Goal: Transaction & Acquisition: Purchase product/service

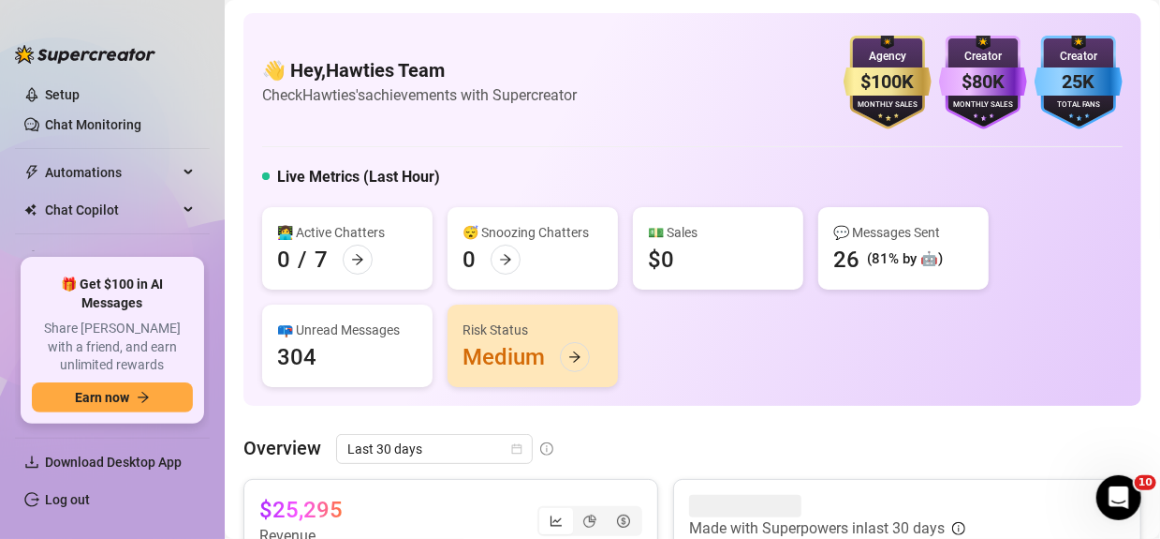
scroll to position [243, 0]
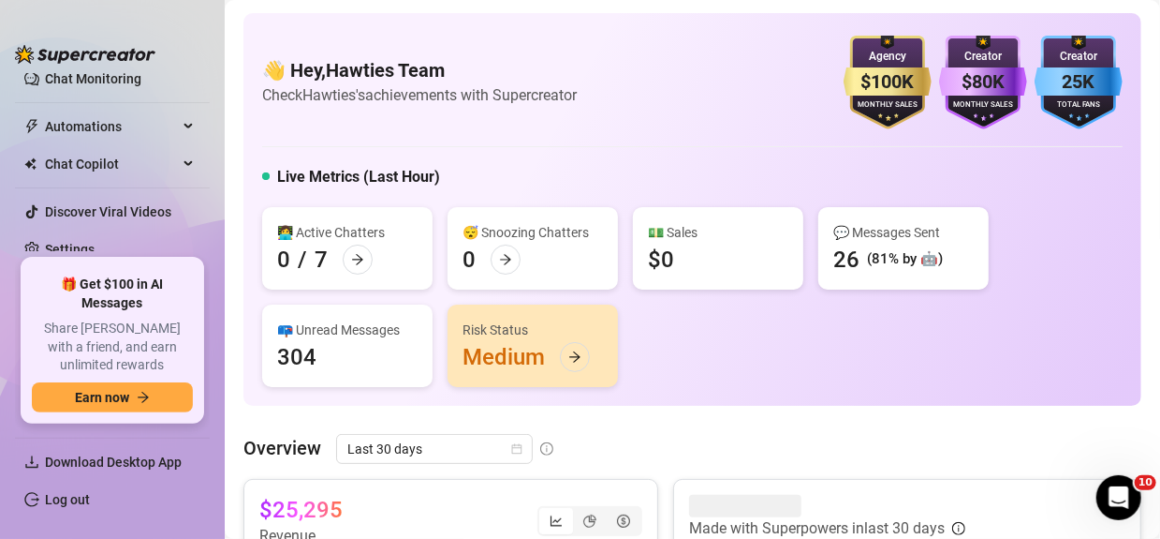
click at [129, 228] on ul "Home Creator Analytics Team Analytics Izzy AI Chatter Content Setup Chat Monito…" at bounding box center [112, 162] width 195 height 178
click at [95, 251] on link "Settings" at bounding box center [70, 249] width 50 height 15
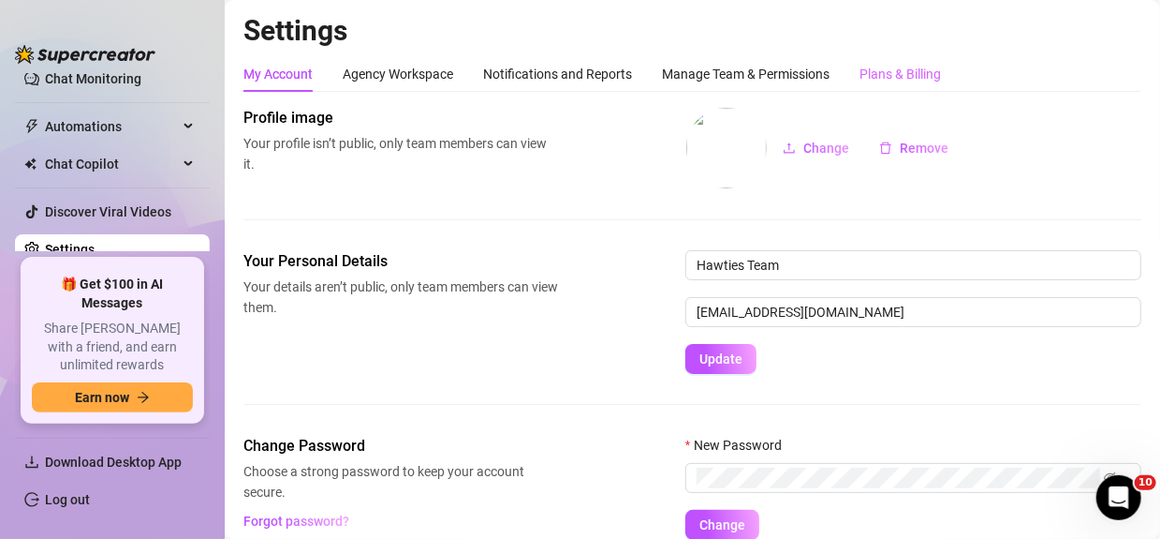
click at [878, 83] on div "Plans & Billing" at bounding box center [900, 74] width 81 height 36
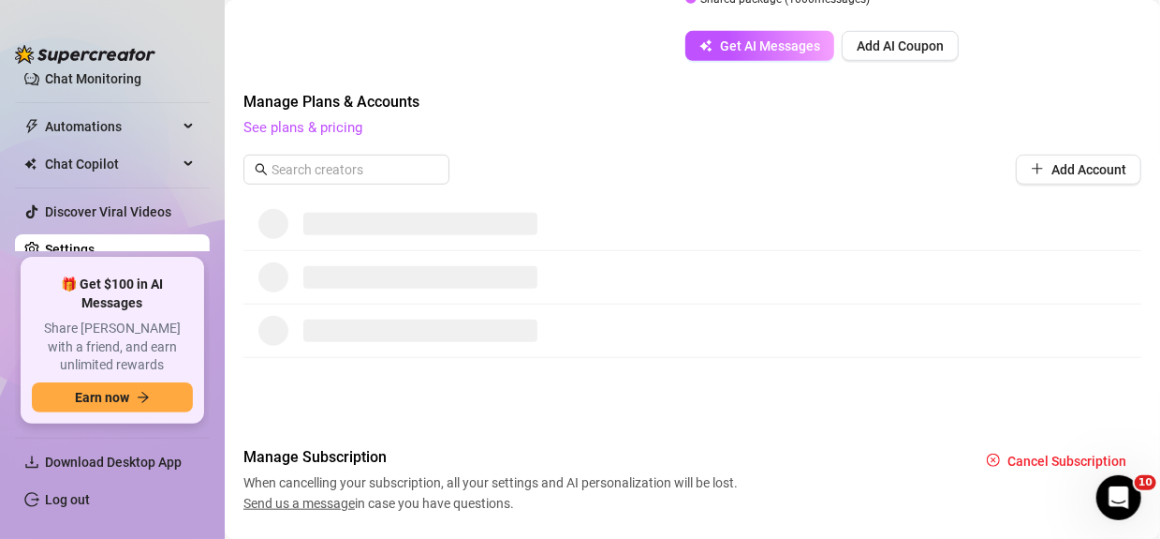
scroll to position [610, 0]
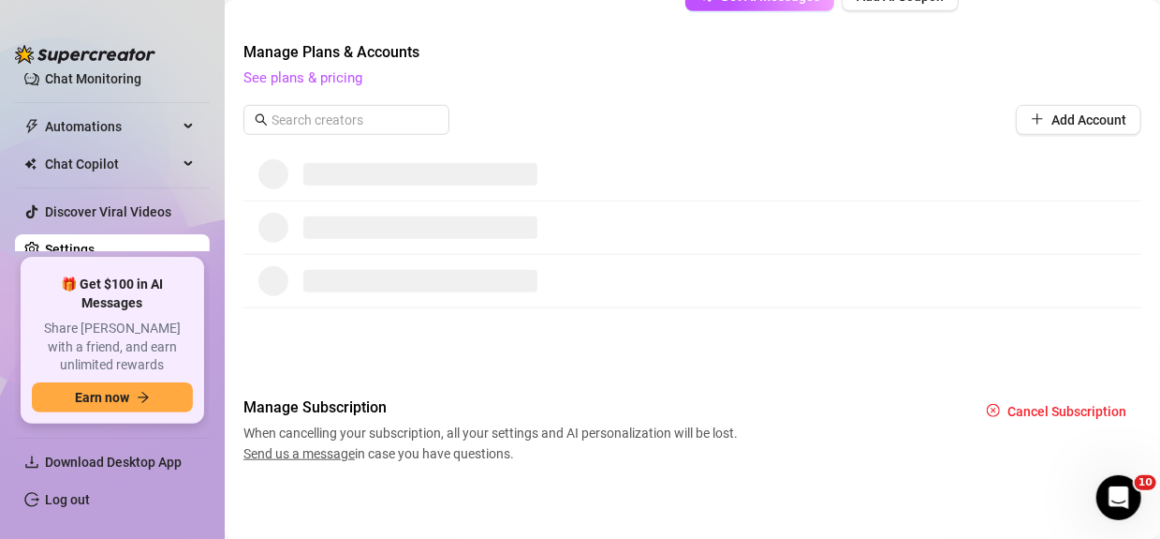
click at [307, 65] on div "Manage Plans & Accounts See plans & pricing" at bounding box center [693, 65] width 898 height 49
click at [298, 71] on link "See plans & pricing" at bounding box center [303, 77] width 119 height 17
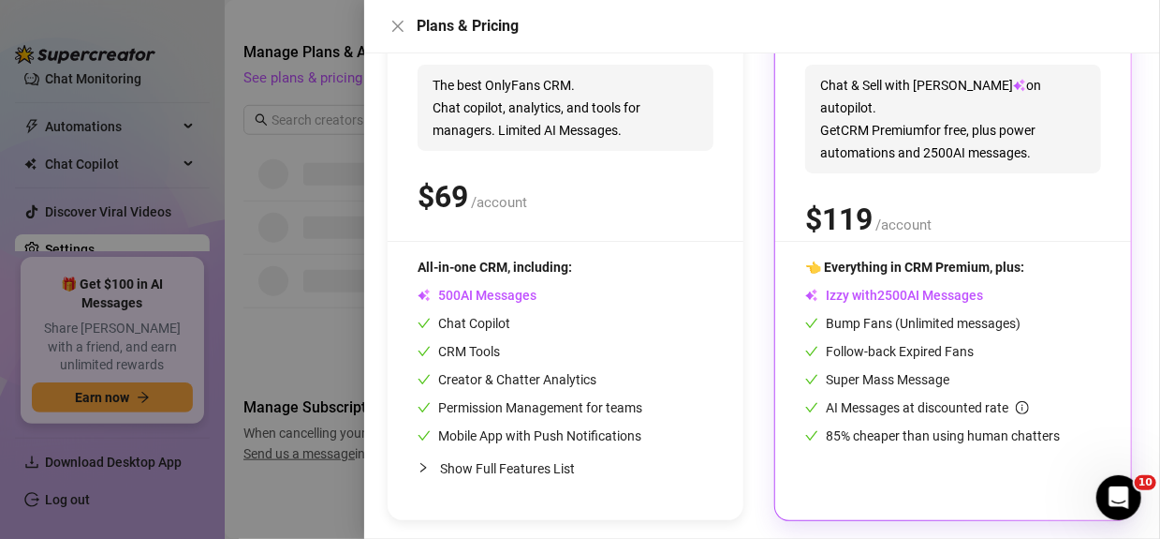
scroll to position [289, 0]
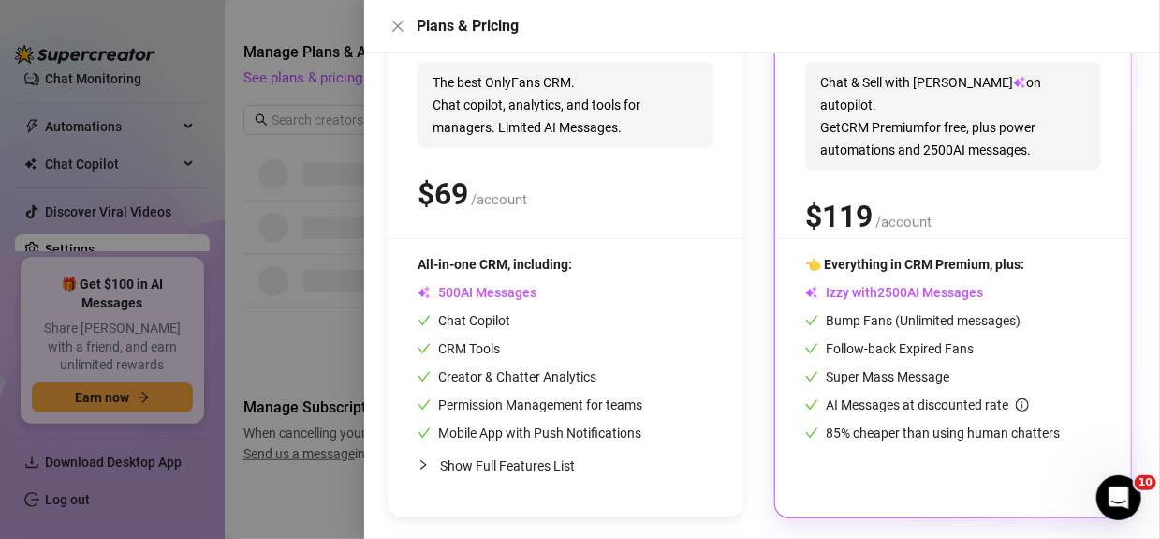
click at [903, 268] on span "👈 Everything in CRM Premium, plus:" at bounding box center [914, 264] width 219 height 15
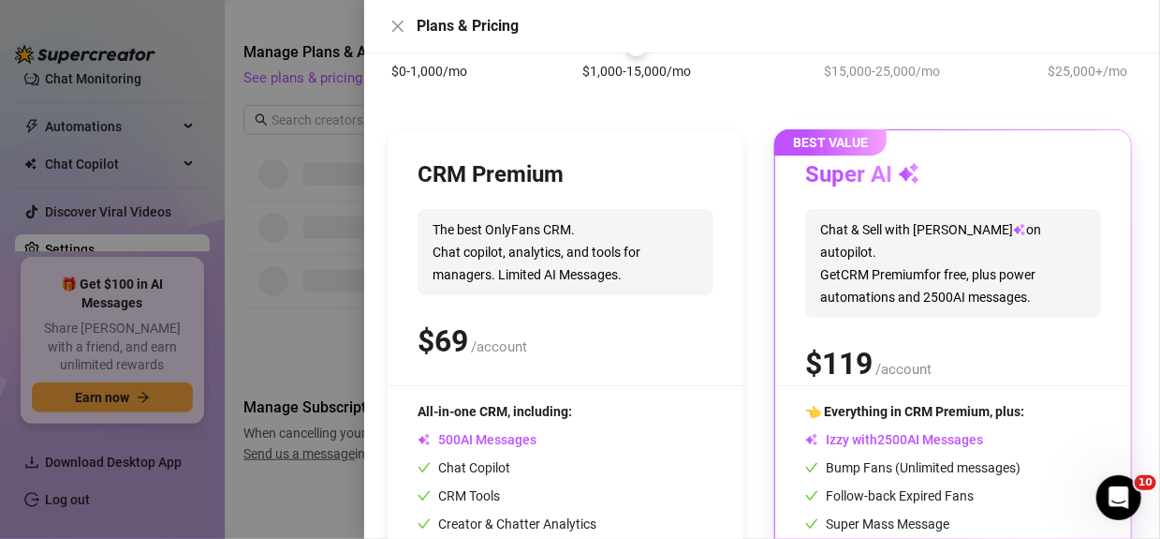
scroll to position [8, 0]
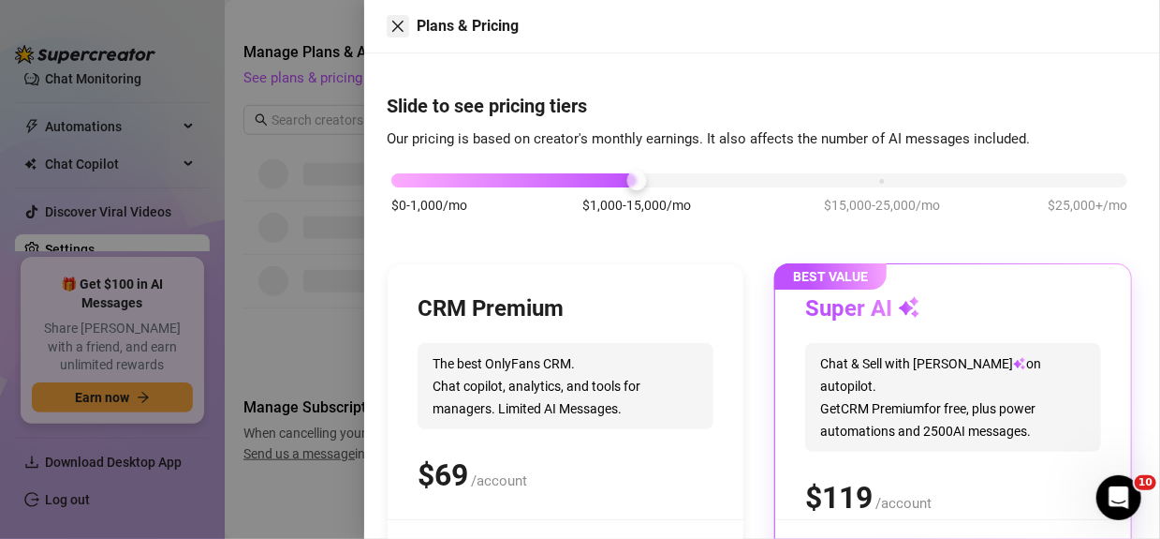
click at [401, 30] on icon "close" at bounding box center [398, 26] width 15 height 15
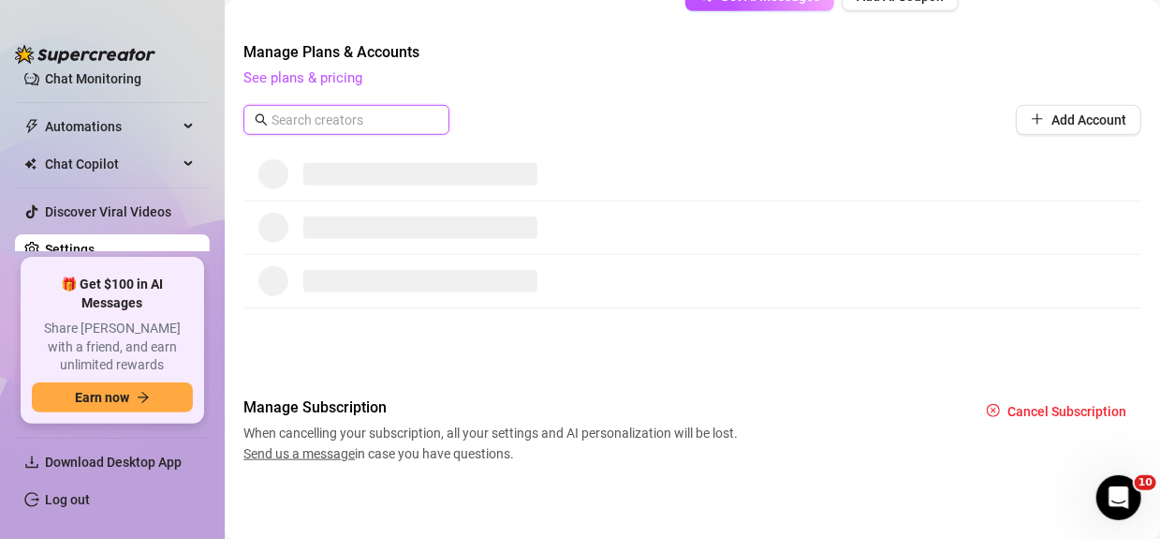
click at [379, 110] on input "text" at bounding box center [348, 120] width 152 height 21
type input "ennidwong"
click at [349, 177] on span at bounding box center [420, 174] width 234 height 22
click at [365, 181] on span at bounding box center [420, 174] width 234 height 22
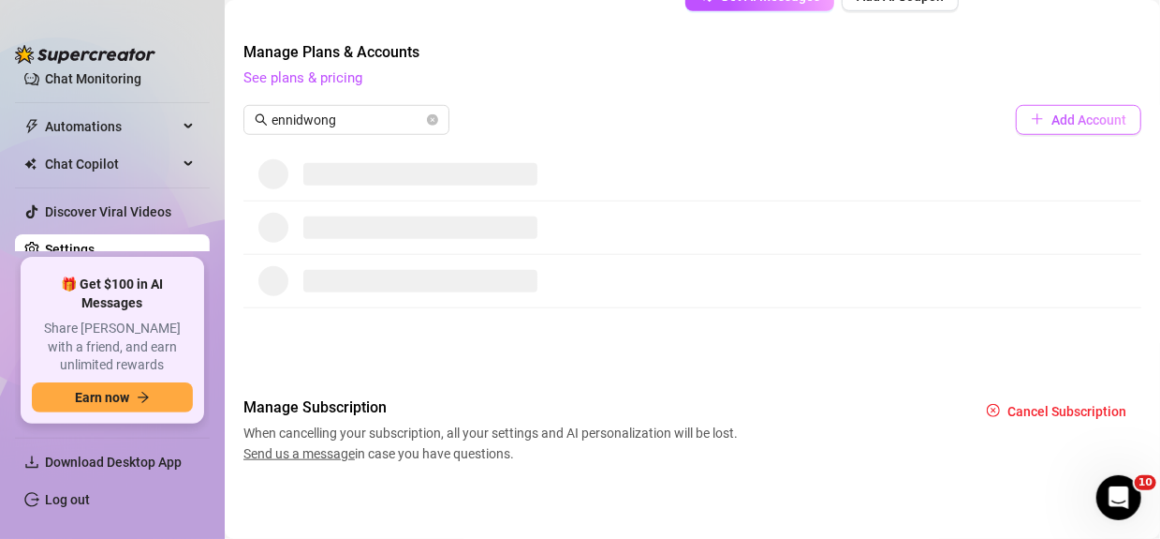
click at [1088, 121] on span "Add Account" at bounding box center [1089, 119] width 75 height 15
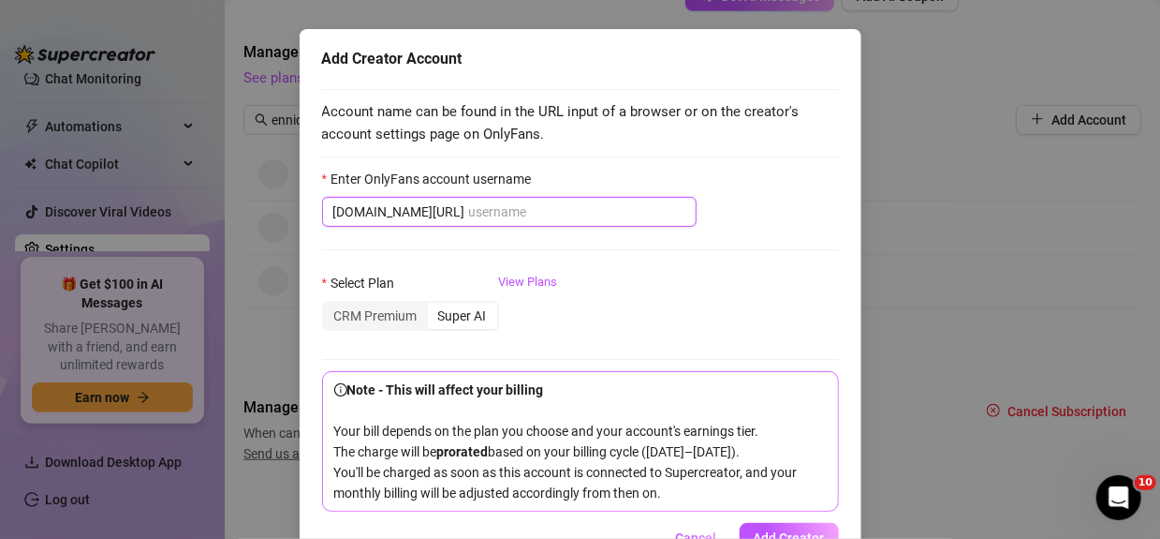
scroll to position [94, 0]
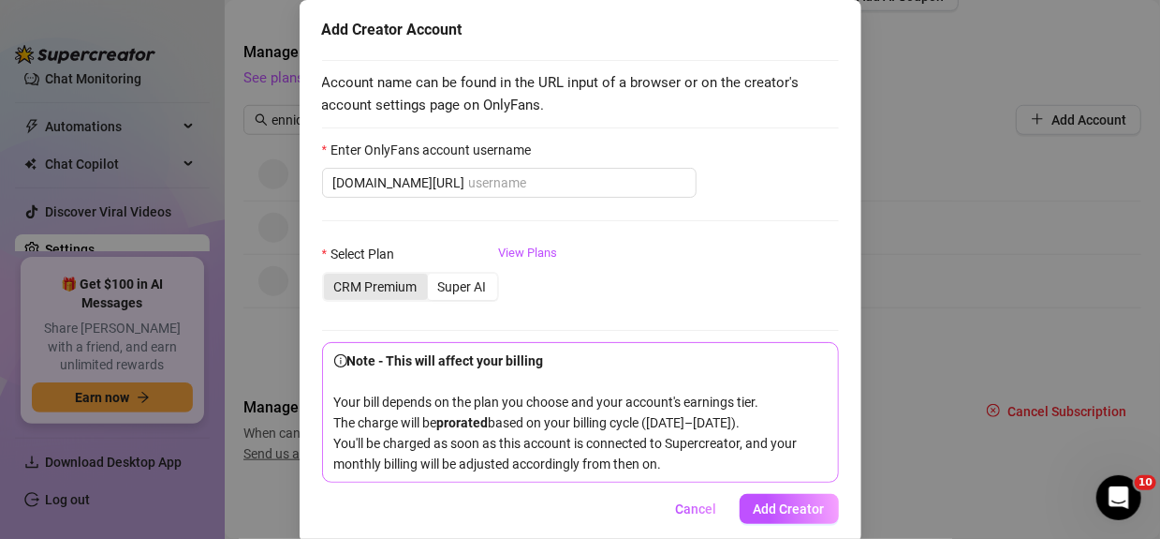
click at [399, 289] on div "CRM Premium" at bounding box center [376, 286] width 104 height 26
click at [329, 276] on input "CRM Premium" at bounding box center [329, 276] width 0 height 0
click at [434, 283] on div "Super AI" at bounding box center [462, 286] width 69 height 26
click at [433, 276] on input "Super AI" at bounding box center [433, 276] width 0 height 0
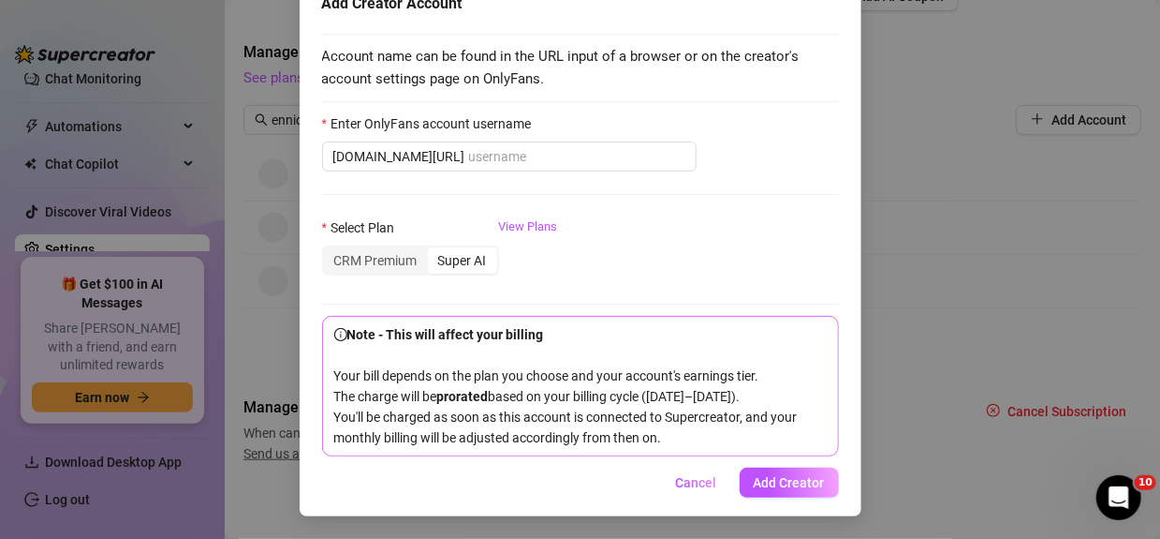
scroll to position [139, 0]
drag, startPoint x: 688, startPoint y: 483, endPoint x: 527, endPoint y: 224, distance: 305.4
click at [562, 281] on div "Add Creator Account Account name can be found in the URL input of a browser or …" at bounding box center [581, 245] width 562 height 542
click at [510, 217] on link "View Plans" at bounding box center [528, 254] width 59 height 75
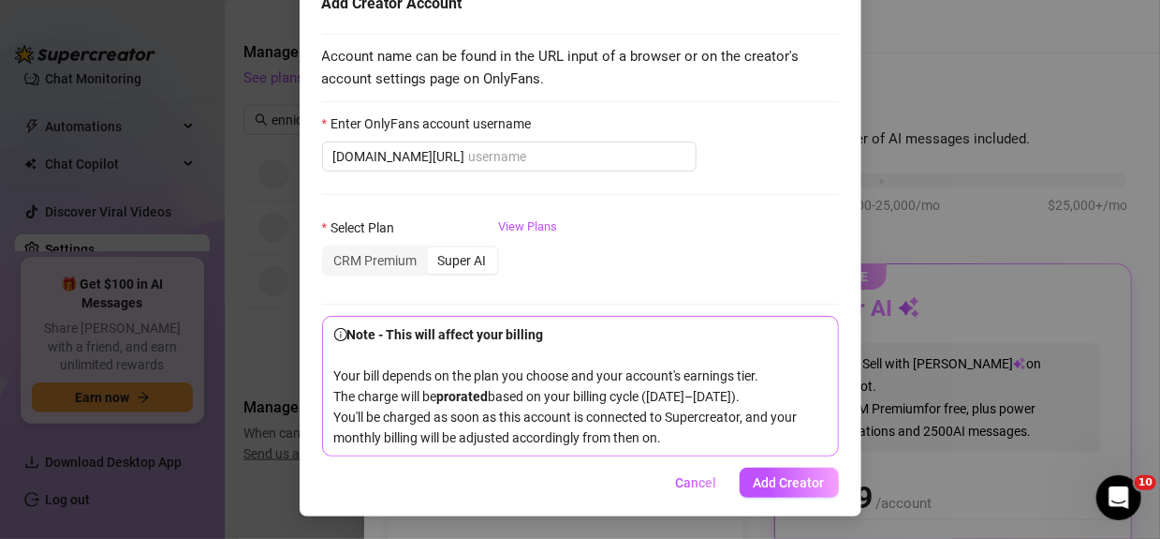
click at [991, 181] on div "Add Creator Account Account name can be found in the URL input of a browser or …" at bounding box center [580, 269] width 1160 height 539
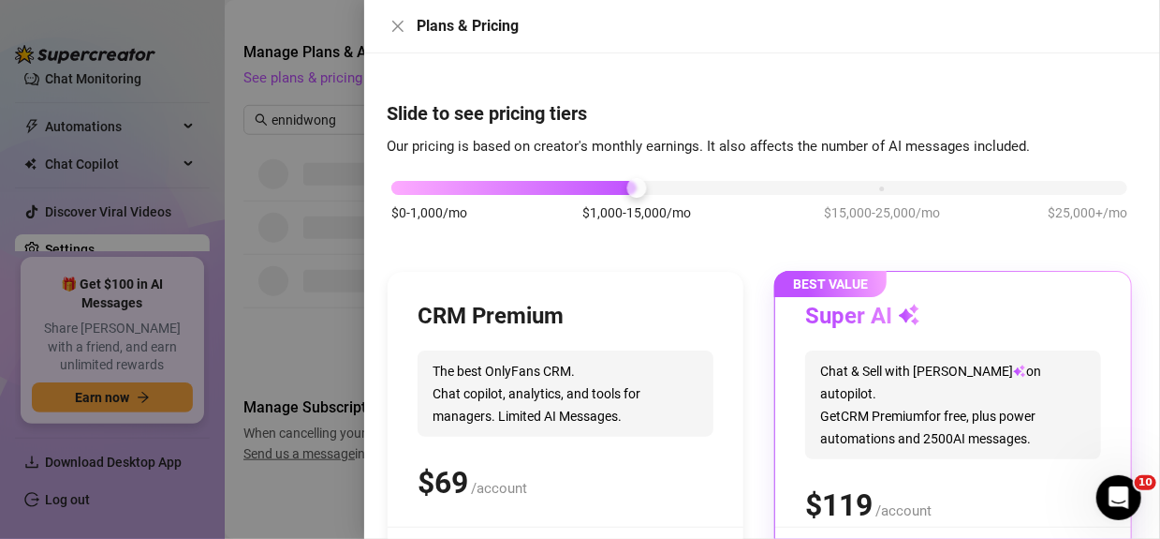
scroll to position [0, 0]
click at [390, 18] on button "Close" at bounding box center [398, 26] width 22 height 22
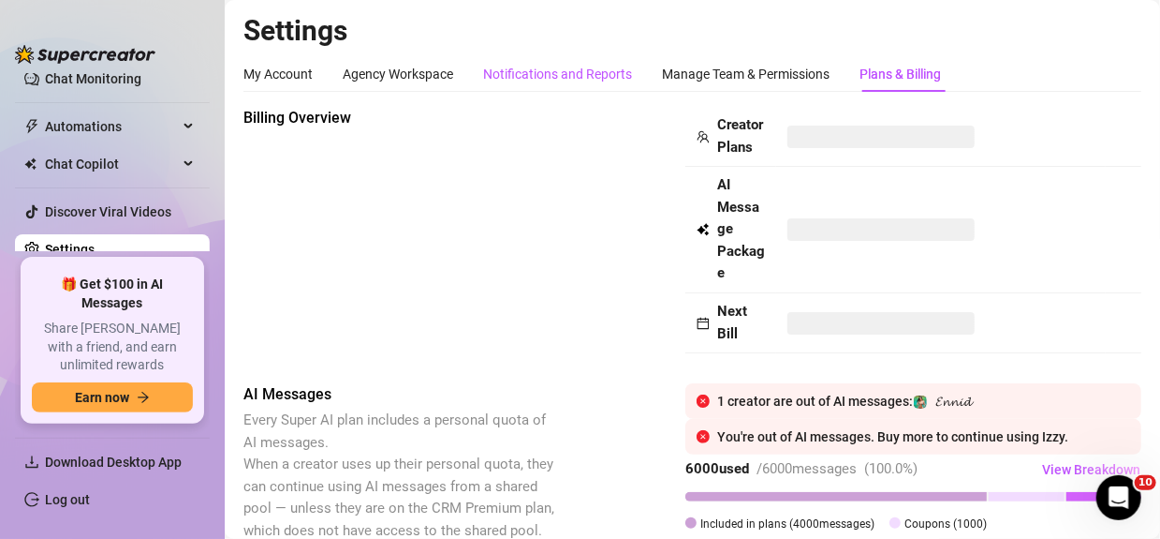
click at [590, 81] on div "Notifications and Reports" at bounding box center [557, 74] width 149 height 21
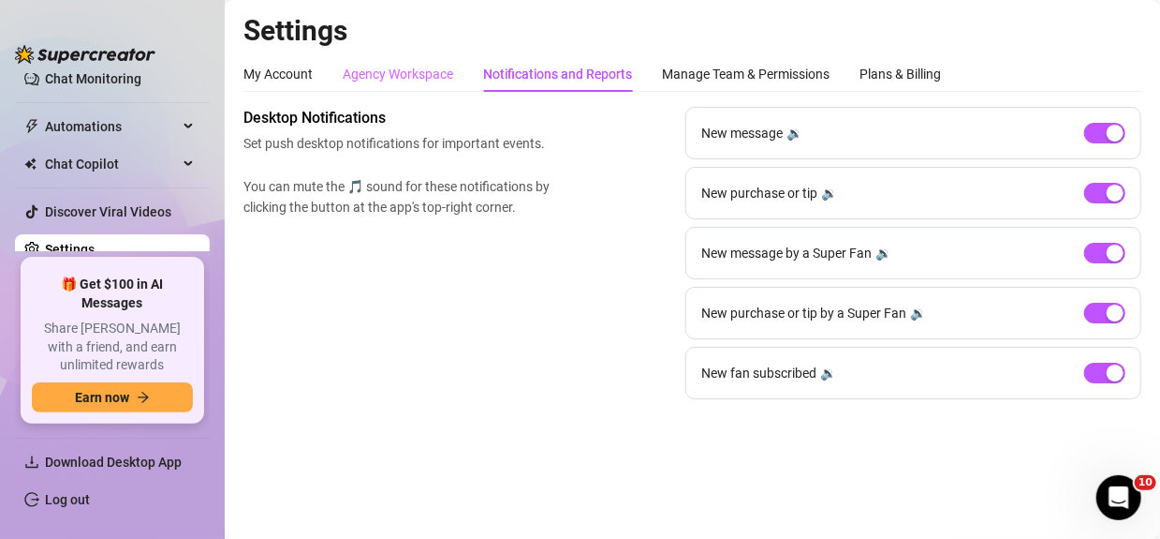
click at [388, 83] on div "Agency Workspace" at bounding box center [398, 74] width 111 height 36
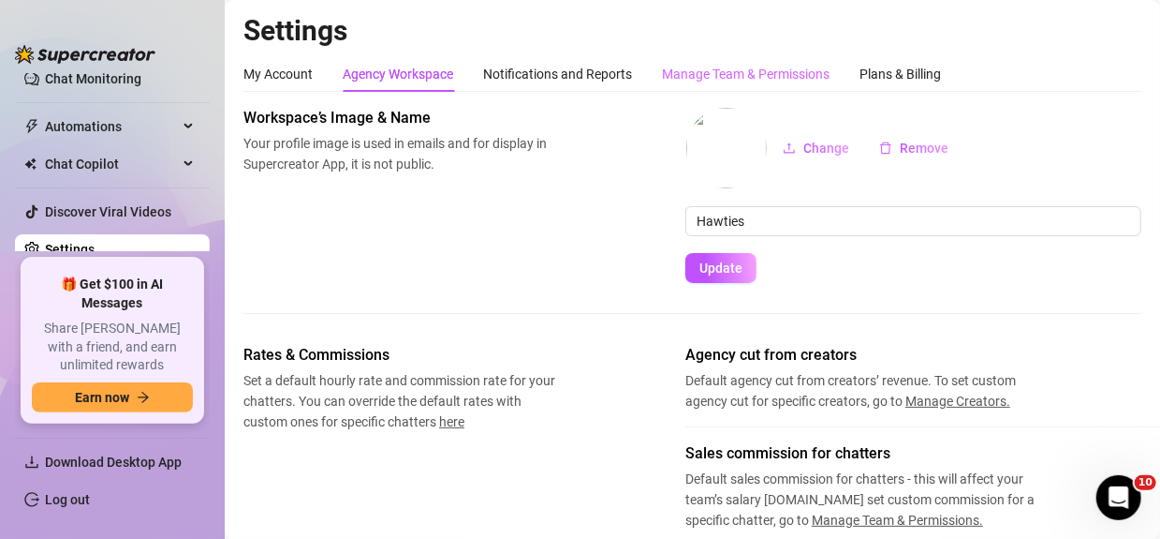
click at [740, 60] on div "Manage Team & Permissions" at bounding box center [746, 74] width 168 height 36
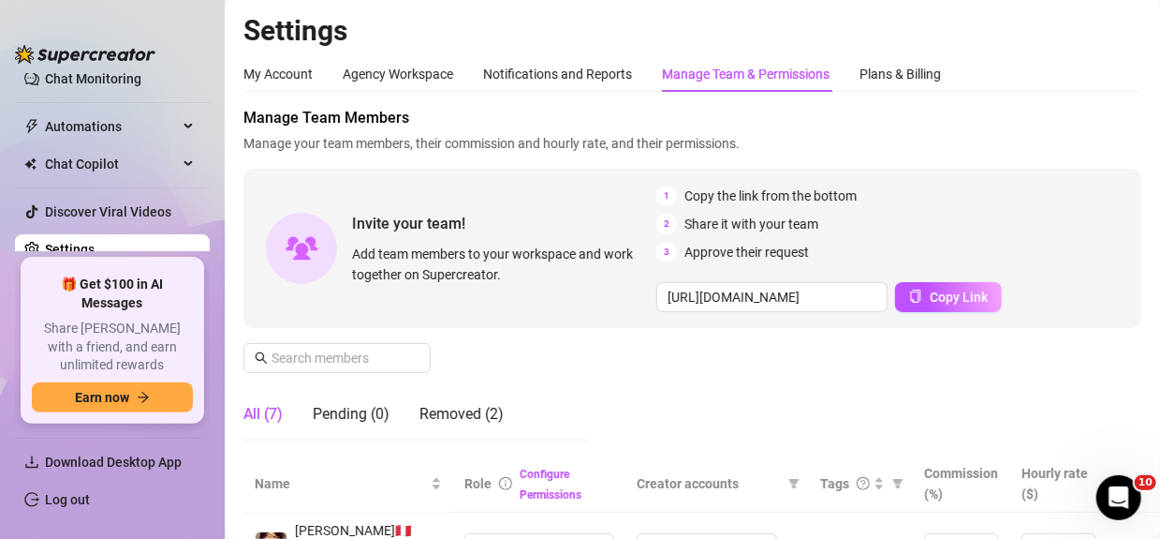
click at [729, 82] on div "Manage Team & Permissions" at bounding box center [746, 74] width 168 height 21
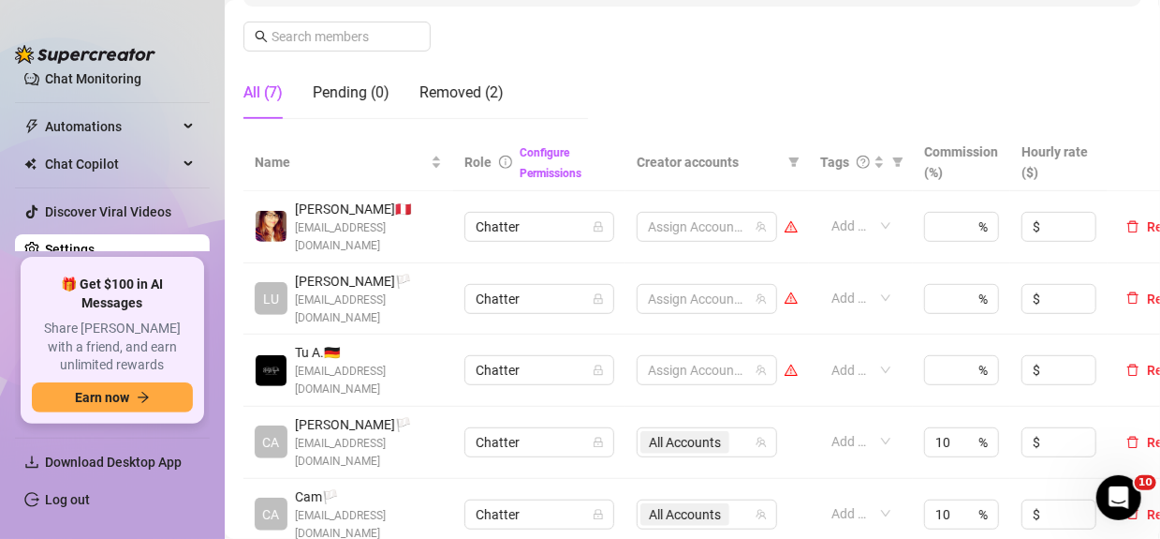
scroll to position [421, 0]
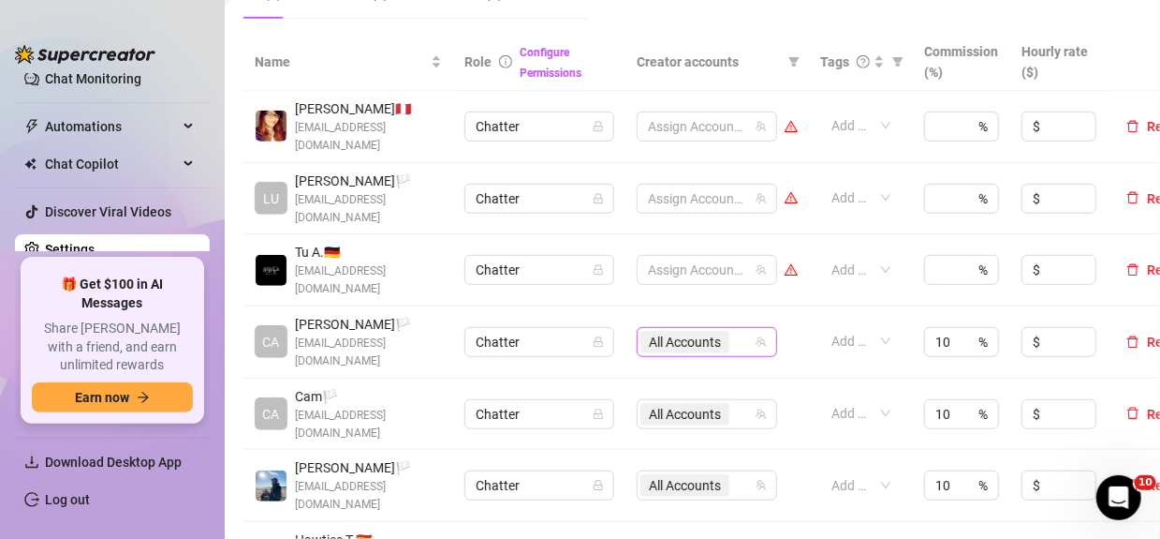
click at [721, 331] on span "All Accounts" at bounding box center [685, 342] width 89 height 22
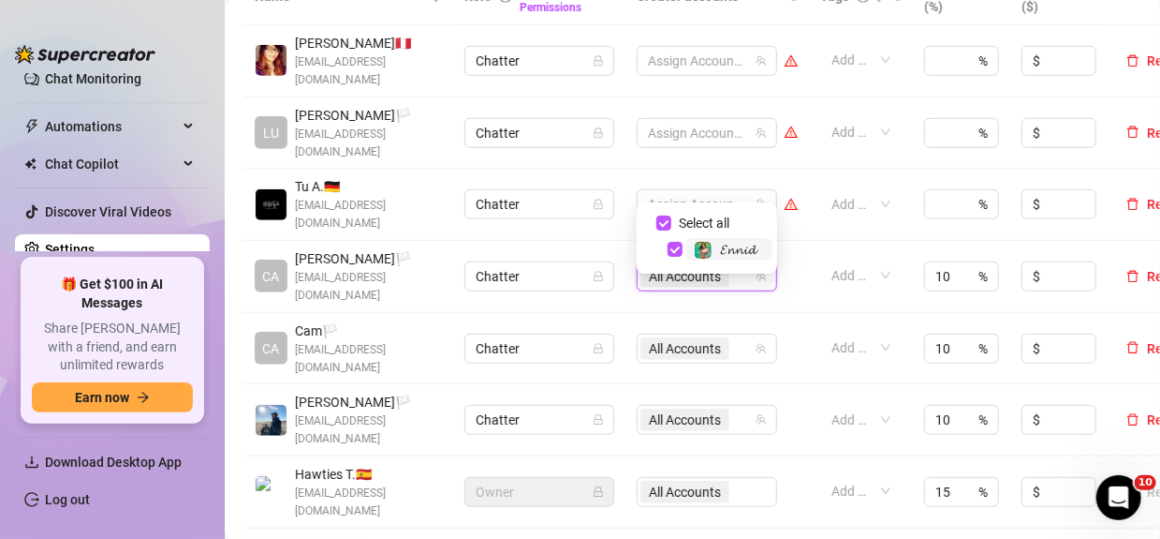
scroll to position [515, 0]
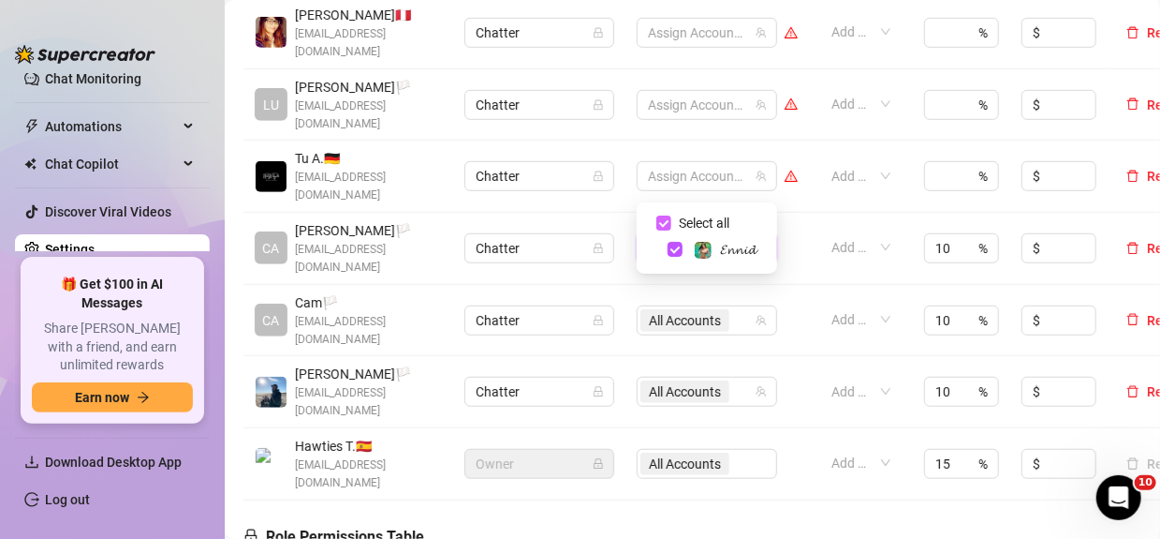
click at [664, 224] on input "Select all" at bounding box center [664, 222] width 15 height 15
checkbox input "false"
click at [804, 285] on td "All Accounts" at bounding box center [718, 321] width 184 height 72
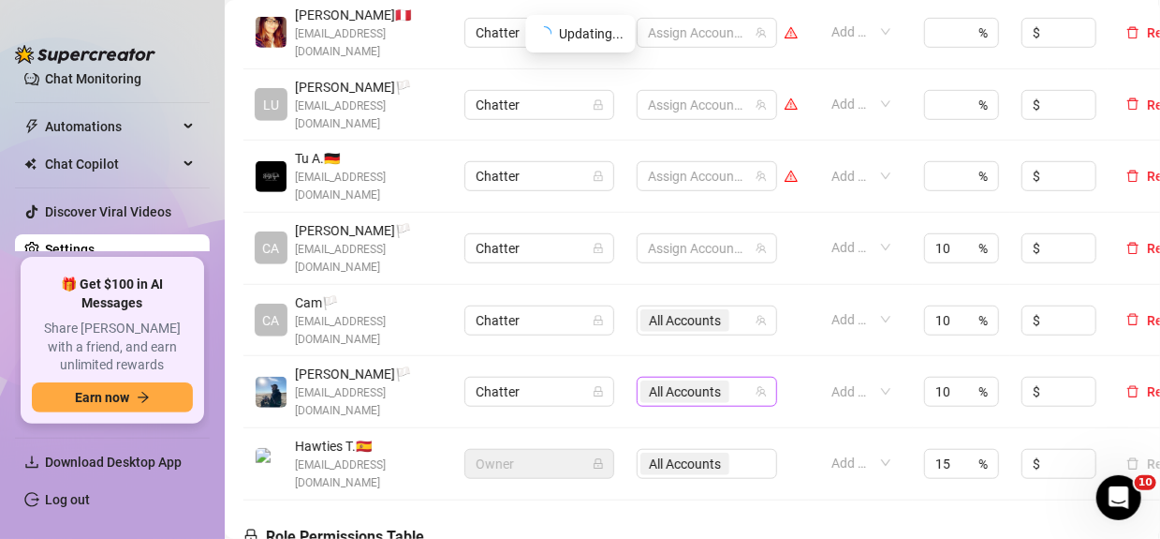
click at [739, 378] on div "All Accounts" at bounding box center [697, 391] width 113 height 26
click at [660, 323] on input "Select all" at bounding box center [664, 330] width 15 height 15
checkbox input "false"
click at [793, 285] on td "All Accounts" at bounding box center [718, 321] width 184 height 72
click at [685, 310] on span "All Accounts" at bounding box center [685, 320] width 72 height 21
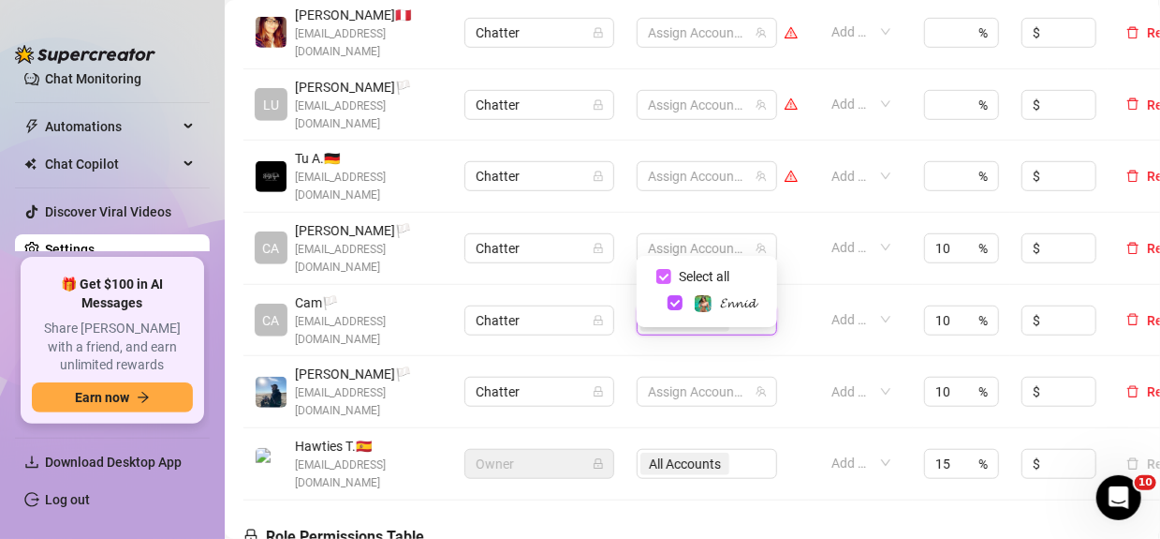
click at [732, 271] on span "Select all" at bounding box center [705, 276] width 66 height 21
click at [672, 271] on input "Select all" at bounding box center [664, 276] width 15 height 15
checkbox input "false"
click at [820, 356] on td "Add or enter new" at bounding box center [861, 392] width 104 height 72
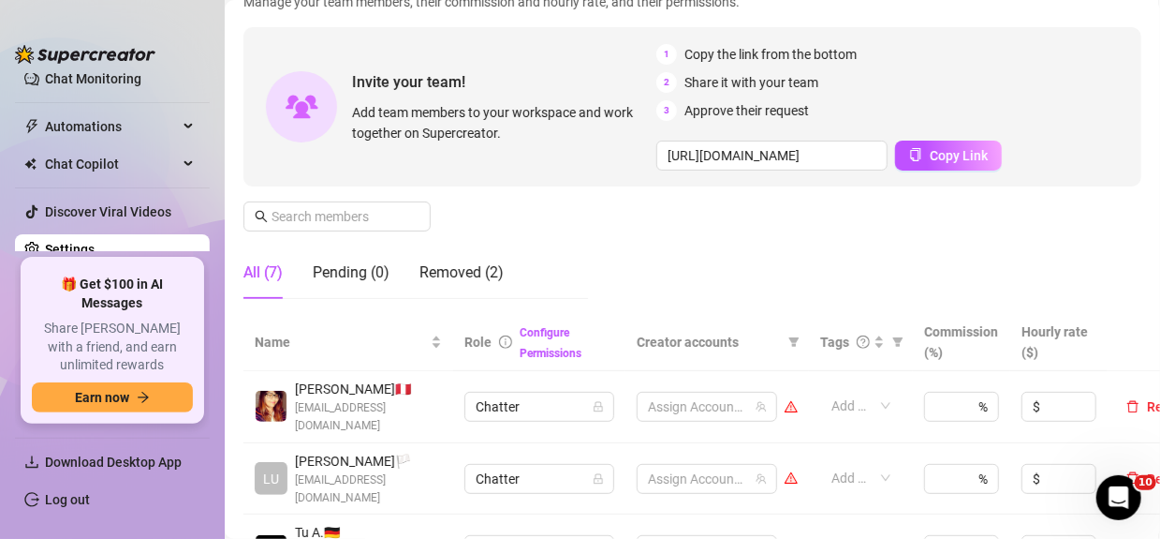
scroll to position [47, 0]
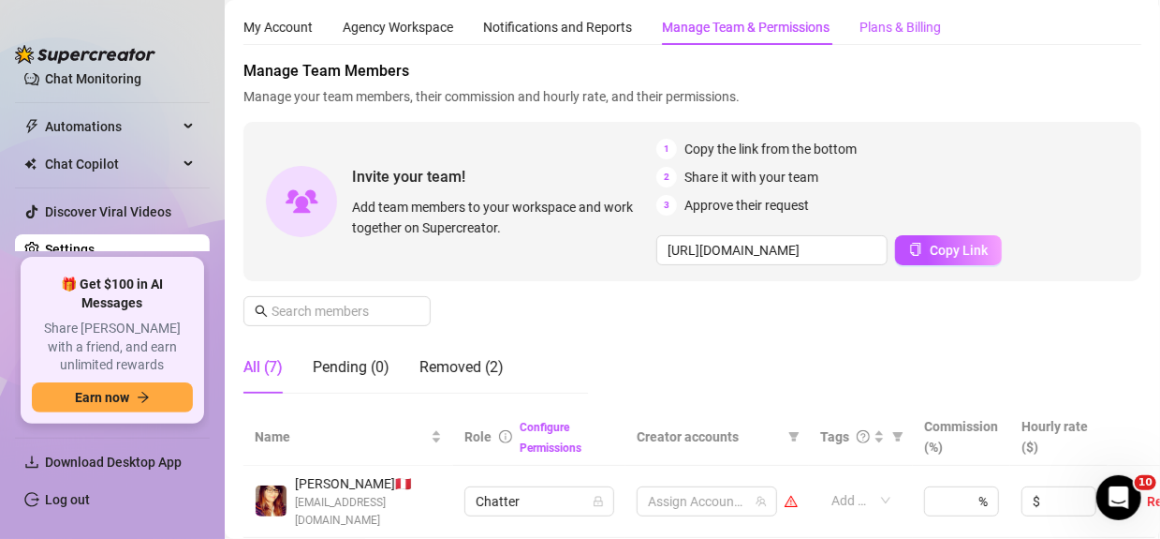
click at [897, 23] on div "Plans & Billing" at bounding box center [900, 27] width 81 height 21
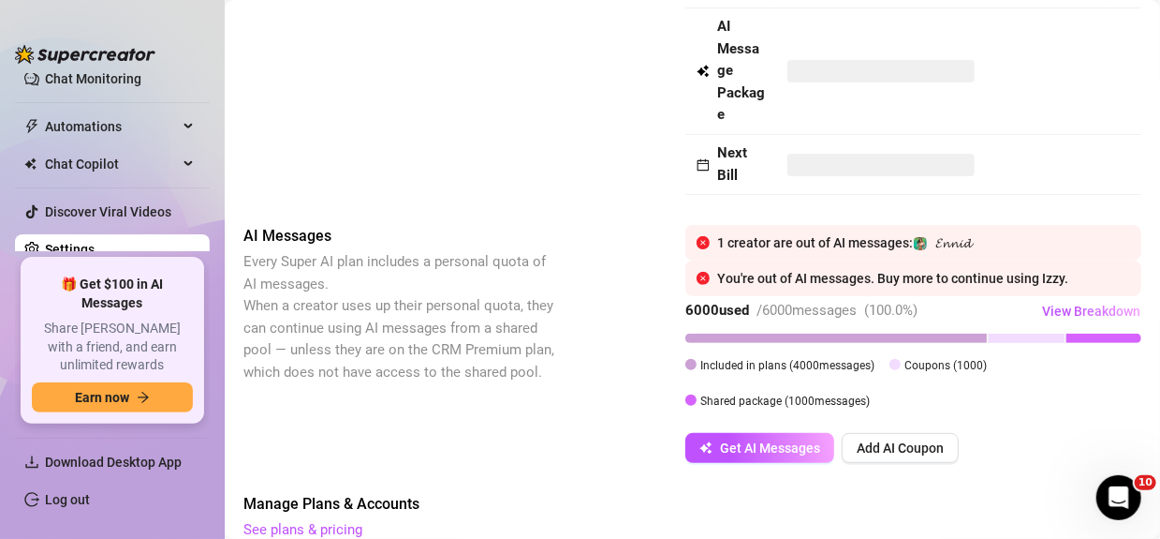
scroll to position [421, 0]
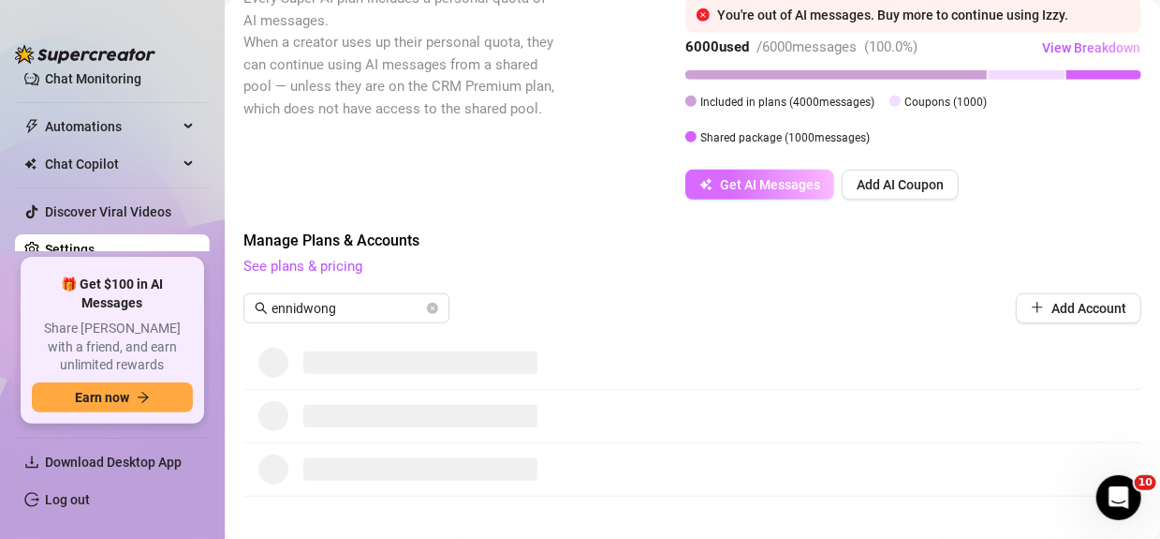
click at [786, 189] on span "Get AI Messages" at bounding box center [770, 184] width 100 height 15
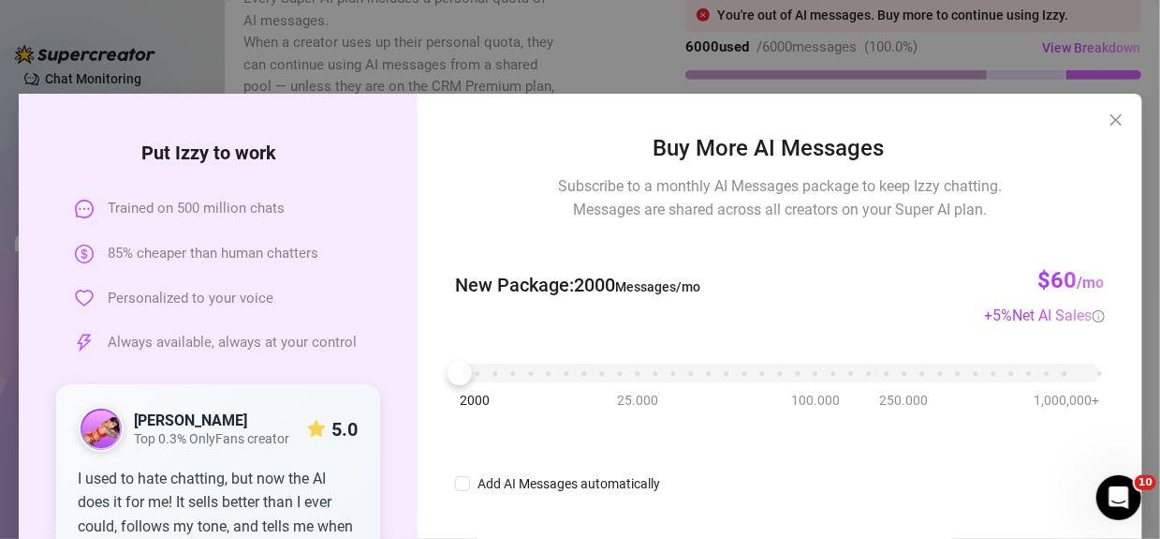
click at [553, 371] on div "2000 25.000 100.000 250.000 1,000,000+" at bounding box center [780, 365] width 640 height 11
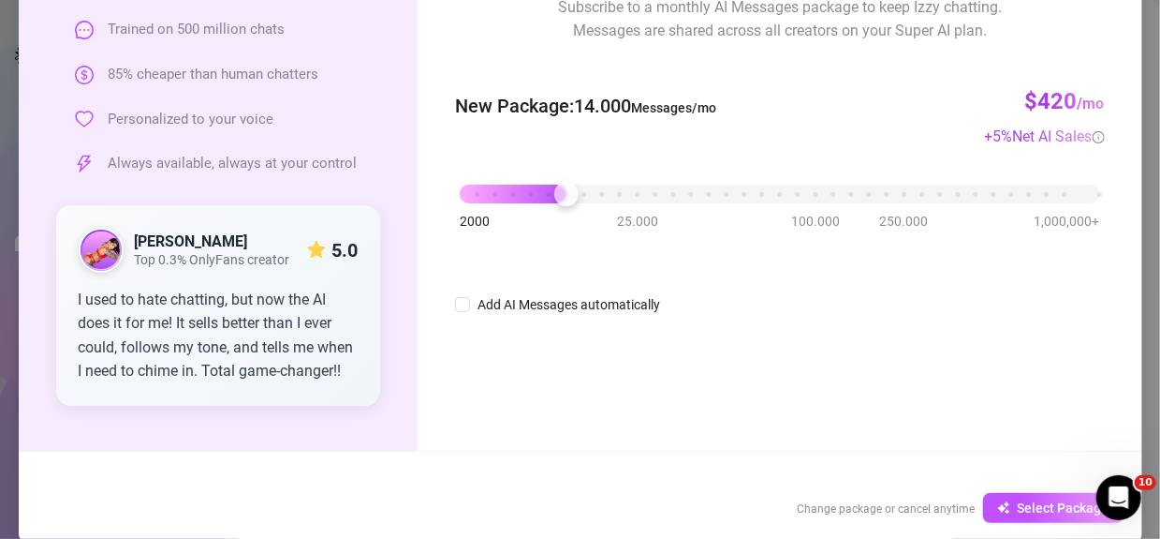
scroll to position [203, 0]
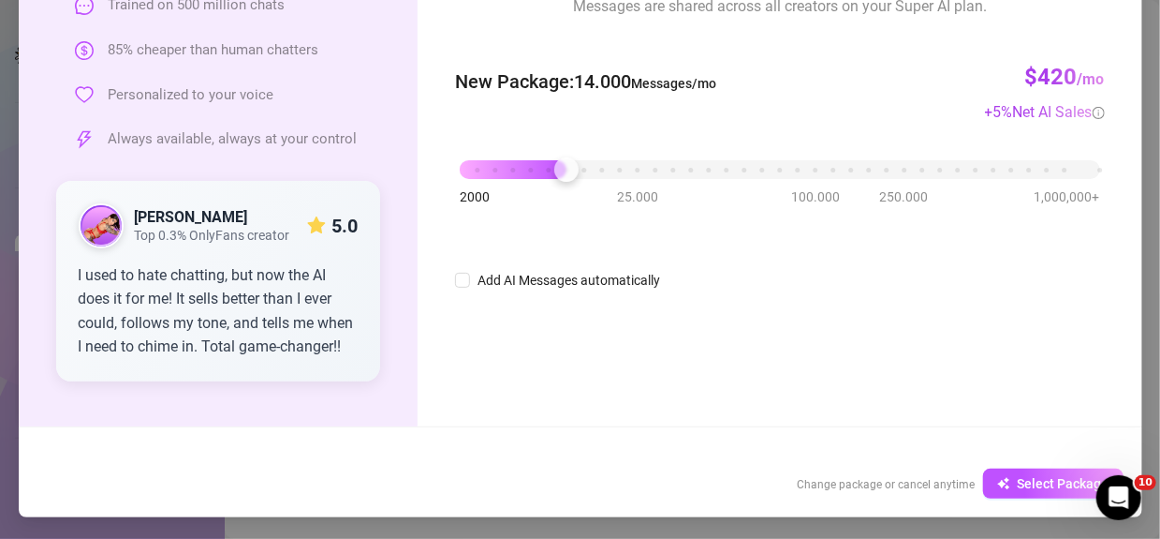
click at [521, 178] on div "2000 25.000 100.000 250.000 1,000,000+" at bounding box center [779, 171] width 649 height 50
click at [504, 167] on div "2000 25.000 100.000 250.000 1,000,000+" at bounding box center [780, 161] width 640 height 11
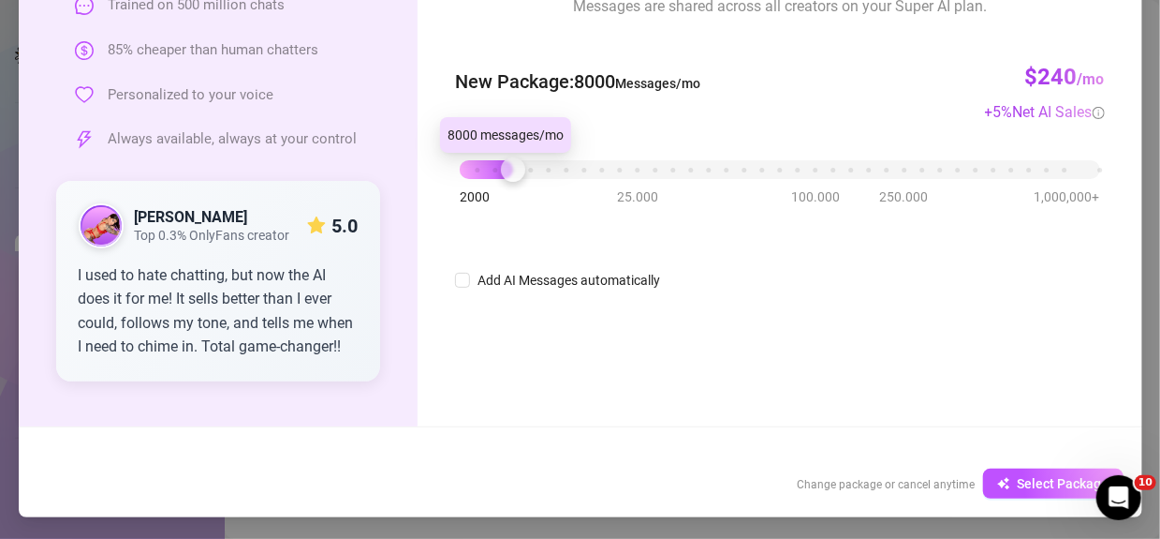
click at [487, 162] on div "2000 25.000 100.000 250.000 1,000,000+" at bounding box center [780, 161] width 640 height 11
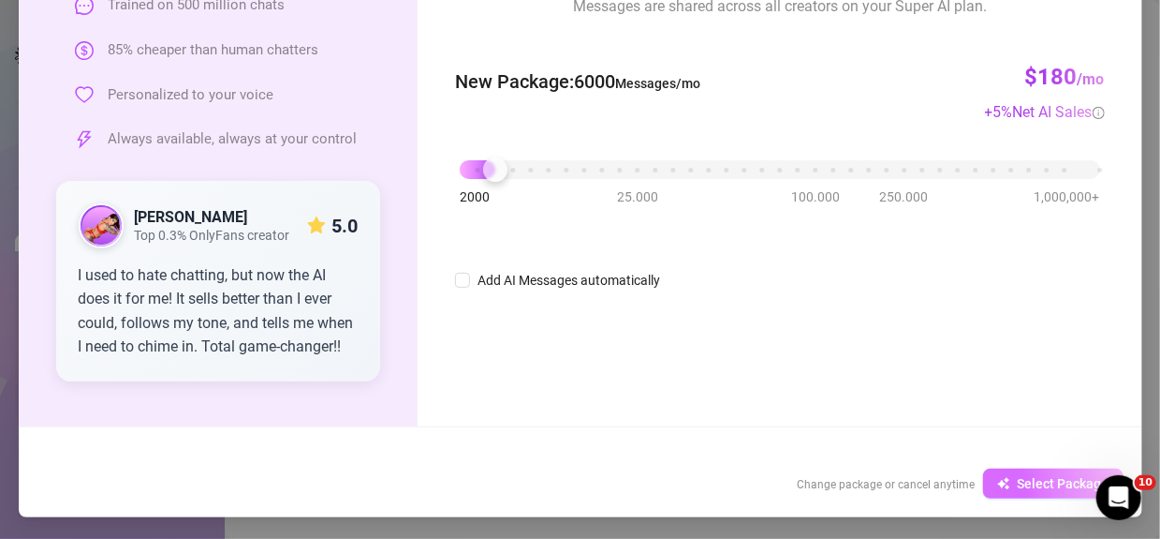
click at [1004, 478] on icon "button" at bounding box center [1007, 480] width 6 height 6
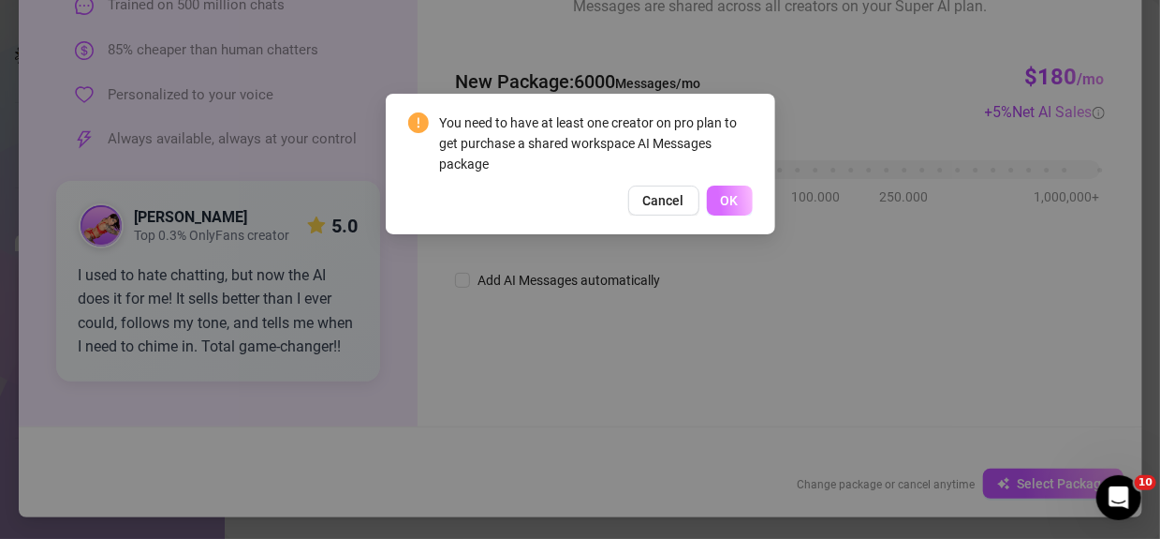
click at [722, 199] on span "OK" at bounding box center [730, 200] width 18 height 15
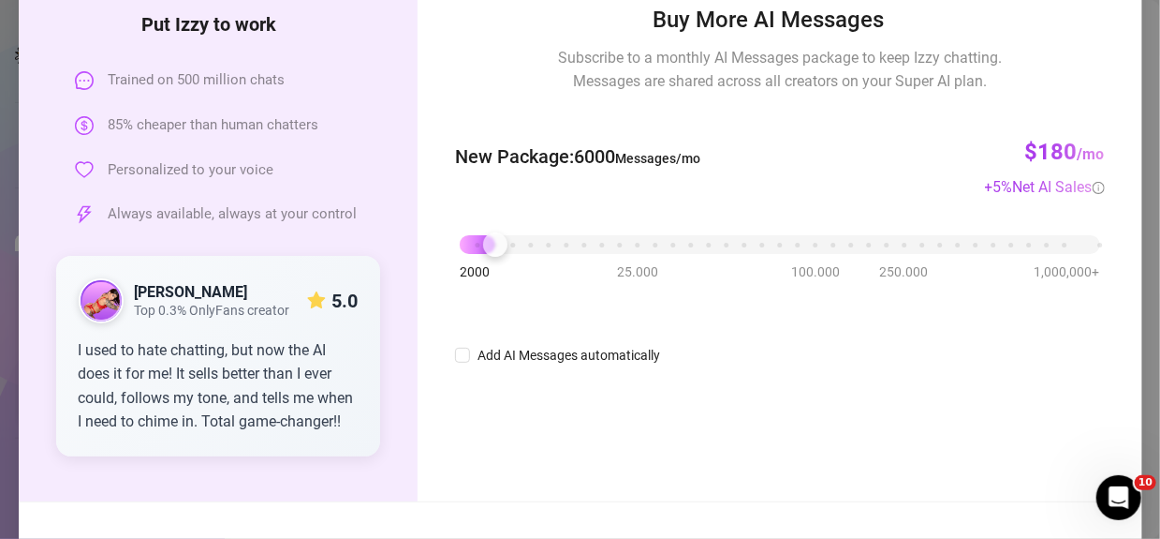
scroll to position [187, 0]
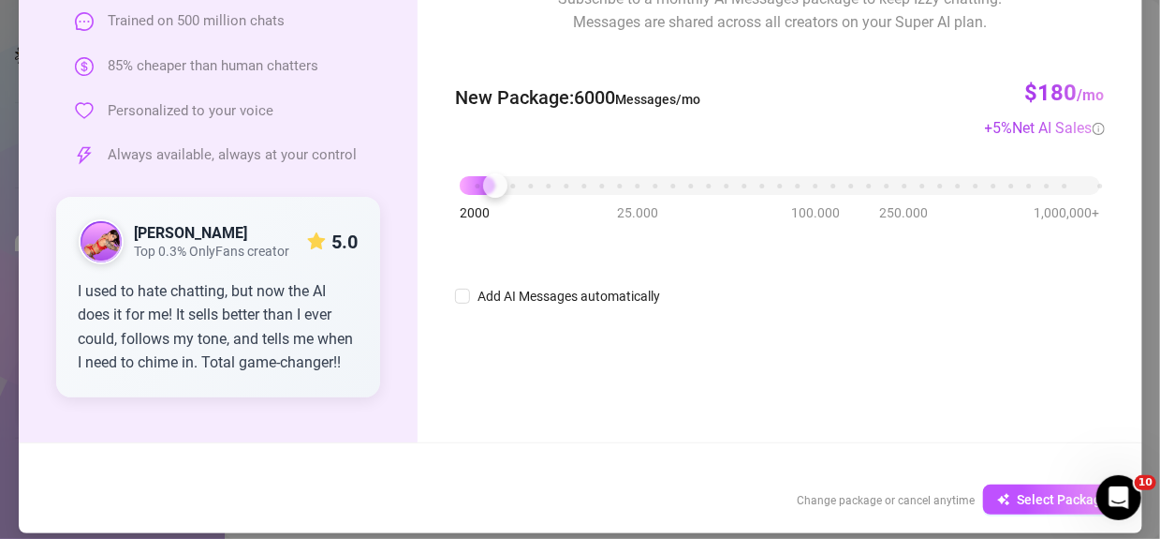
click at [892, 506] on span "Change package or cancel anytime" at bounding box center [887, 500] width 178 height 13
click at [888, 500] on span "Change package or cancel anytime" at bounding box center [887, 500] width 178 height 13
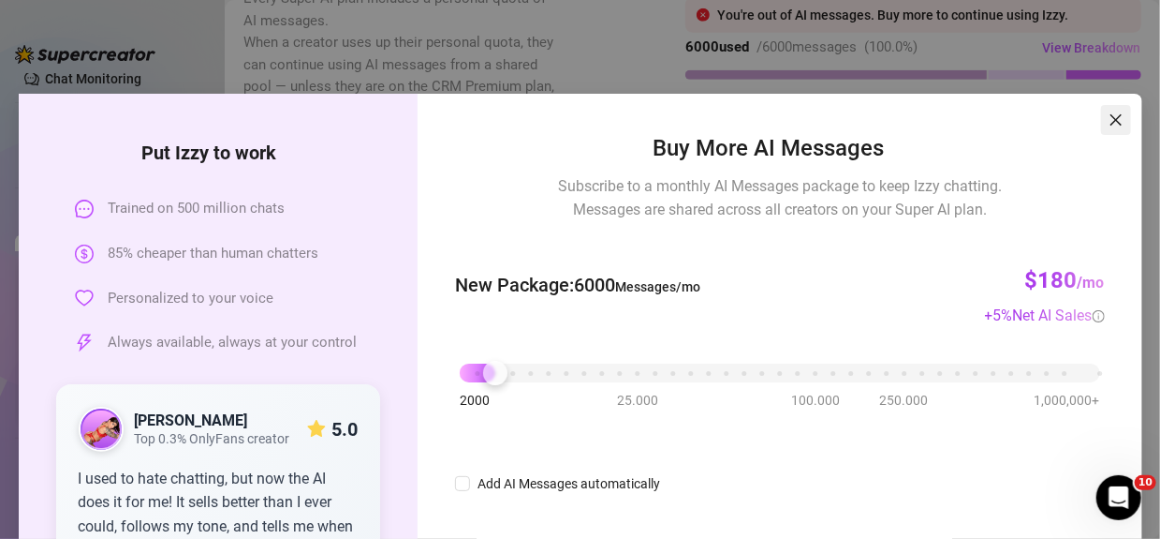
click at [1101, 116] on span "Close" at bounding box center [1116, 119] width 30 height 15
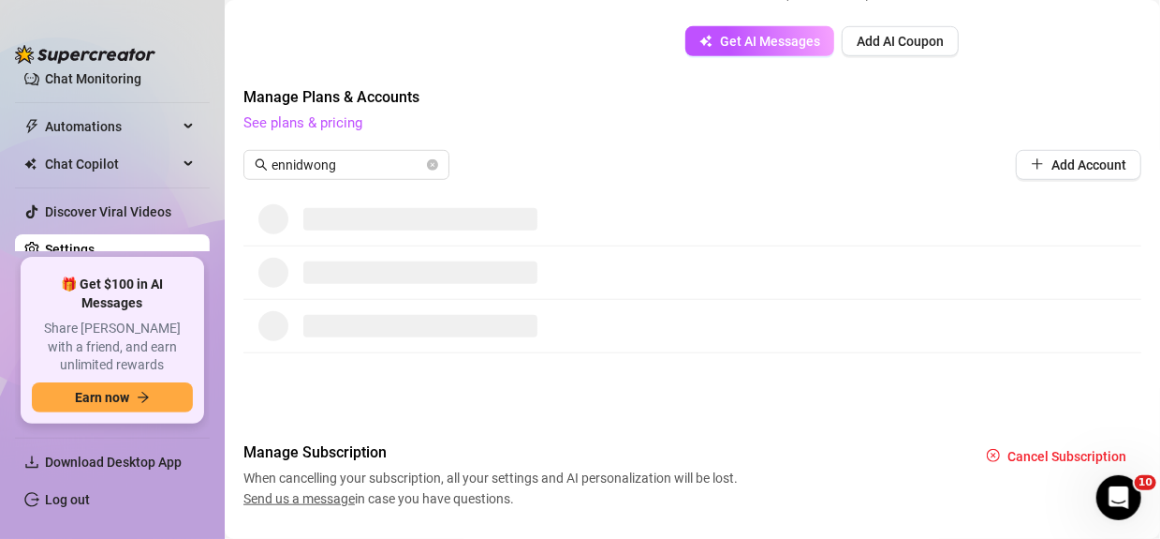
scroll to position [610, 0]
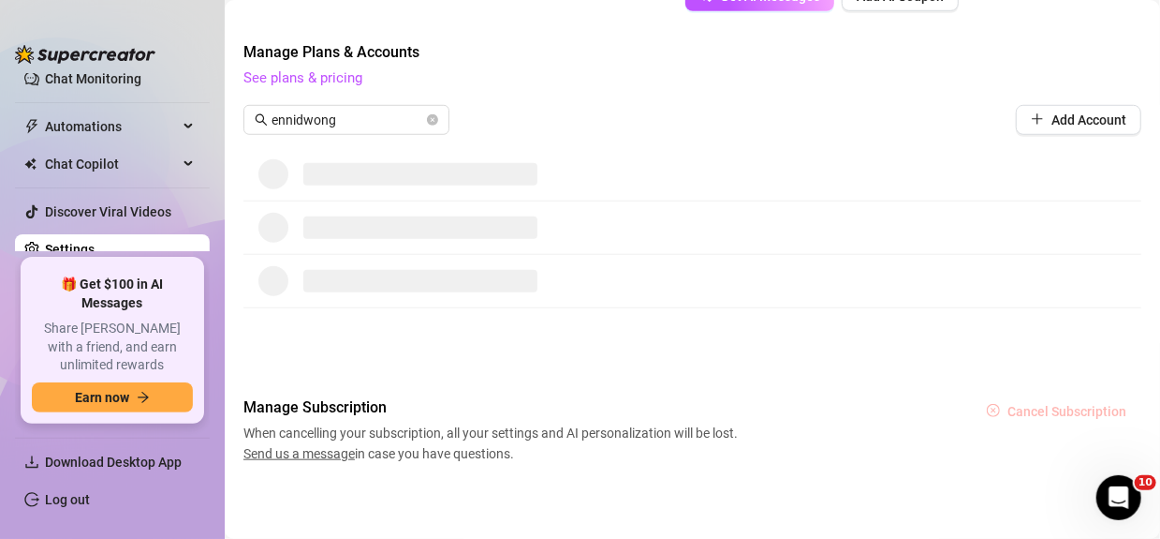
click at [1039, 404] on span "Cancel Subscription" at bounding box center [1067, 411] width 119 height 15
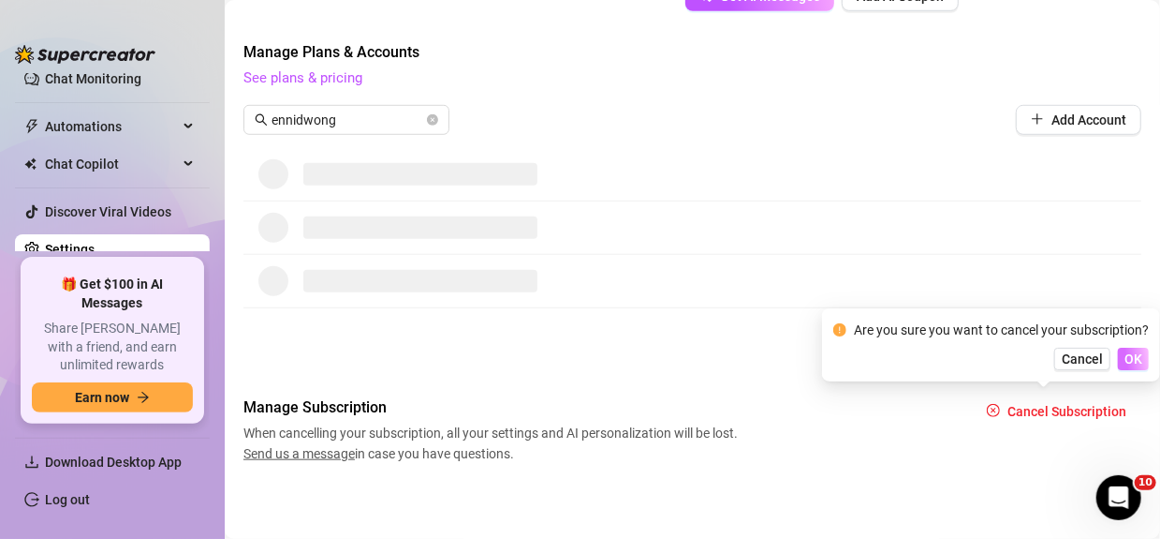
click at [1124, 359] on button "OK" at bounding box center [1133, 358] width 31 height 22
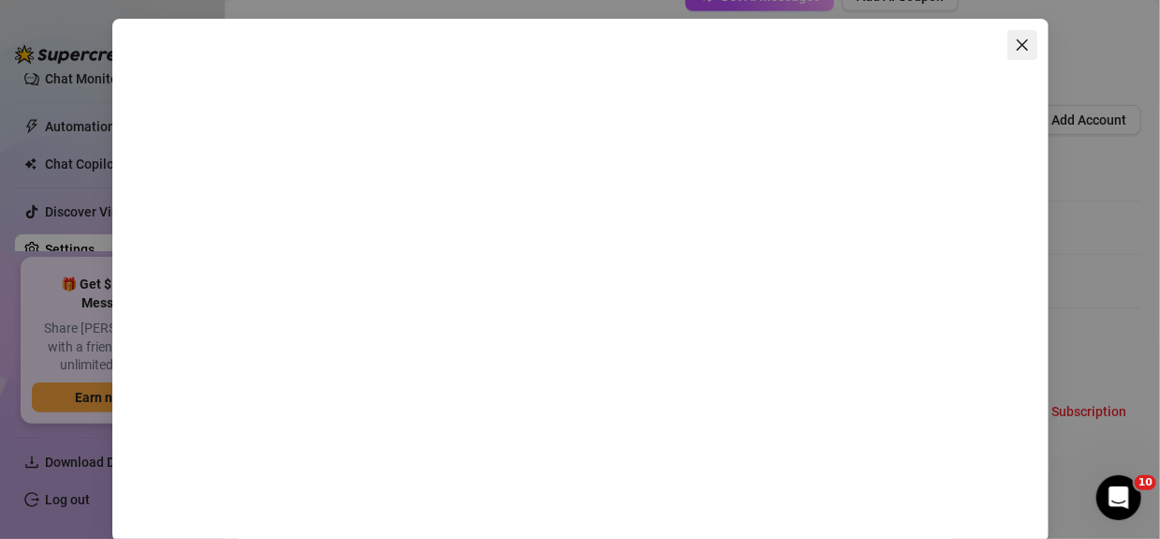
click at [1016, 50] on icon "close" at bounding box center [1022, 44] width 15 height 15
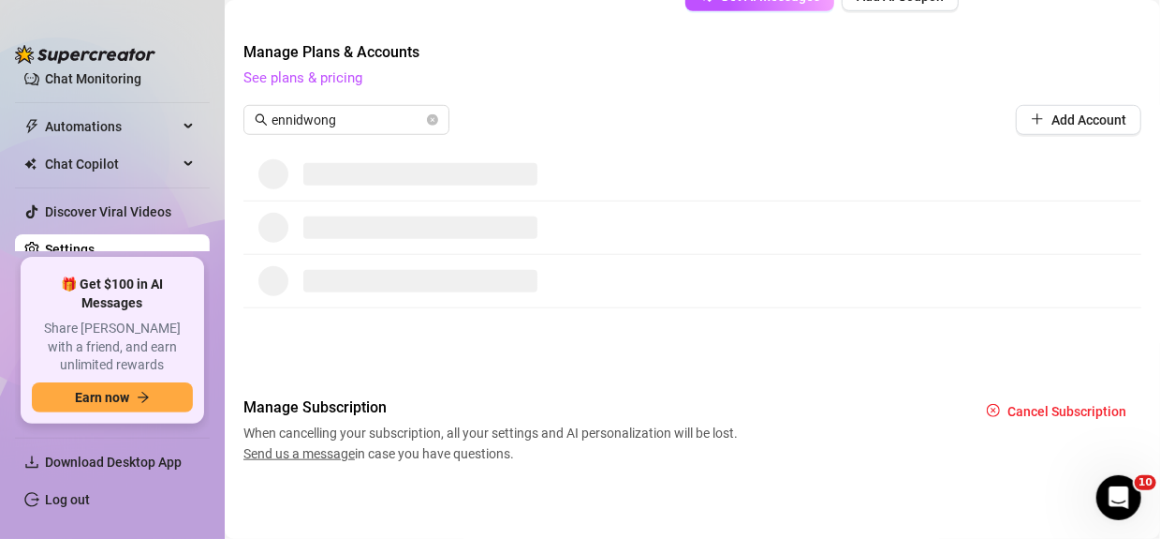
scroll to position [422, 0]
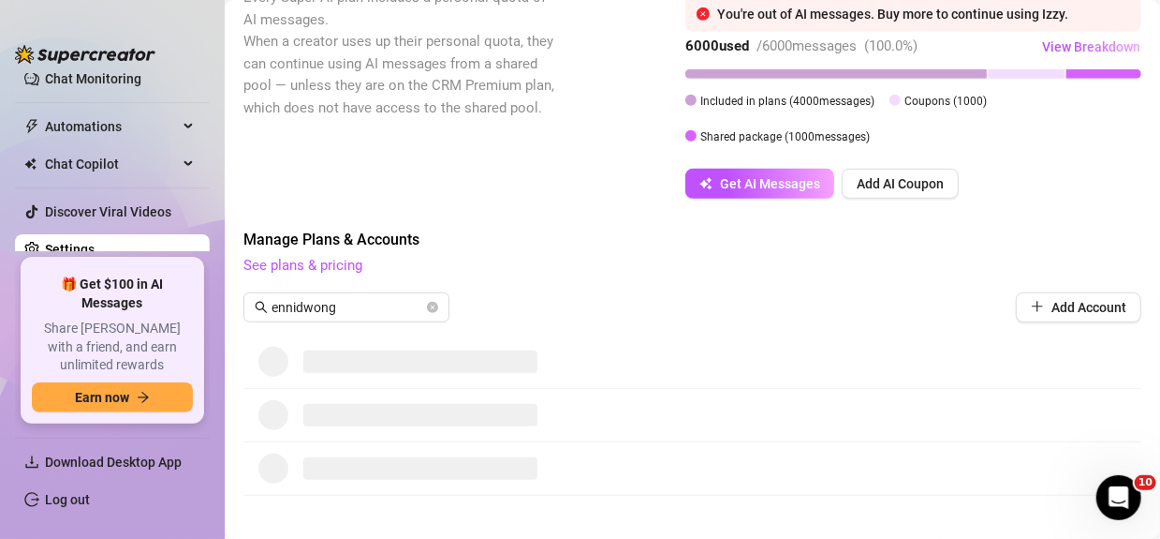
click at [348, 320] on div "Manage Plans & Accounts See plans & pricing ennidwong Add Account" at bounding box center [693, 282] width 898 height 107
click at [433, 303] on icon "close-circle" at bounding box center [432, 307] width 11 height 11
click at [314, 267] on link "See plans & pricing" at bounding box center [303, 265] width 119 height 17
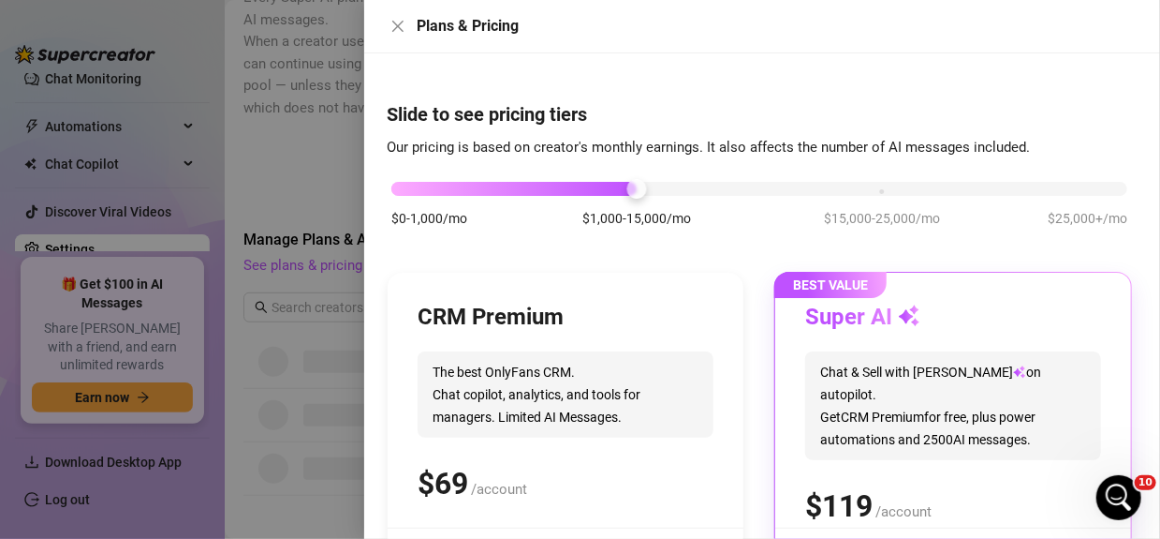
click at [297, 145] on div at bounding box center [580, 269] width 1160 height 539
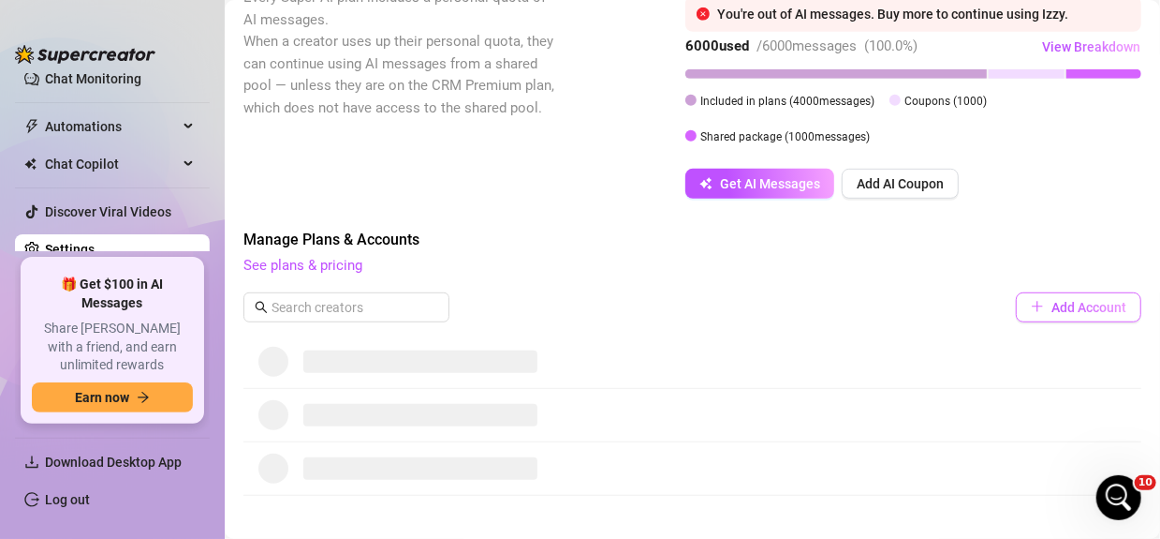
click at [1052, 307] on span "Add Account" at bounding box center [1089, 307] width 75 height 15
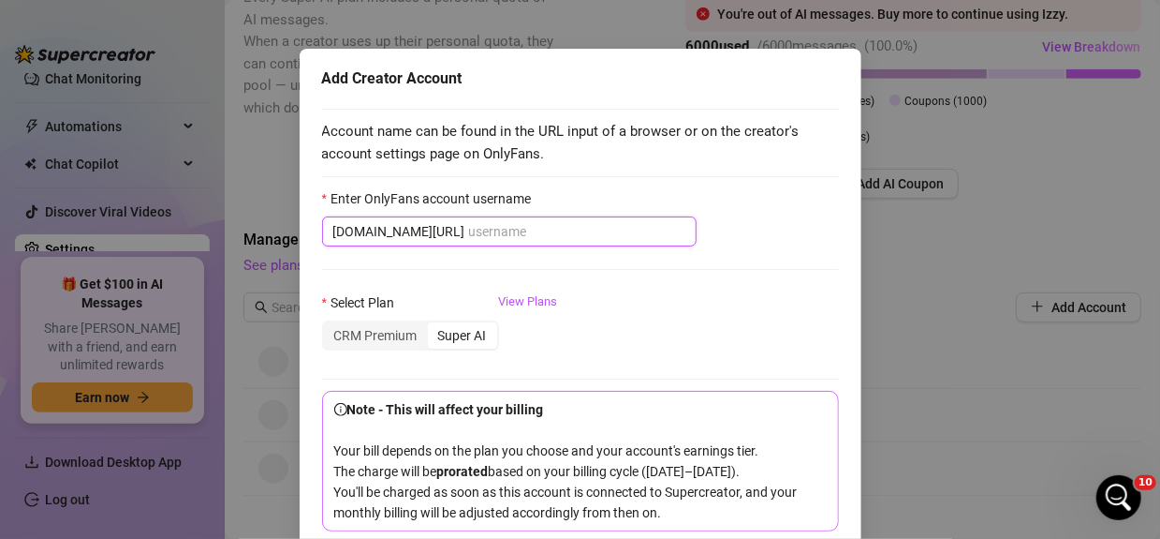
scroll to position [94, 0]
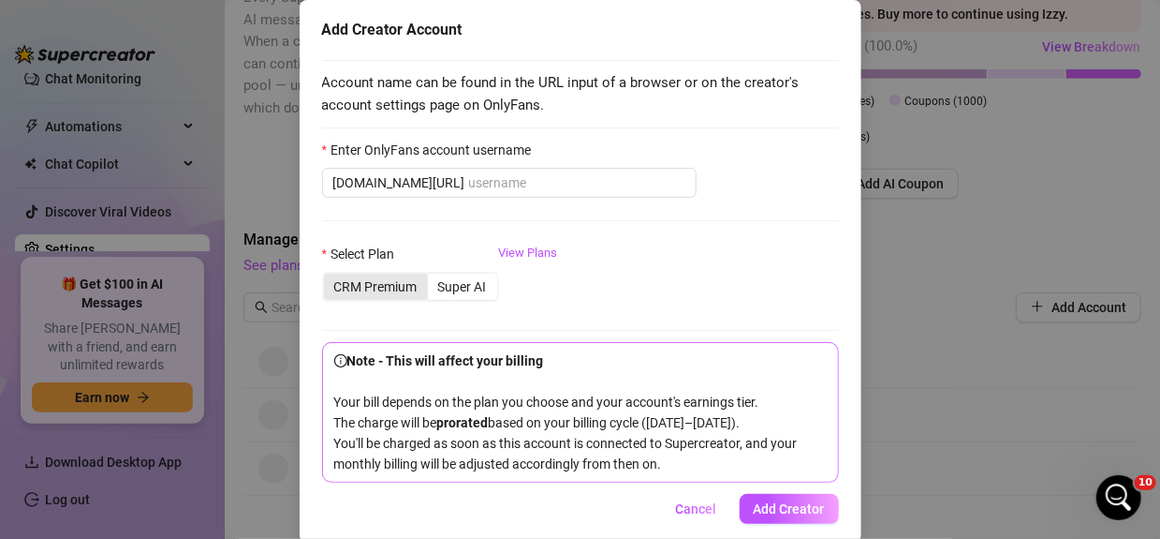
click at [391, 279] on div "CRM Premium" at bounding box center [376, 286] width 104 height 26
click at [329, 276] on input "CRM Premium" at bounding box center [329, 276] width 0 height 0
click at [493, 168] on span "onlyfans.com/" at bounding box center [509, 183] width 375 height 30
click at [495, 185] on input "Enter OnlyFans account username" at bounding box center [577, 182] width 216 height 21
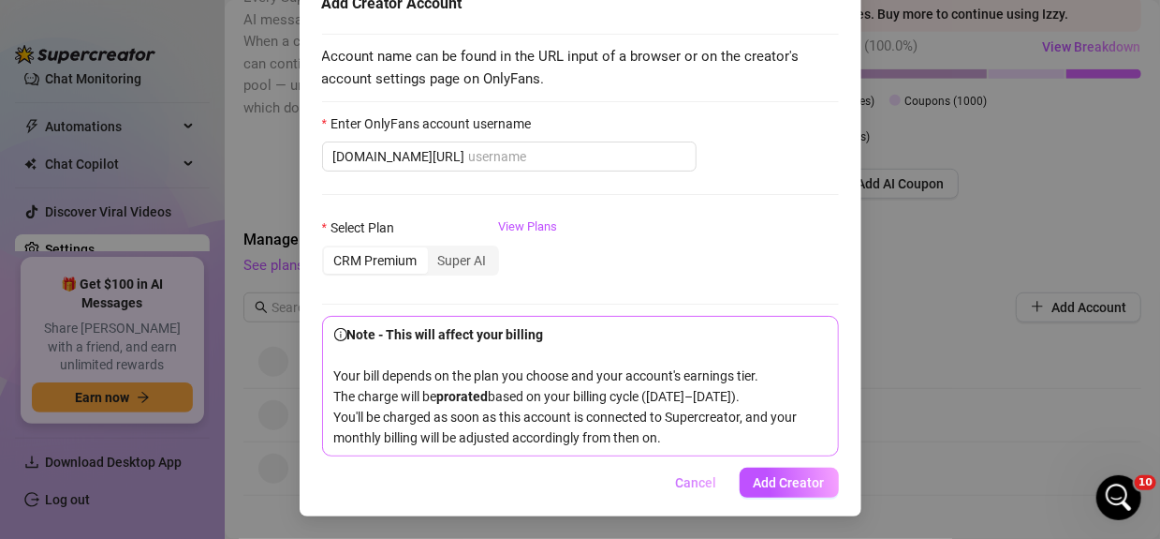
click at [693, 479] on span "Cancel" at bounding box center [696, 482] width 41 height 15
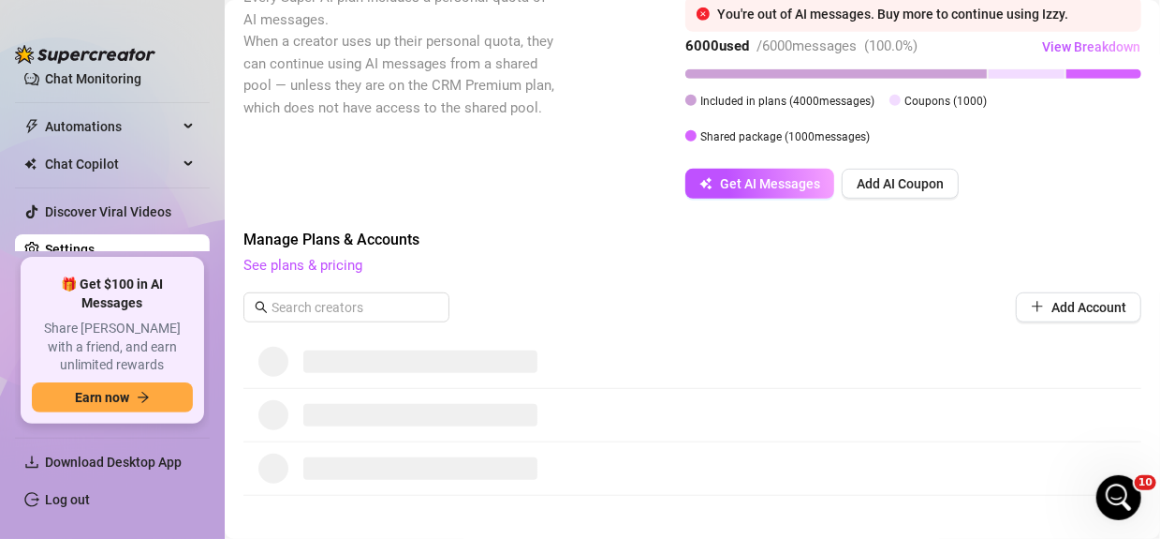
scroll to position [45, 0]
click at [293, 263] on link "See plans & pricing" at bounding box center [303, 265] width 119 height 17
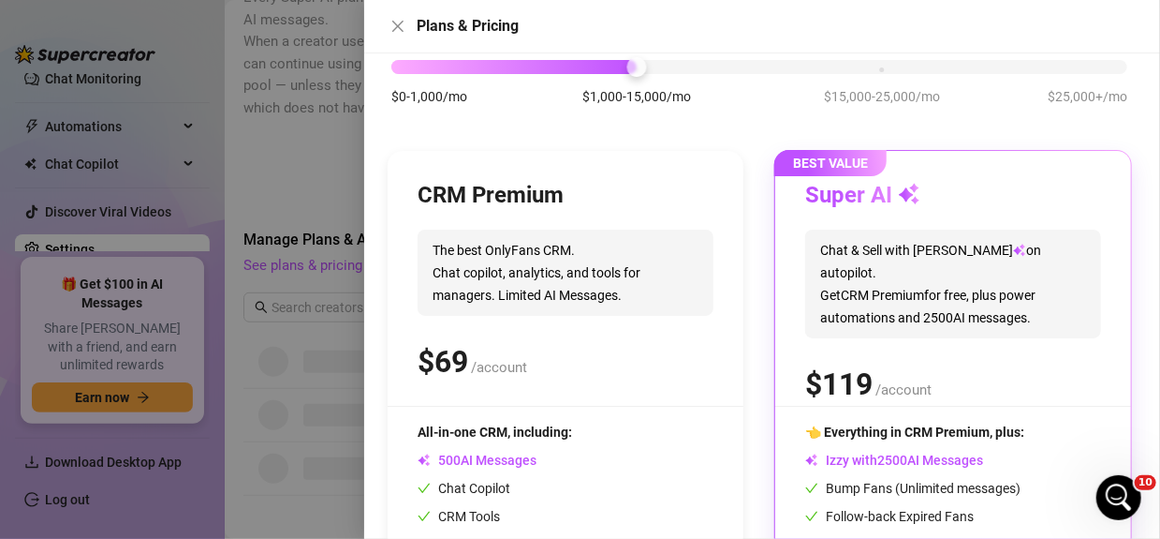
scroll to position [187, 0]
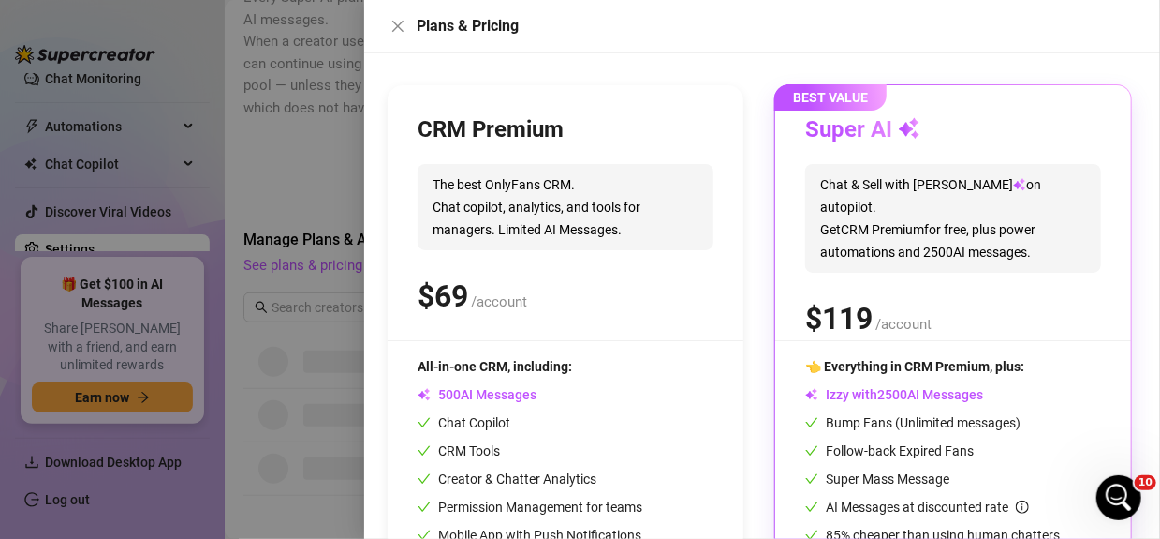
click at [306, 96] on div at bounding box center [580, 269] width 1160 height 539
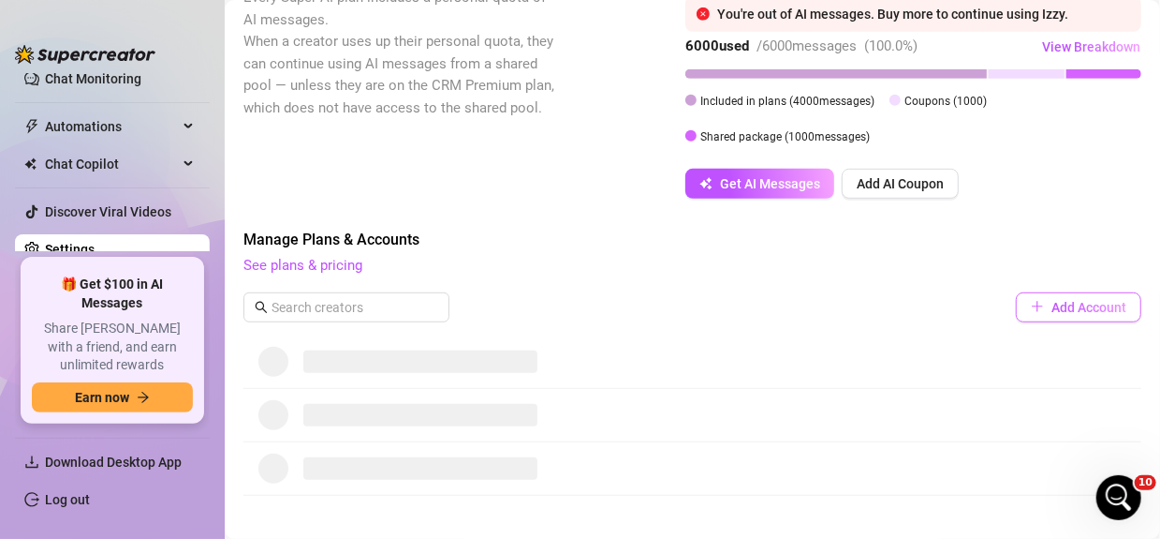
click at [1022, 316] on button "Add Account" at bounding box center [1079, 307] width 126 height 30
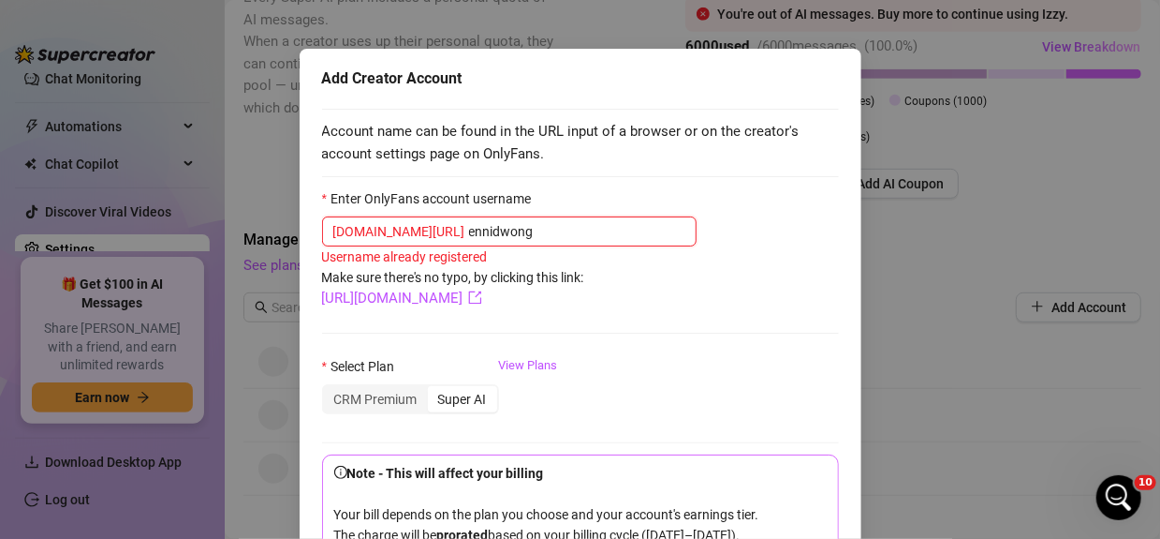
type input "ennidwong"
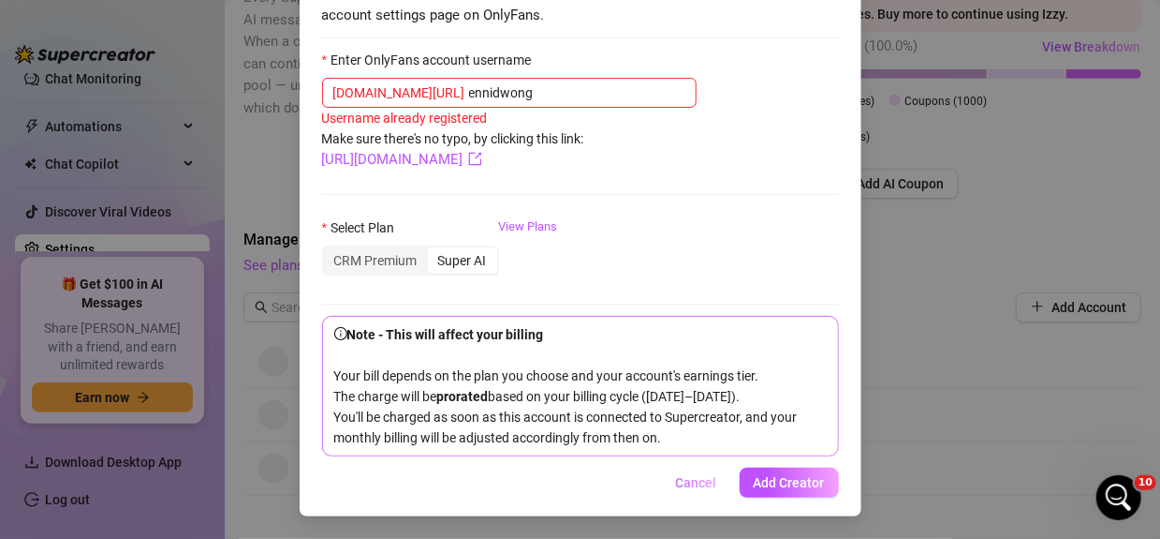
click at [676, 477] on span "Cancel" at bounding box center [696, 482] width 41 height 15
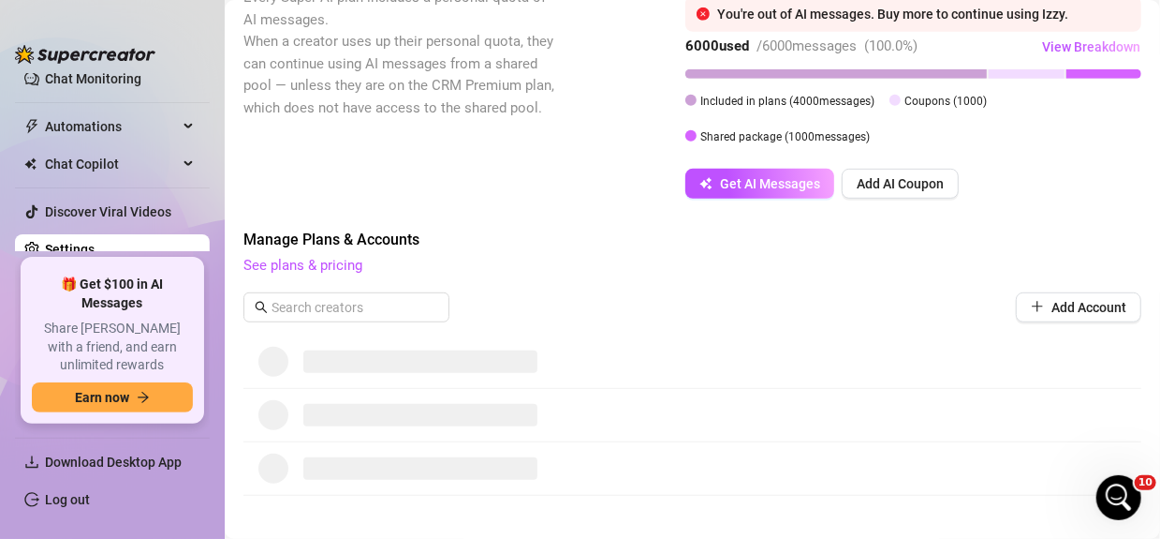
scroll to position [105, 0]
click at [353, 331] on div "Manage Plans & Accounts See plans & pricing Add Account" at bounding box center [693, 282] width 898 height 107
click at [362, 360] on span at bounding box center [420, 361] width 234 height 22
click at [332, 299] on input "text" at bounding box center [348, 307] width 152 height 21
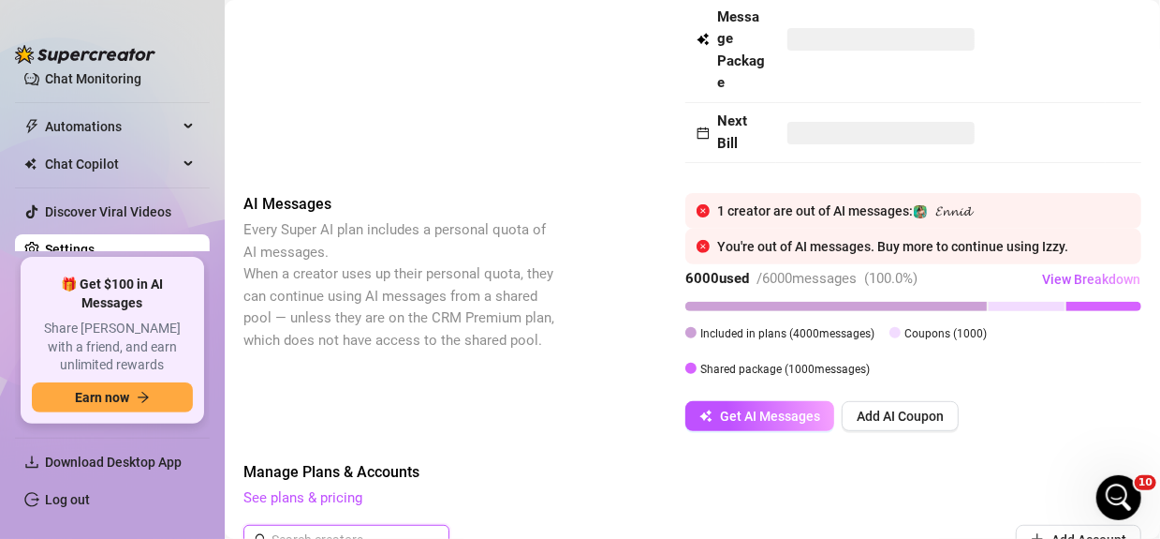
scroll to position [329, 0]
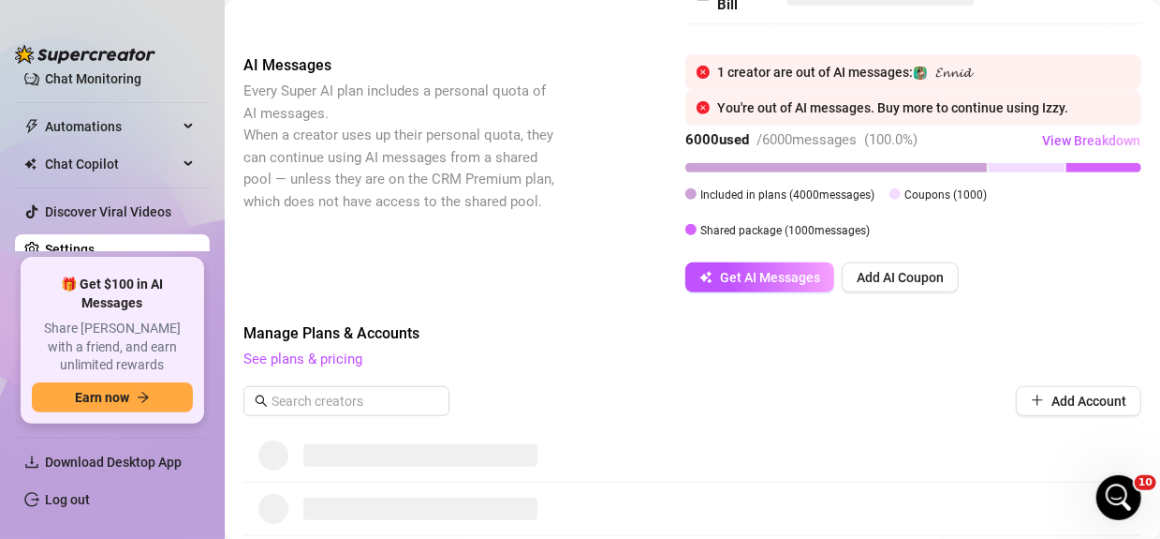
drag, startPoint x: 824, startPoint y: 234, endPoint x: 987, endPoint y: 158, distance: 179.8
click at [851, 230] on span "Shared package ( 1000 messages)" at bounding box center [786, 230] width 170 height 13
drag, startPoint x: 1105, startPoint y: 149, endPoint x: 1093, endPoint y: 131, distance: 21.6
click at [1100, 142] on button "View Breakdown" at bounding box center [1091, 141] width 100 height 30
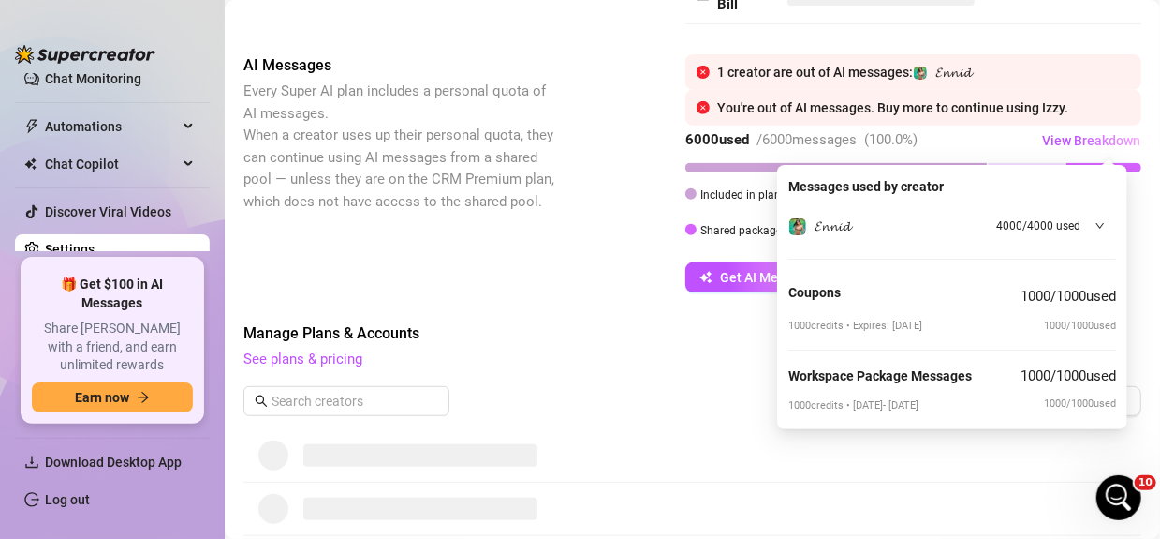
click at [1088, 224] on div at bounding box center [1095, 225] width 21 height 21
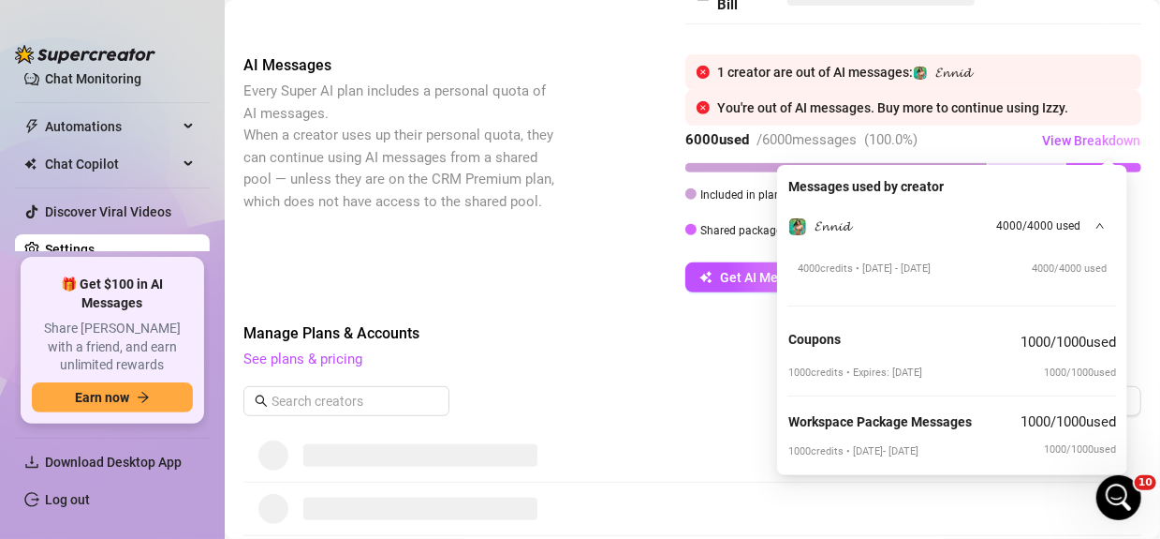
click at [960, 366] on div "1000 credits • Expires: 10/01/2025 1000 / 1000 used" at bounding box center [953, 372] width 328 height 16
click at [587, 235] on div "AI Messages Every Super AI plan includes a personal quota of AI messages. When …" at bounding box center [693, 173] width 898 height 238
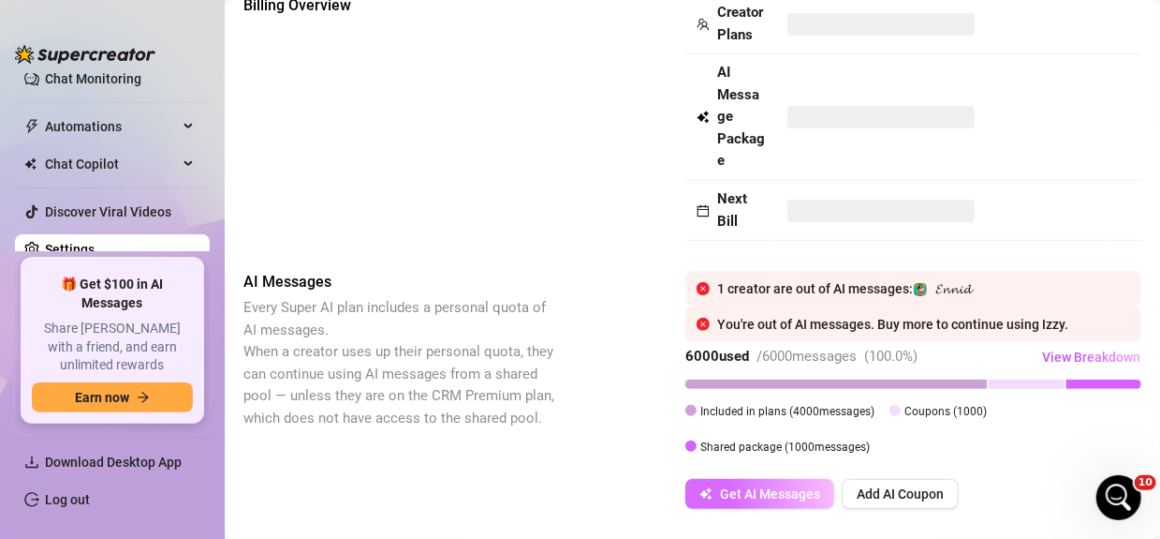
scroll to position [281, 0]
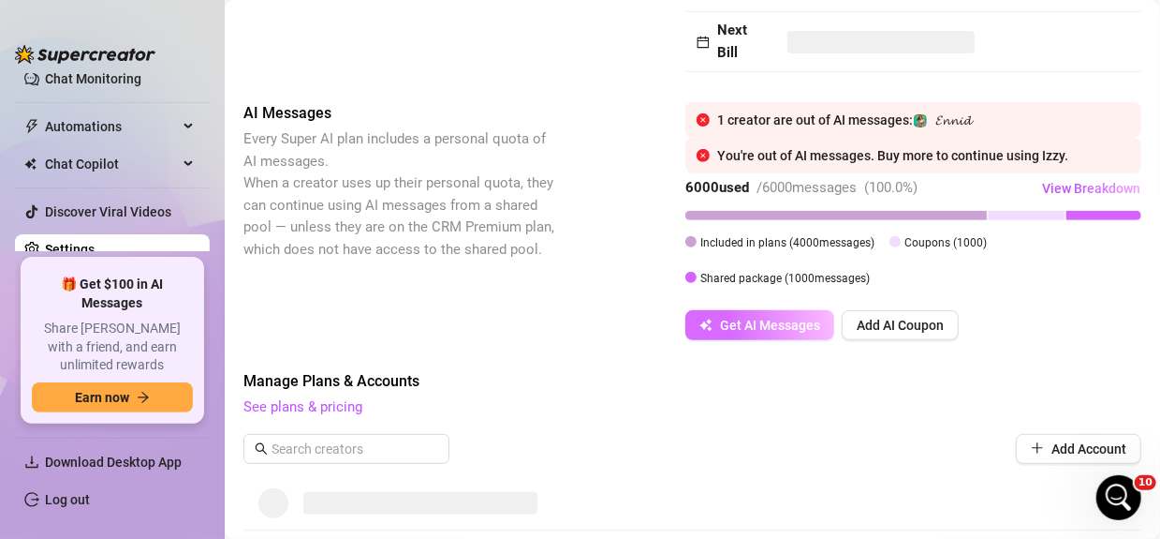
click at [764, 336] on button "Get AI Messages" at bounding box center [760, 325] width 149 height 30
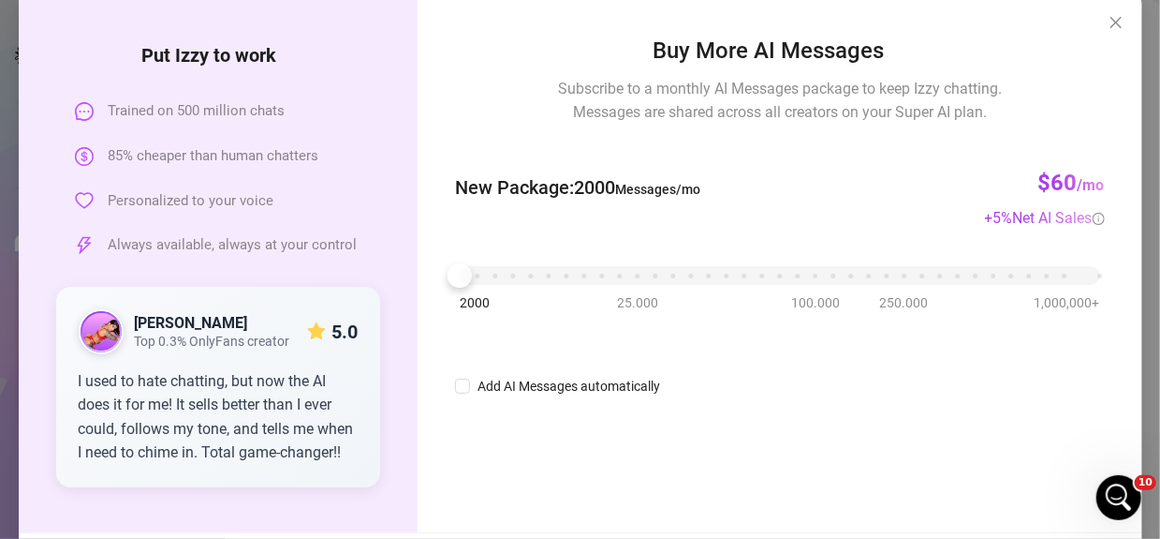
scroll to position [187, 0]
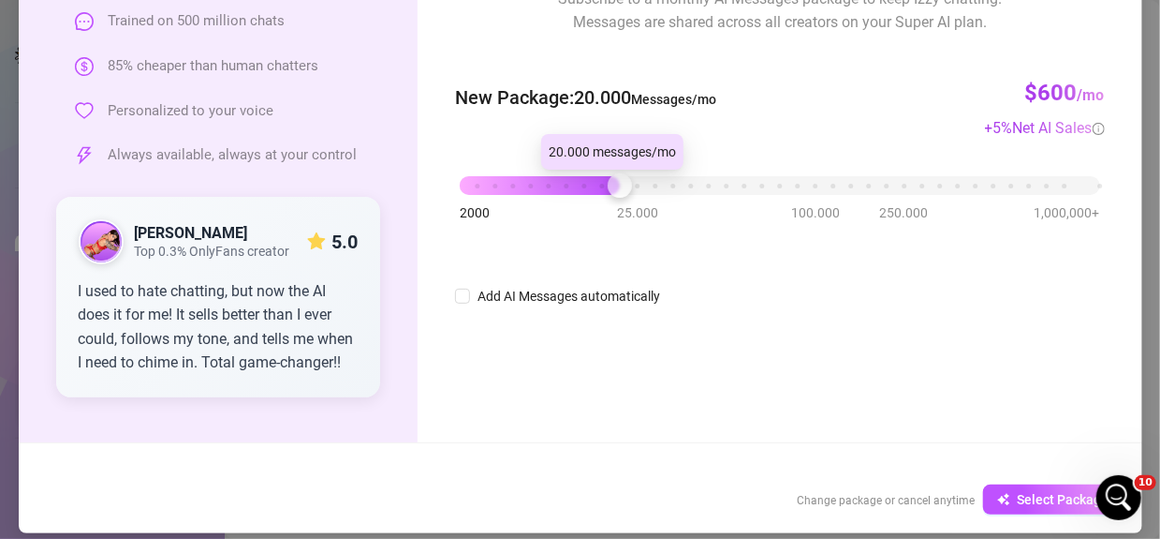
click at [605, 177] on div "2000 25.000 100.000 250.000 1,000,000+" at bounding box center [780, 177] width 640 height 11
click at [560, 184] on div "2000 25.000 100.000 250.000 1,000,000+" at bounding box center [780, 177] width 640 height 11
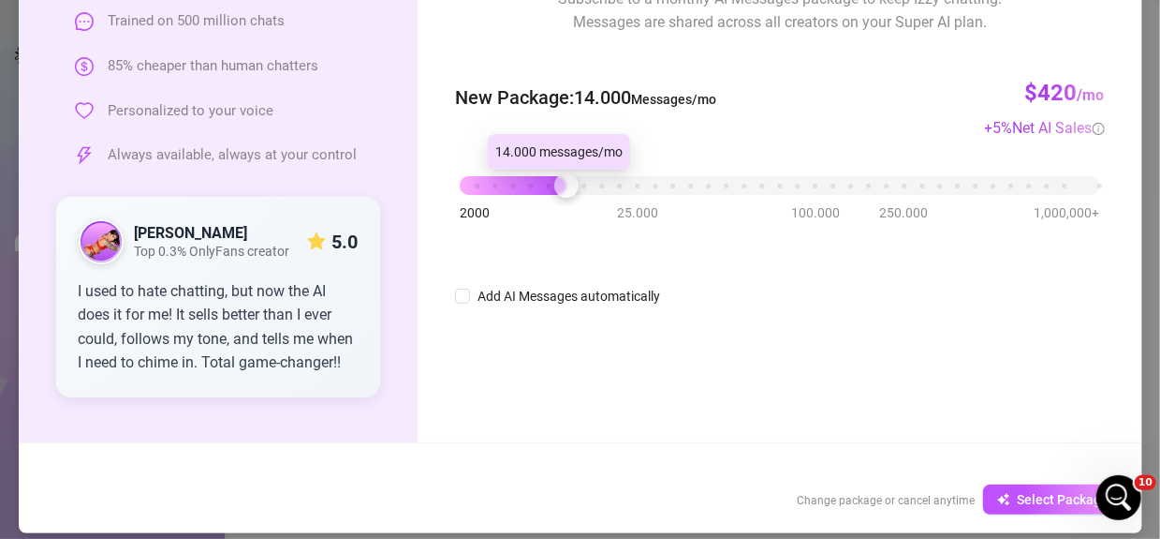
click at [547, 184] on div "2000 25.000 100.000 250.000 1,000,000+" at bounding box center [780, 177] width 640 height 11
click at [539, 190] on div at bounding box center [549, 185] width 24 height 24
click at [527, 184] on div "2000 25.000 100.000 250.000 1,000,000+" at bounding box center [780, 177] width 640 height 11
click at [519, 190] on div at bounding box center [531, 185] width 24 height 24
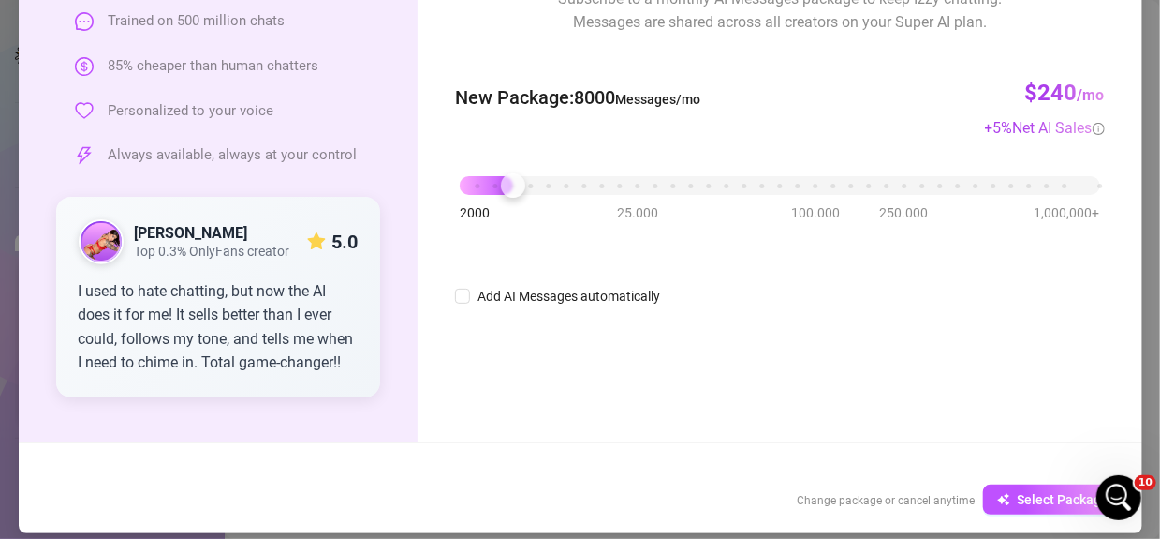
click at [506, 184] on div "2000 25.000 100.000 250.000 1,000,000+" at bounding box center [780, 177] width 640 height 11
click at [501, 189] on div at bounding box center [513, 185] width 24 height 24
click at [481, 184] on div "2000 25.000 100.000 250.000 1,000,000+" at bounding box center [780, 177] width 640 height 11
click at [987, 497] on button "Select Package" at bounding box center [1053, 499] width 140 height 30
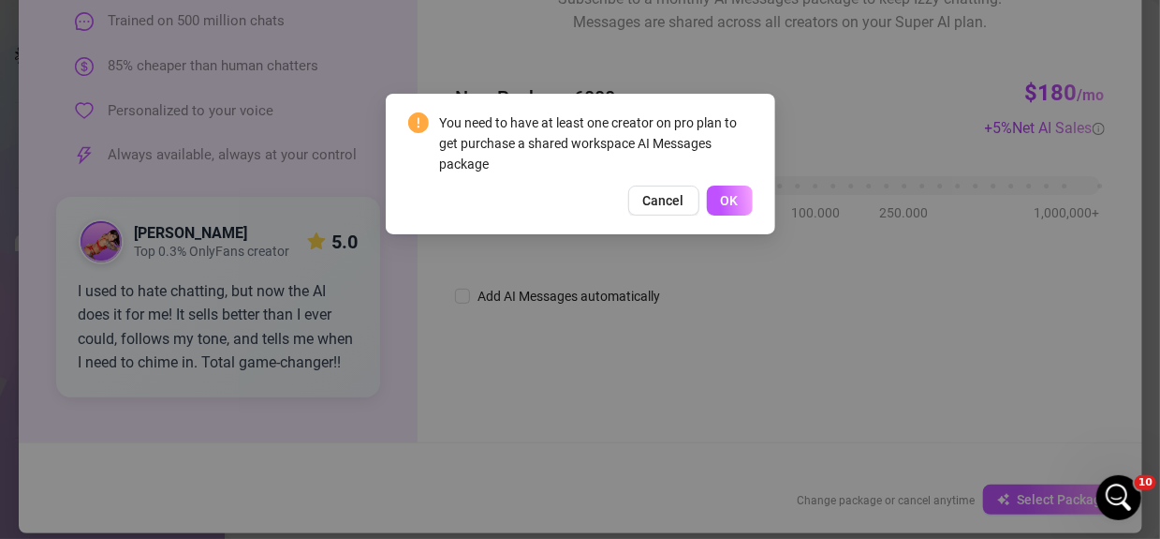
click at [733, 177] on div "You need to have at least one creator on pro plan to get purchase a shared work…" at bounding box center [580, 163] width 345 height 103
click at [737, 212] on button "OK" at bounding box center [730, 200] width 46 height 30
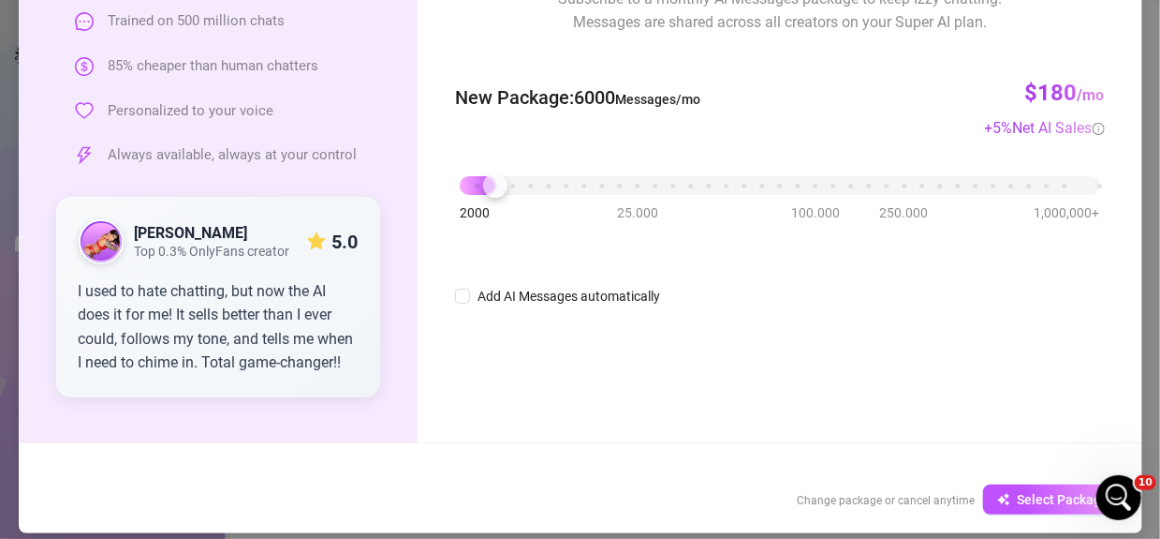
scroll to position [0, 0]
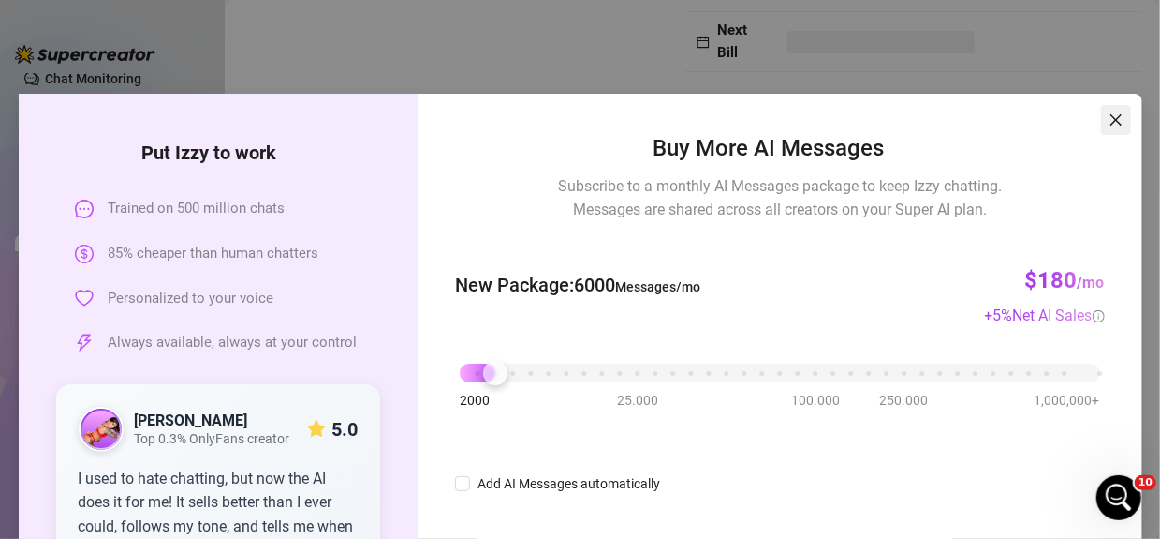
click at [1109, 113] on icon "close" at bounding box center [1116, 119] width 15 height 15
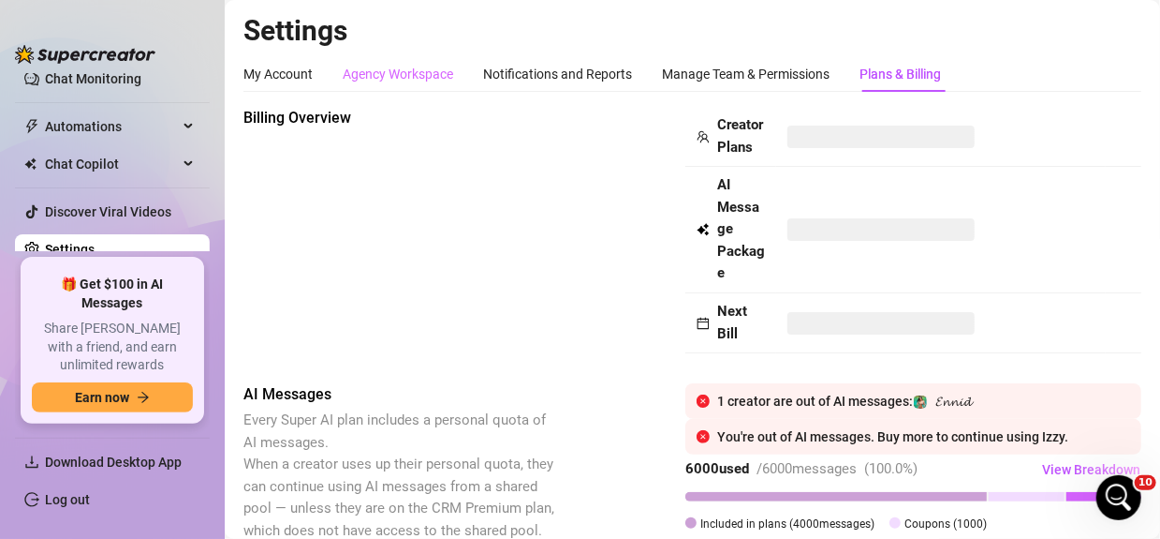
click at [391, 85] on div "Agency Workspace" at bounding box center [398, 74] width 111 height 36
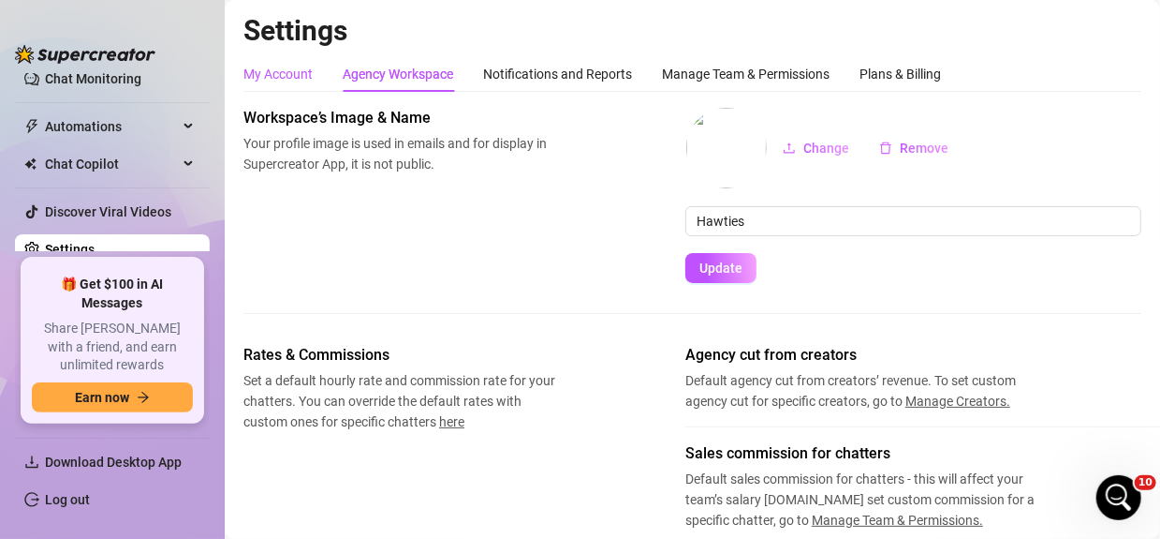
click at [286, 76] on div "My Account" at bounding box center [278, 74] width 69 height 21
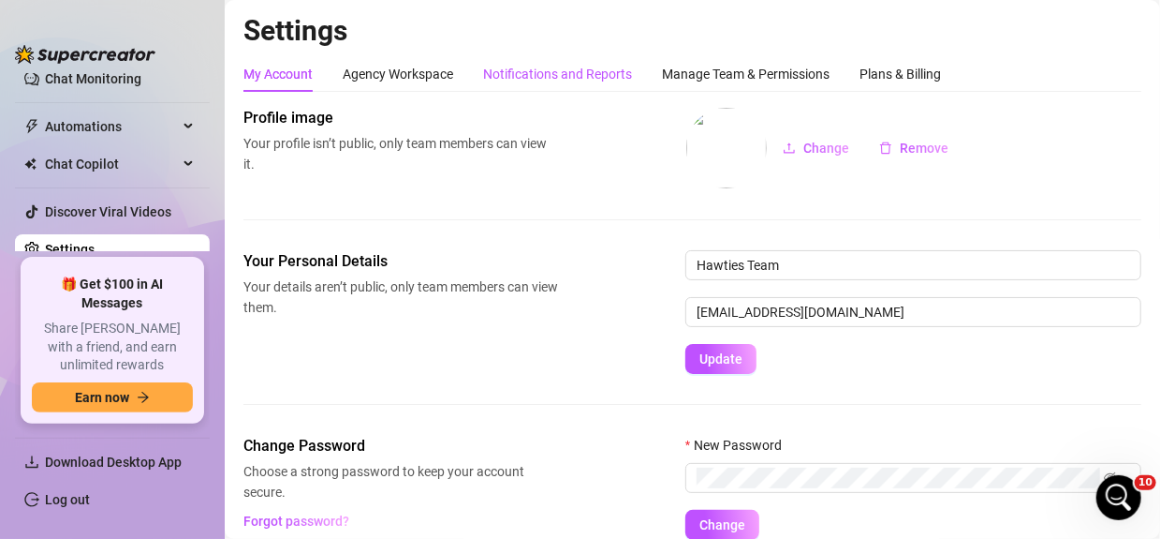
click at [560, 72] on div "Notifications and Reports" at bounding box center [557, 74] width 149 height 21
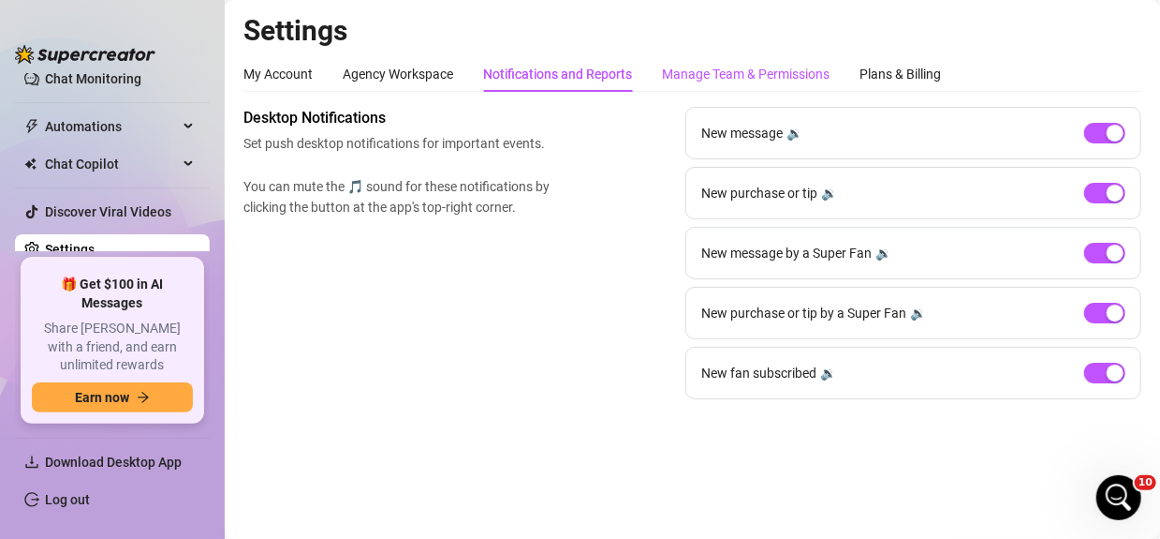
click at [752, 71] on div "Manage Team & Permissions" at bounding box center [746, 74] width 168 height 21
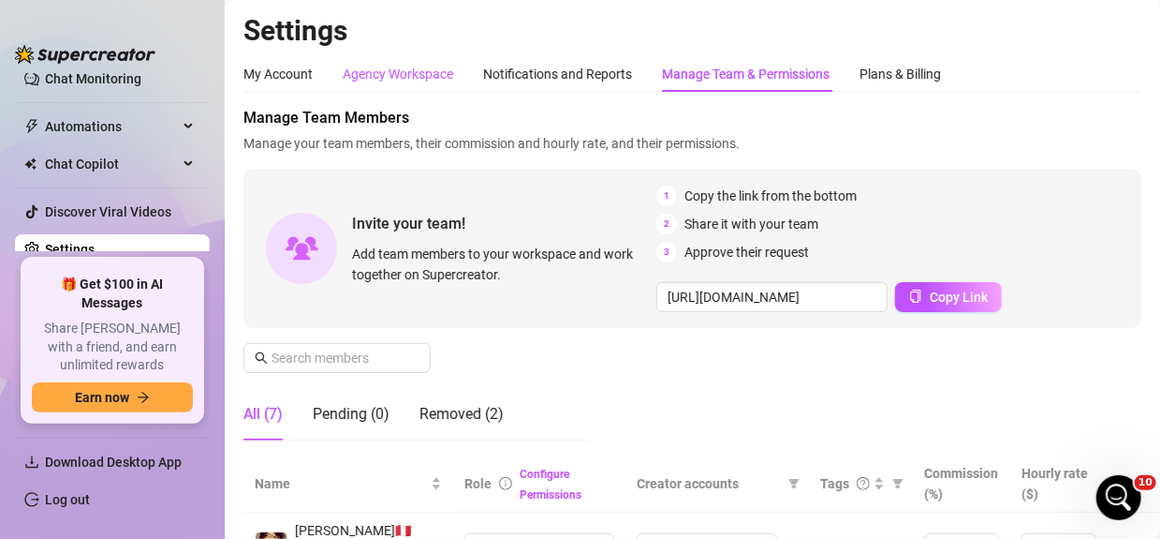
click at [425, 74] on div "Agency Workspace" at bounding box center [398, 74] width 111 height 21
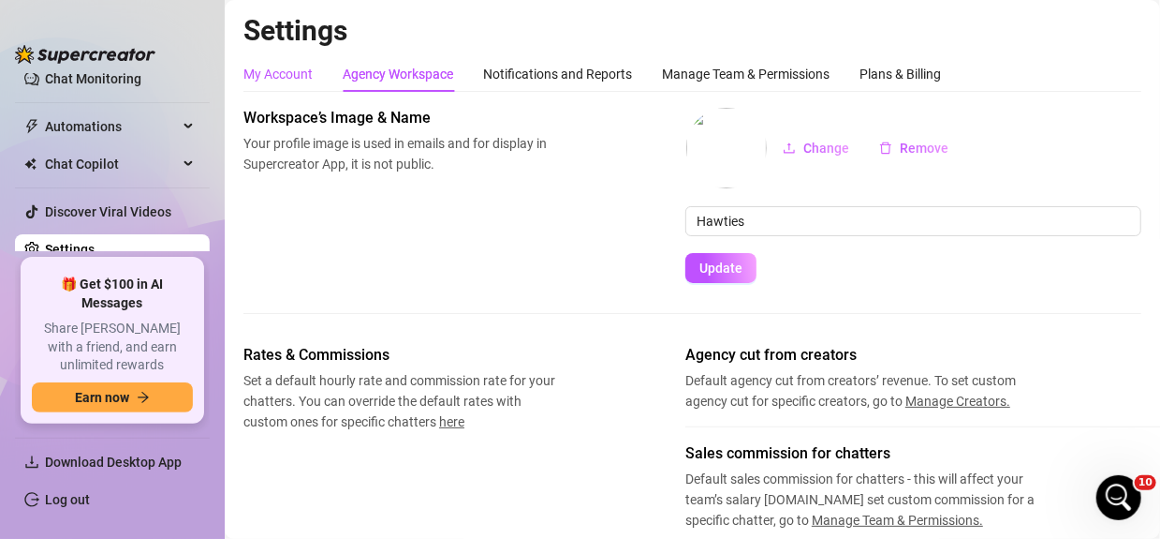
click at [299, 72] on div "My Account" at bounding box center [278, 74] width 69 height 21
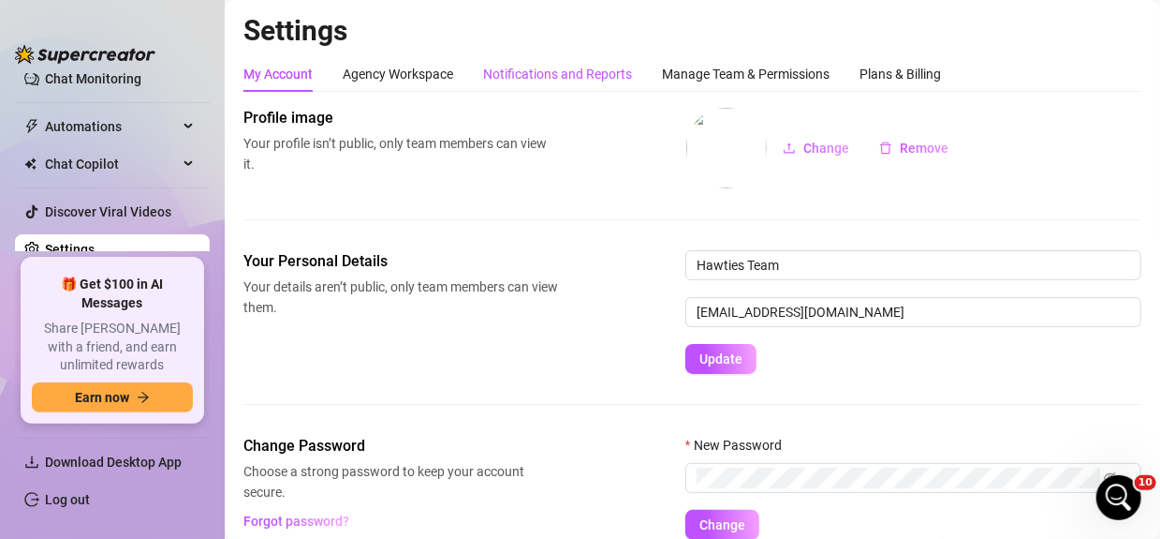
click at [542, 67] on div "Notifications and Reports" at bounding box center [557, 74] width 149 height 21
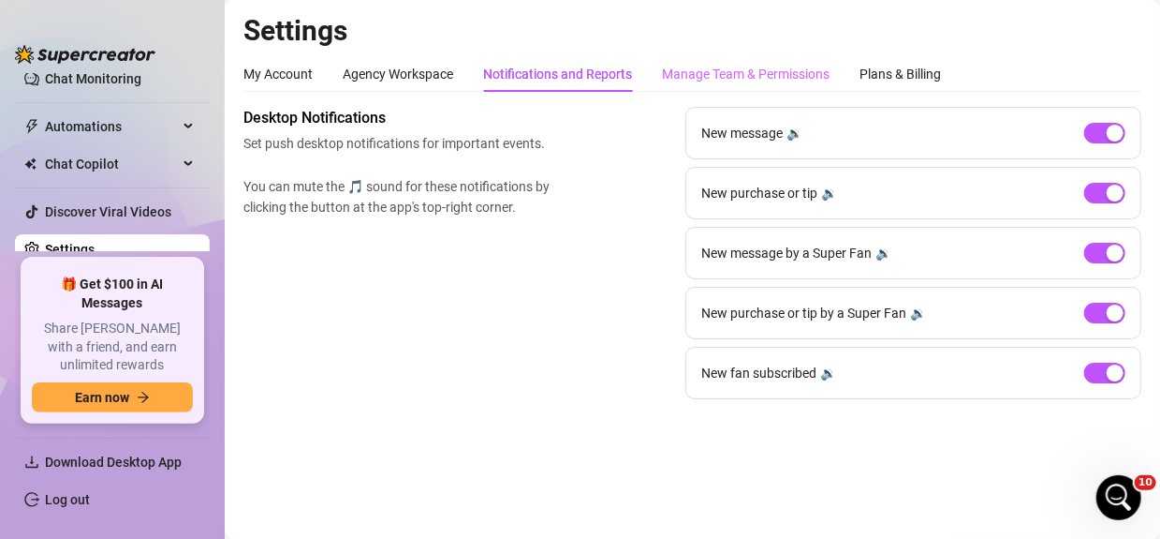
click at [746, 85] on div "Manage Team & Permissions" at bounding box center [746, 74] width 168 height 36
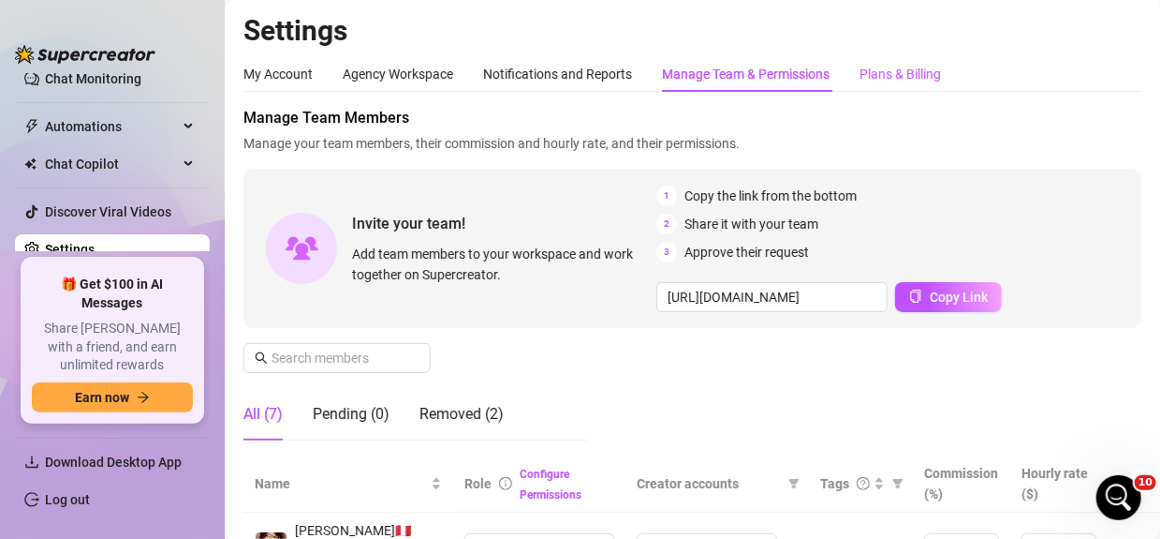
click at [940, 75] on div "Plans & Billing" at bounding box center [900, 74] width 81 height 21
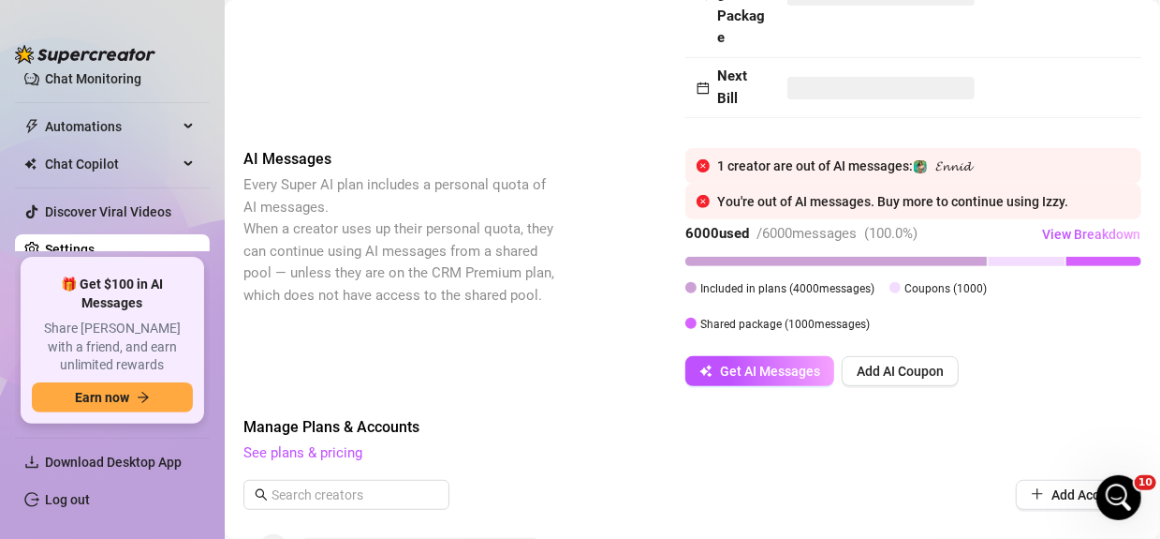
scroll to position [329, 0]
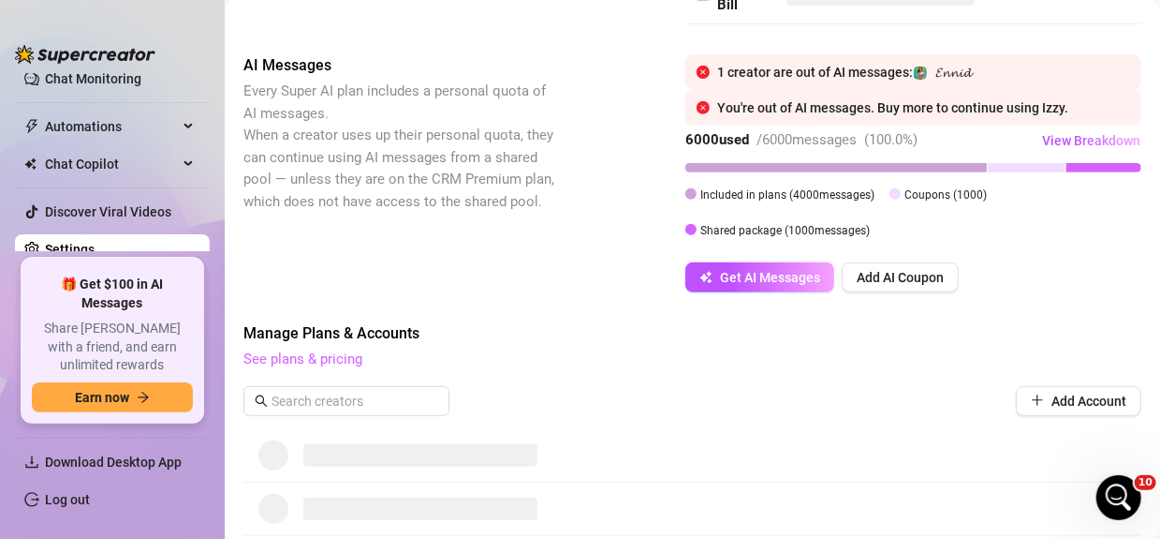
click at [328, 351] on link "See plans & pricing" at bounding box center [303, 358] width 119 height 17
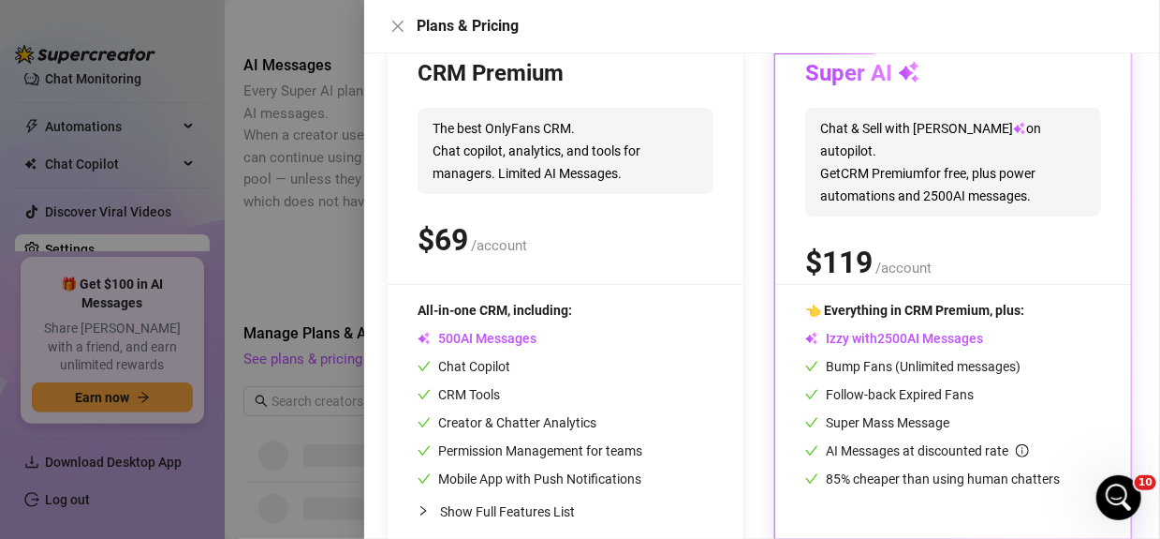
scroll to position [289, 0]
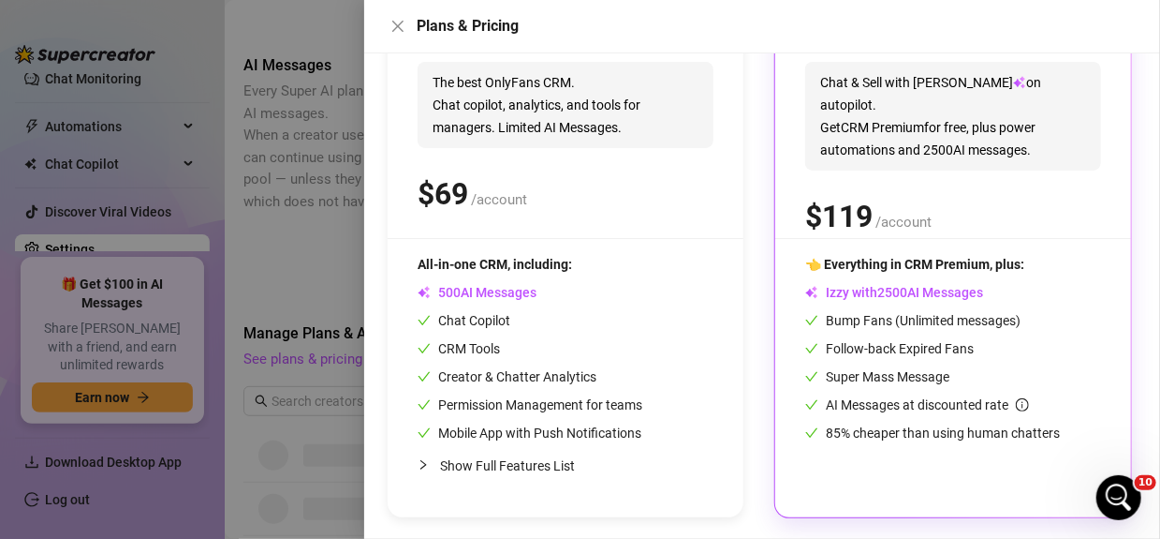
click at [904, 362] on div "👈 Everything in CRM Premium, plus: Izzy with AI Messages Bump Fans (Unlimited m…" at bounding box center [953, 348] width 296 height 189
click at [681, 327] on div "All-in-one CRM, including: AI Messages Chat Copilot CRM Tools Creator & Chatter…" at bounding box center [566, 348] width 296 height 189
click at [544, 464] on span "Show Full Features List" at bounding box center [507, 465] width 135 height 15
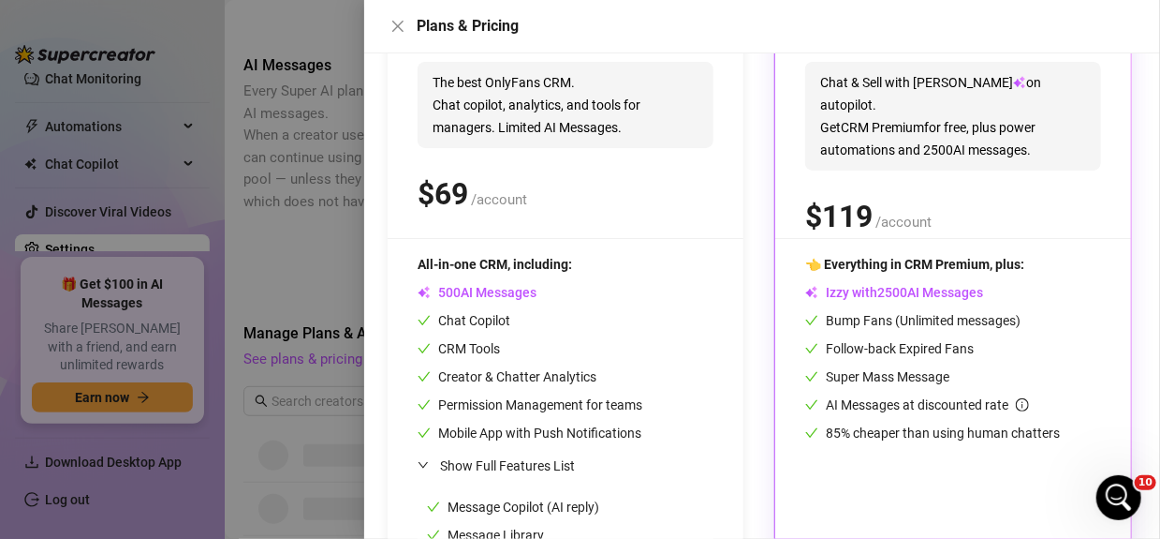
scroll to position [554, 0]
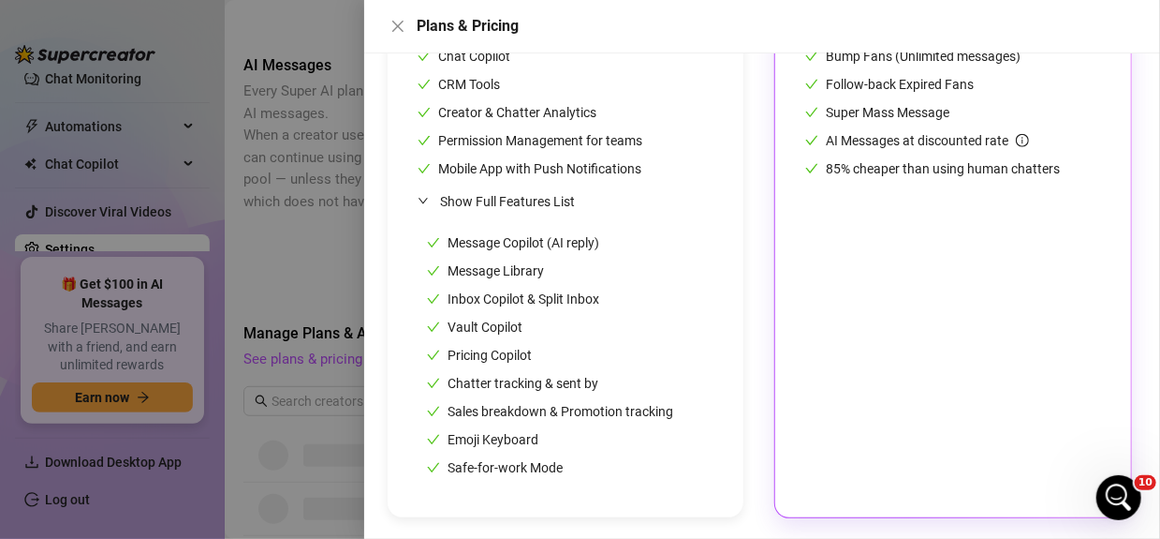
click at [577, 228] on div "Message Copilot (AI reply) Message Library Inbox Copilot & Split Inbox Vault Co…" at bounding box center [566, 355] width 296 height 264
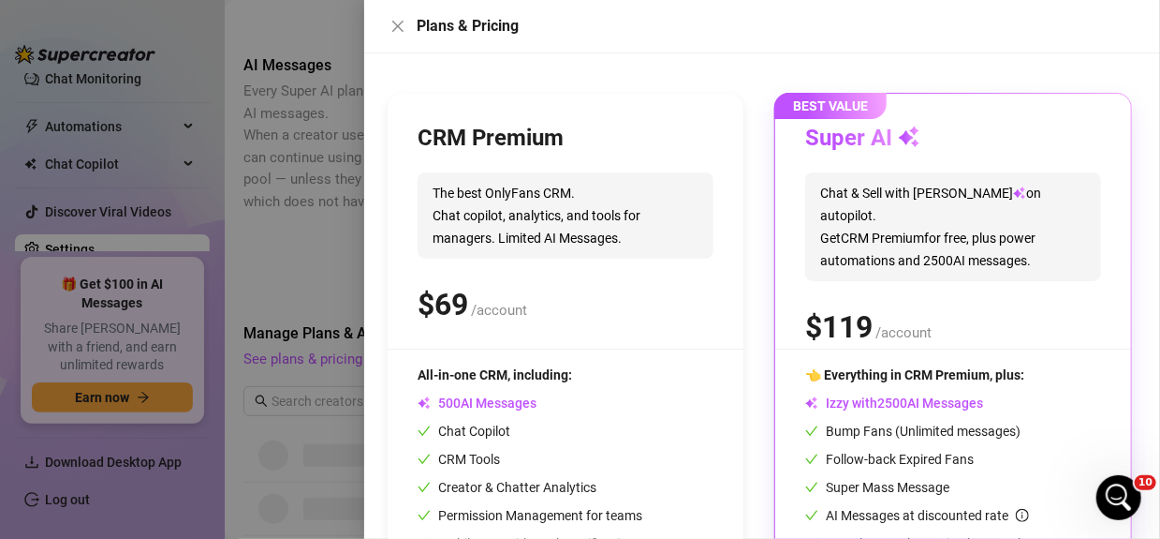
click at [608, 277] on div "CRM Premium The best OnlyFans CRM. Chat copilot, analytics, and tools for manag…" at bounding box center [566, 236] width 296 height 225
click at [442, 163] on div "CRM Premium The best OnlyFans CRM. Chat copilot, analytics, and tools for manag…" at bounding box center [566, 236] width 296 height 225
click at [556, 203] on span "The best OnlyFans CRM. Chat copilot, analytics, and tools for managers. Limited…" at bounding box center [566, 215] width 296 height 86
click at [477, 110] on div "CRM Premium The best OnlyFans CRM. Chat copilot, analytics, and tools for manag…" at bounding box center [566, 493] width 356 height 798
click at [909, 214] on span "Chat & Sell with Izzy on autopilot. Get CRM Premium for free, plus power automa…" at bounding box center [953, 226] width 296 height 109
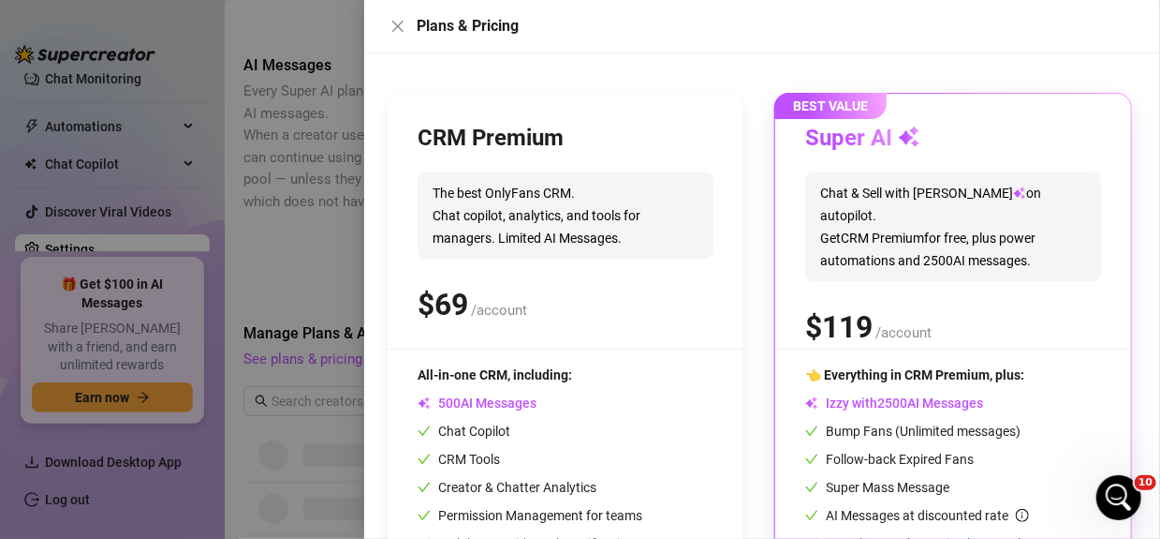
click at [599, 131] on div "CRM Premium" at bounding box center [566, 139] width 296 height 30
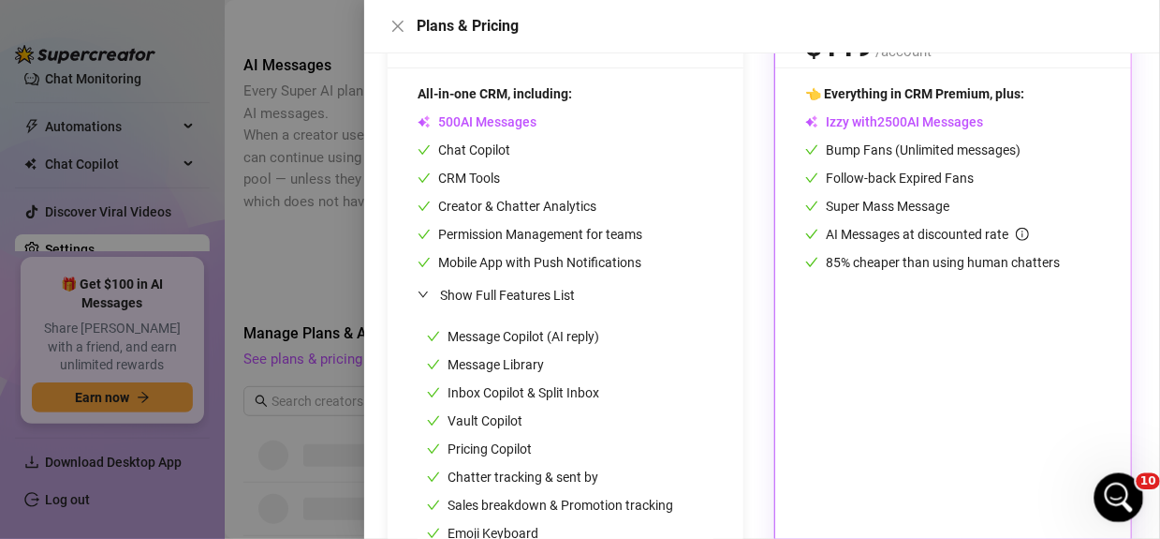
click at [1107, 493] on icon "Open Intercom Messenger" at bounding box center [1116, 495] width 31 height 31
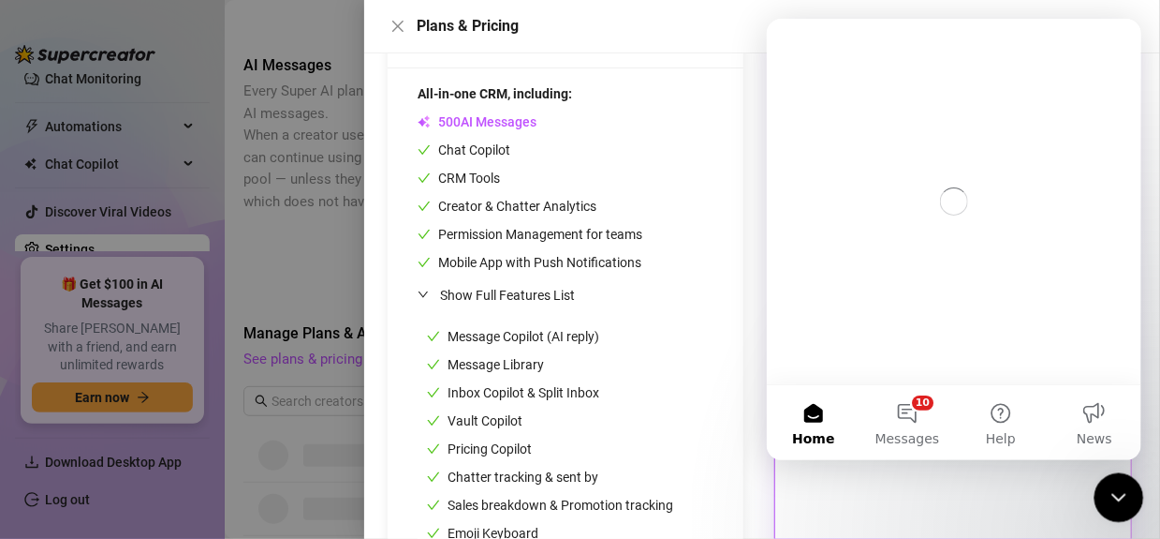
scroll to position [0, 0]
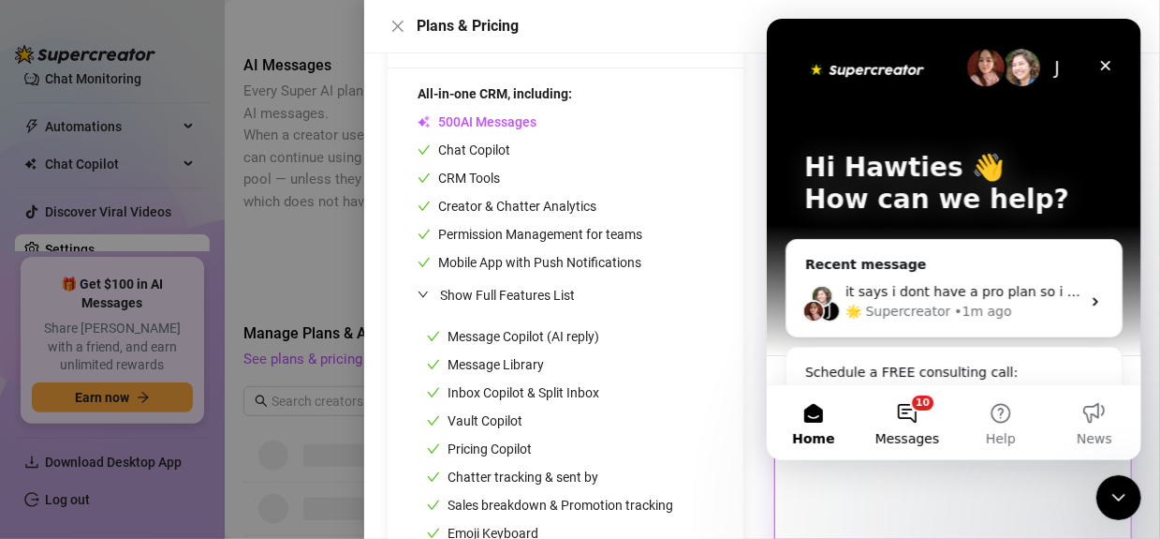
click at [905, 415] on button "10 Messages" at bounding box center [907, 422] width 94 height 75
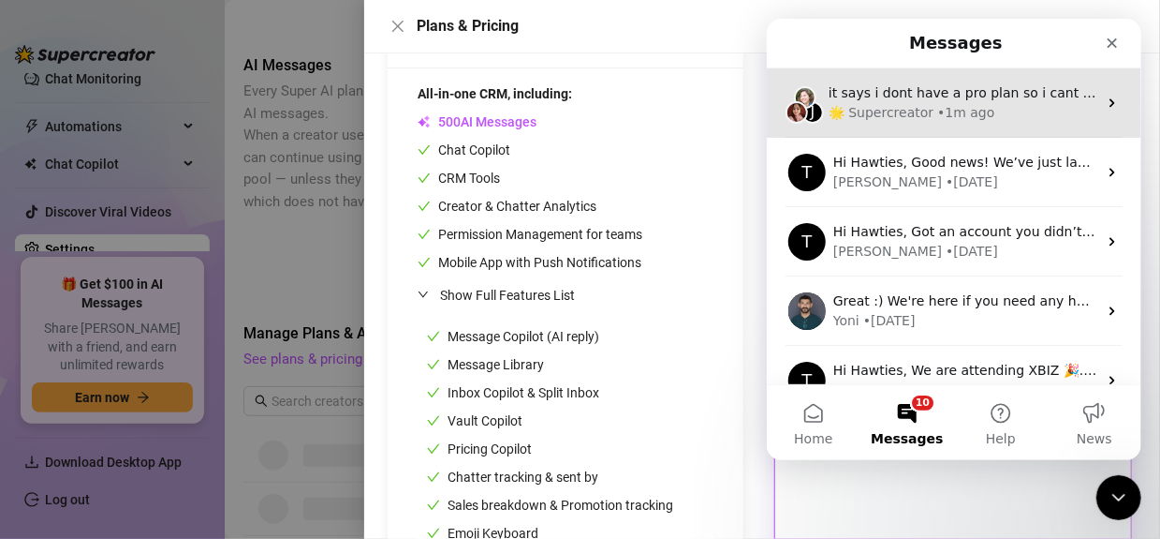
click at [904, 112] on div "🌟 Supercreator" at bounding box center [880, 113] width 105 height 20
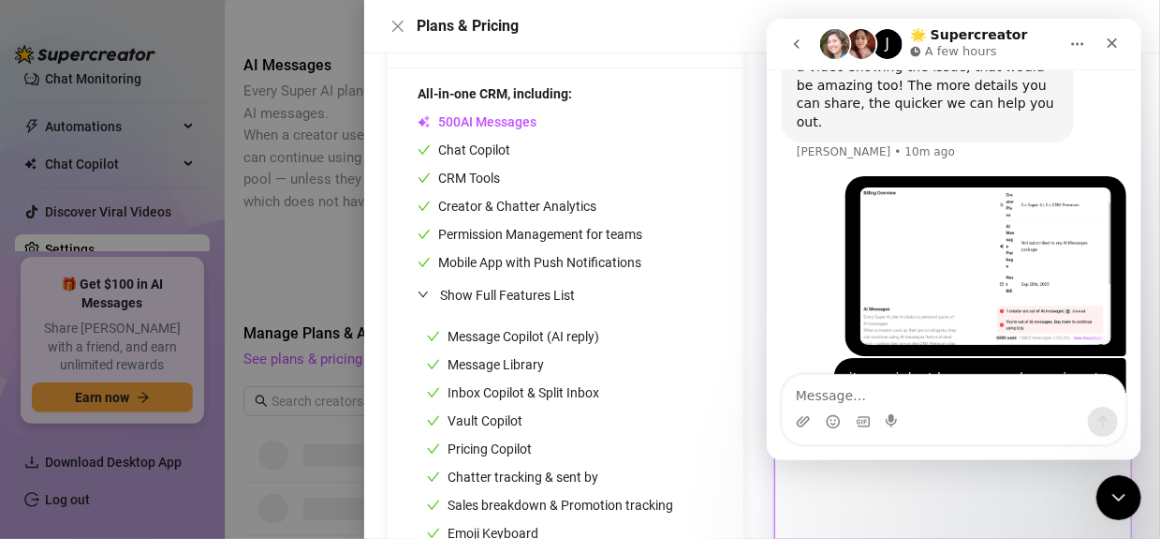
scroll to position [1158, 0]
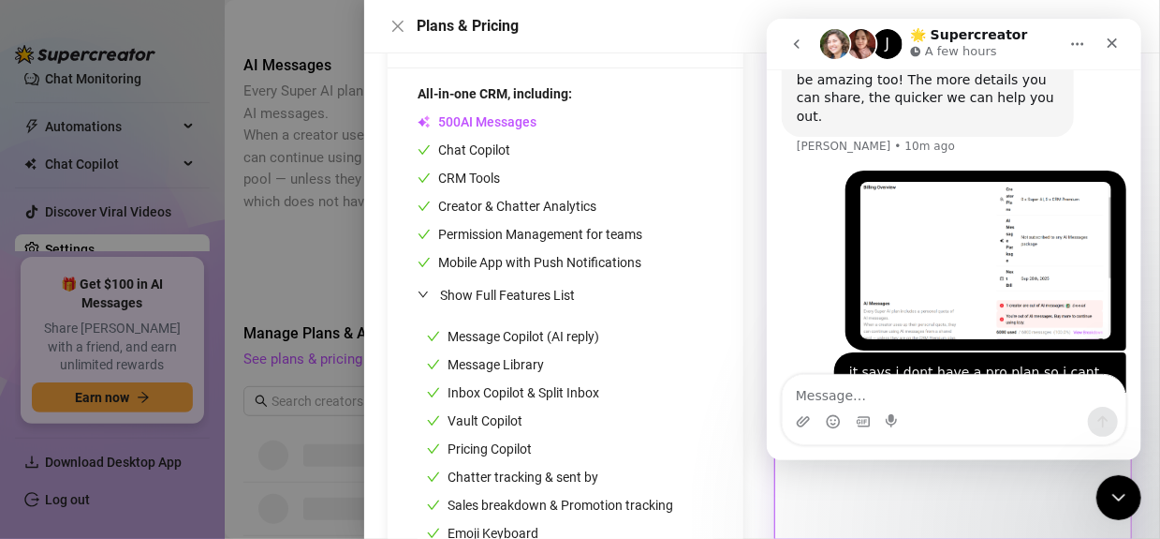
click at [678, 160] on div "All-in-one CRM, including: AI Messages Chat Copilot CRM Tools Creator & Chatter…" at bounding box center [566, 177] width 296 height 189
click at [402, 18] on button "Close" at bounding box center [398, 26] width 22 height 22
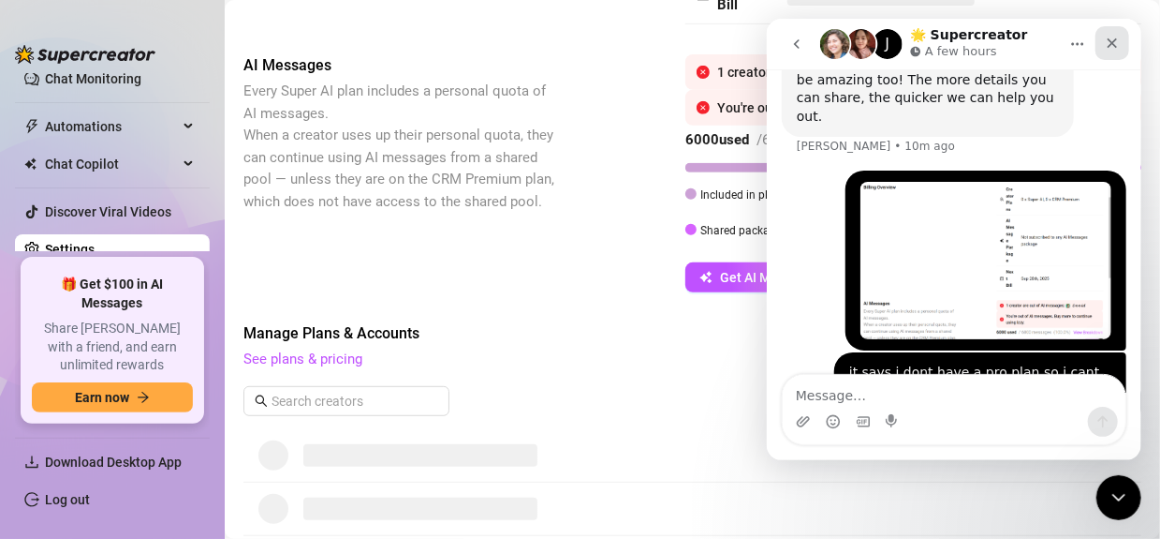
click at [1108, 45] on icon "Close" at bounding box center [1112, 43] width 10 height 10
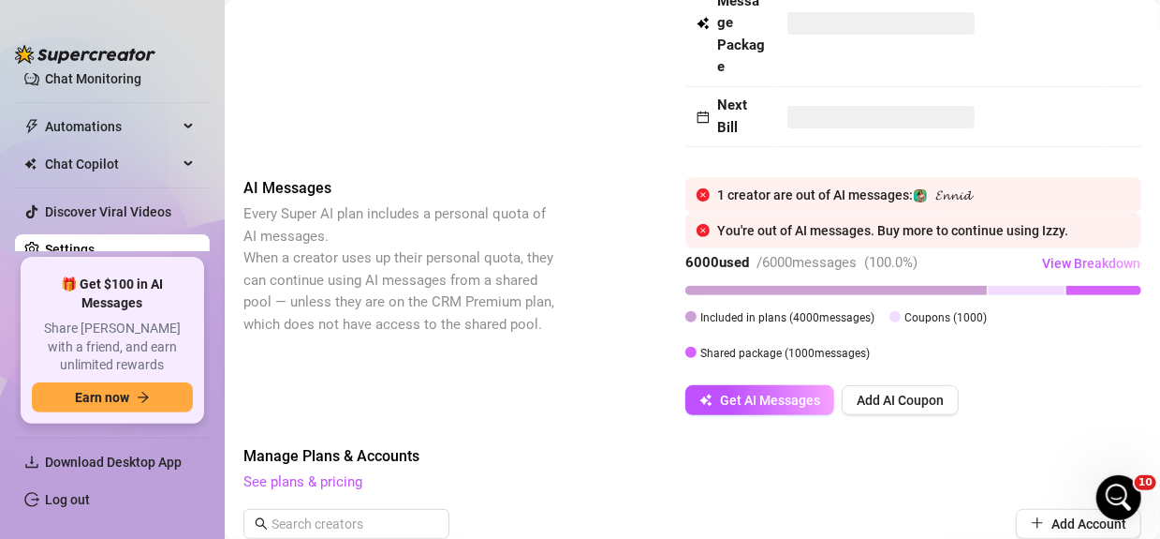
scroll to position [281, 0]
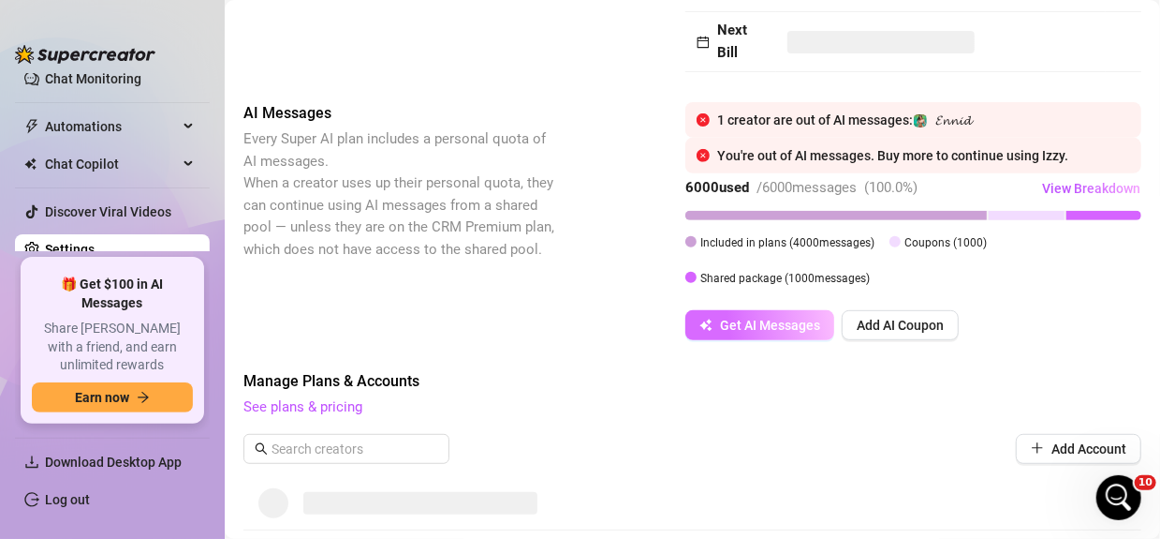
click at [781, 323] on span "Get AI Messages" at bounding box center [770, 324] width 100 height 15
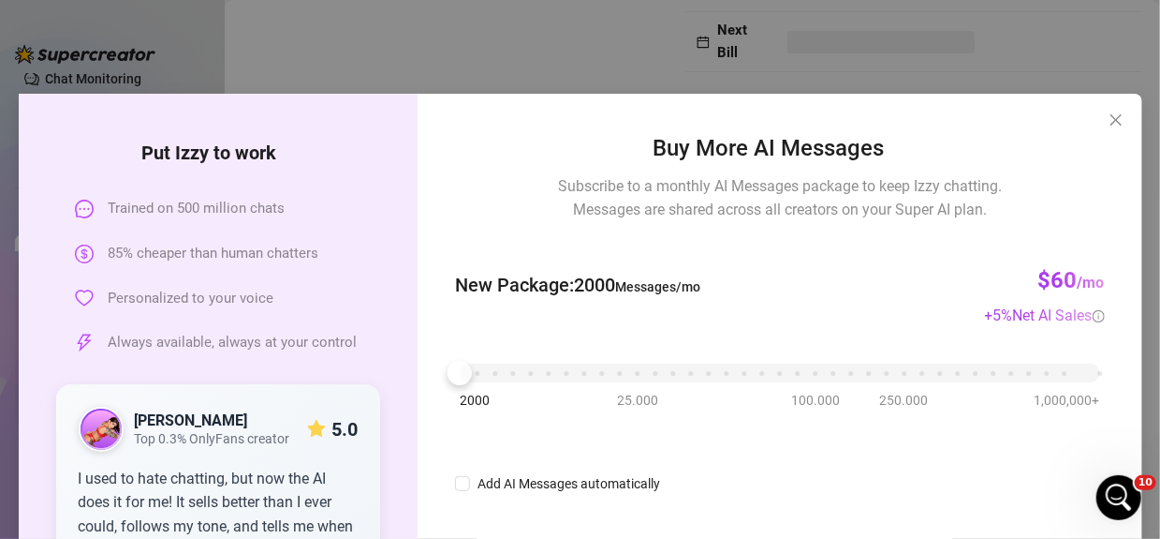
click at [610, 371] on div "2000 25.000 100.000 250.000 1,000,000+" at bounding box center [780, 365] width 640 height 11
click at [567, 366] on div "2000 25.000 100.000 250.000 1,000,000+" at bounding box center [780, 365] width 640 height 11
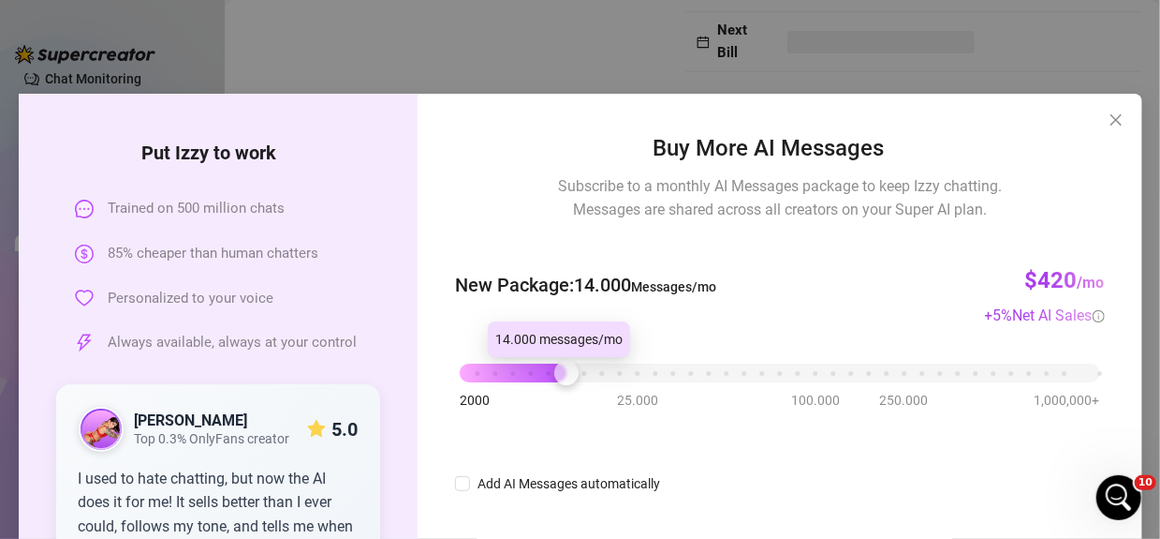
click at [554, 362] on div at bounding box center [566, 373] width 24 height 24
click at [539, 362] on div "2000 25.000 100.000 250.000 1,000,000+" at bounding box center [780, 365] width 640 height 11
click at [523, 365] on div "2000 25.000 100.000 250.000 1,000,000+" at bounding box center [780, 365] width 640 height 11
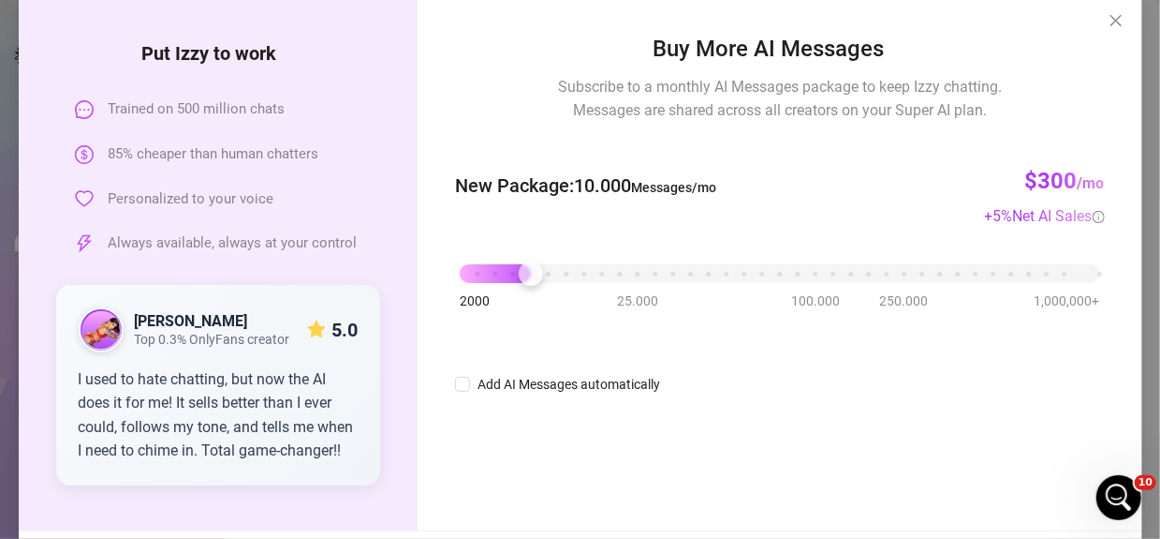
scroll to position [203, 0]
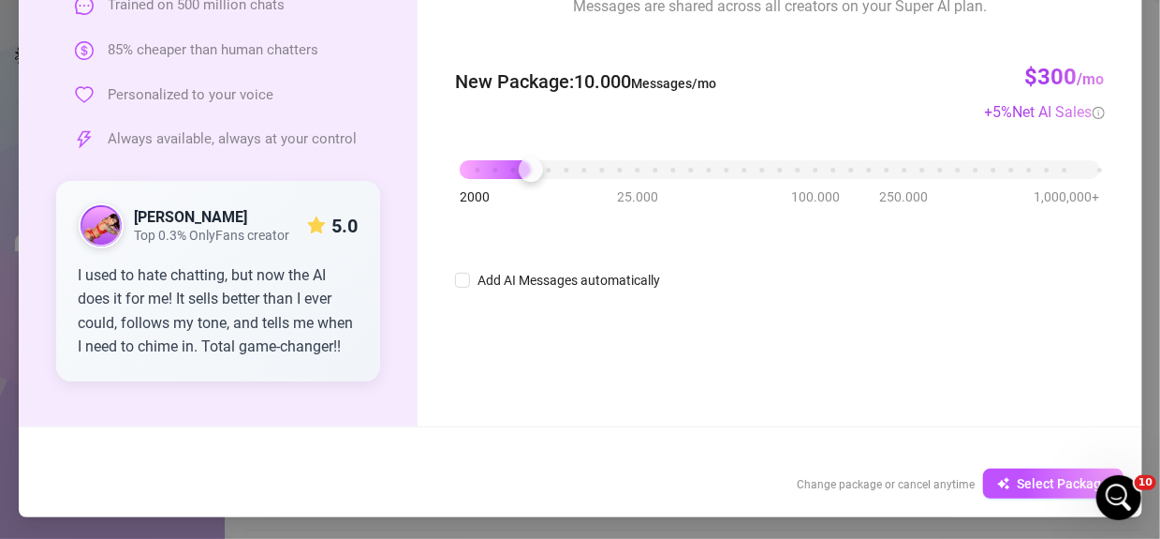
click at [908, 490] on span "Change package or cancel anytime" at bounding box center [887, 484] width 178 height 13
click at [1057, 488] on span "Select Package" at bounding box center [1064, 483] width 92 height 15
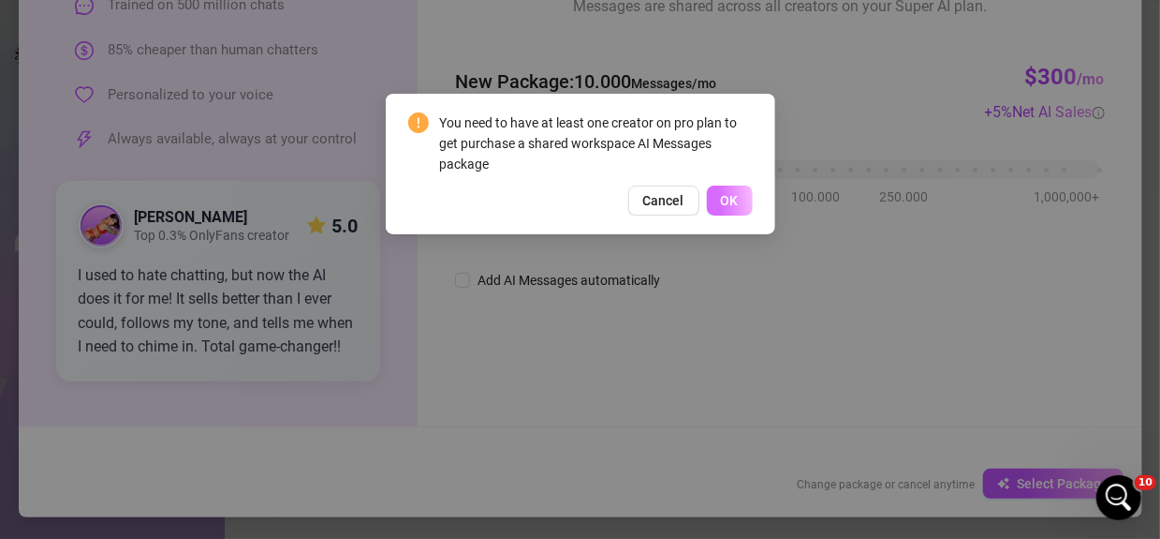
click at [717, 195] on button "OK" at bounding box center [730, 200] width 46 height 30
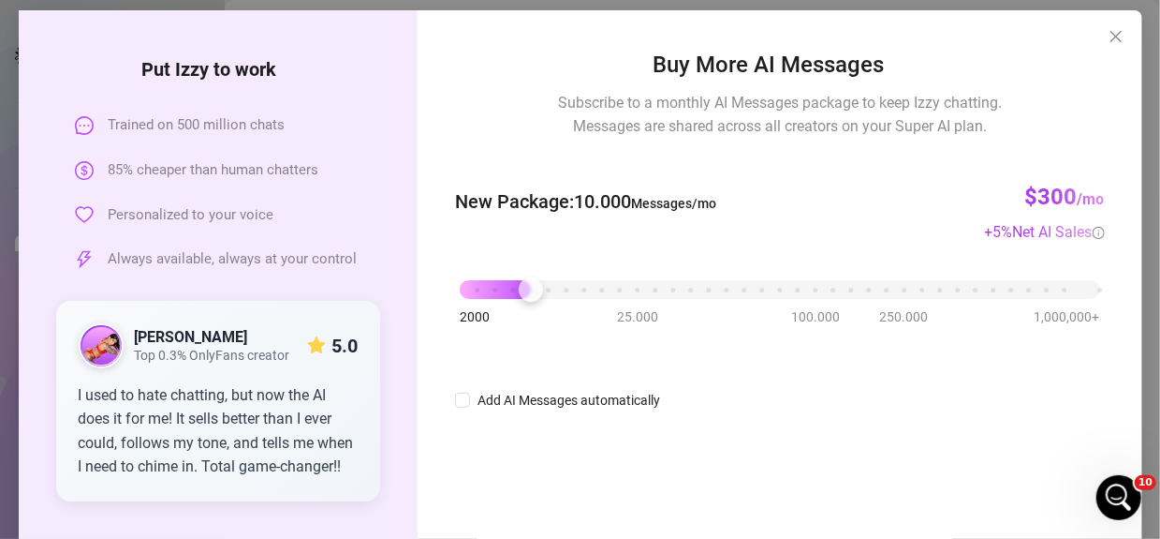
scroll to position [0, 0]
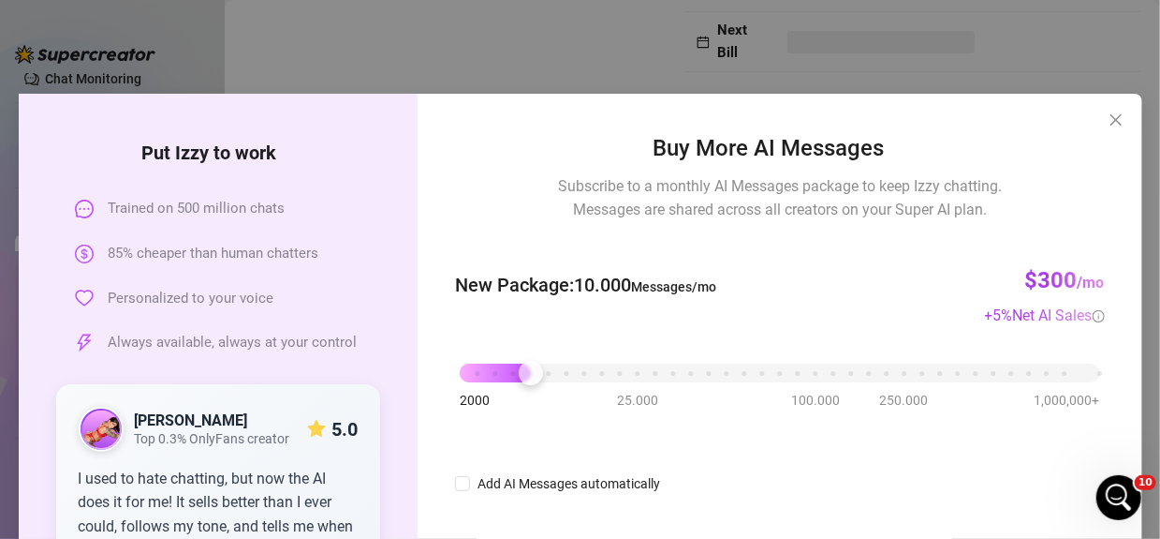
click at [1113, 117] on icon "close" at bounding box center [1116, 119] width 15 height 15
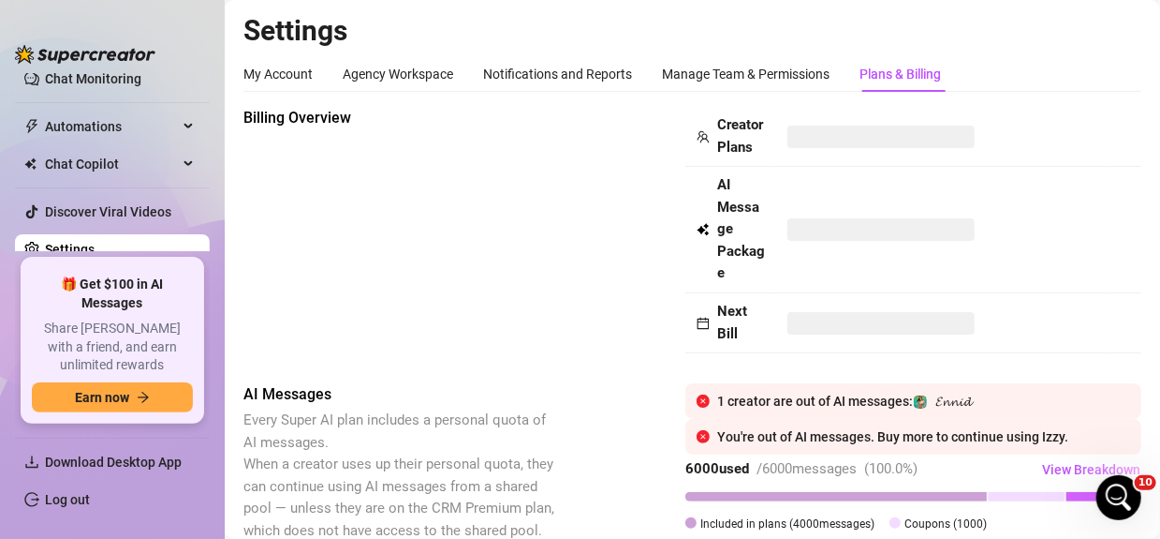
click at [701, 396] on icon "close-circle" at bounding box center [703, 400] width 13 height 13
click at [698, 437] on icon "close-circle" at bounding box center [703, 436] width 13 height 13
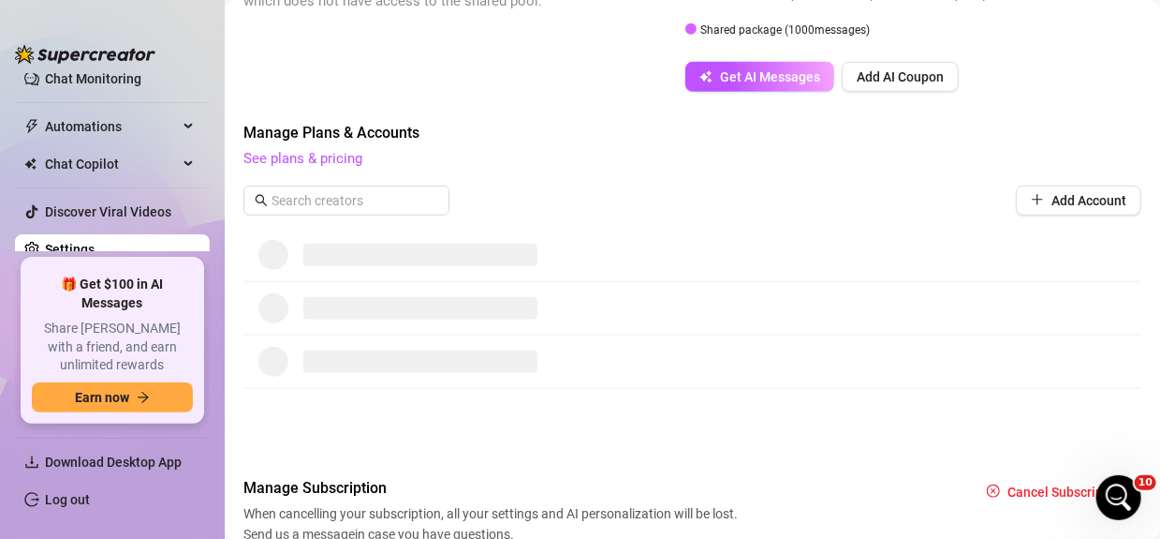
scroll to position [610, 0]
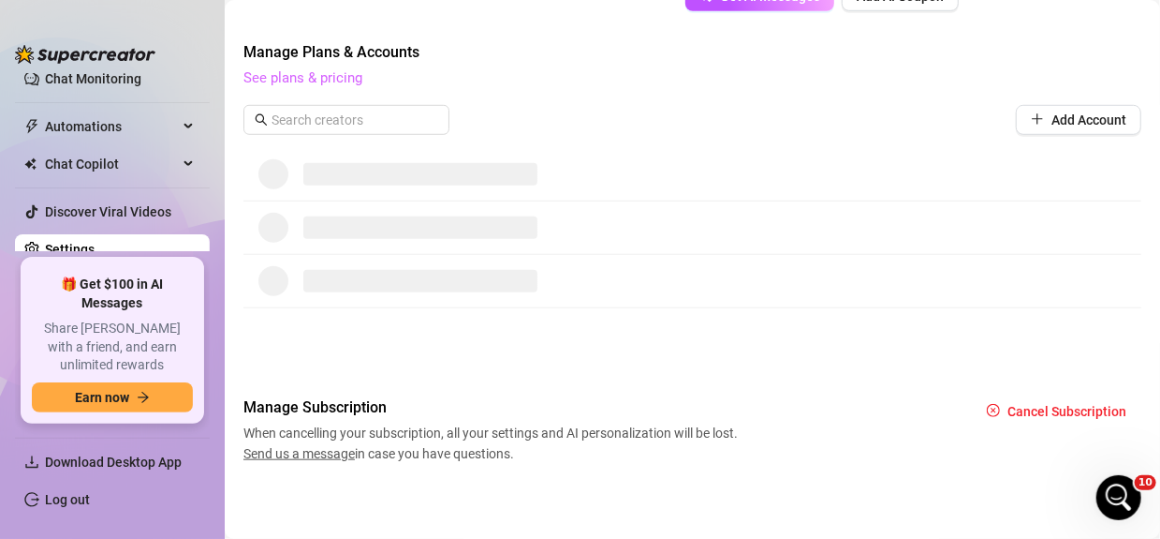
click at [329, 82] on link "See plans & pricing" at bounding box center [303, 77] width 119 height 17
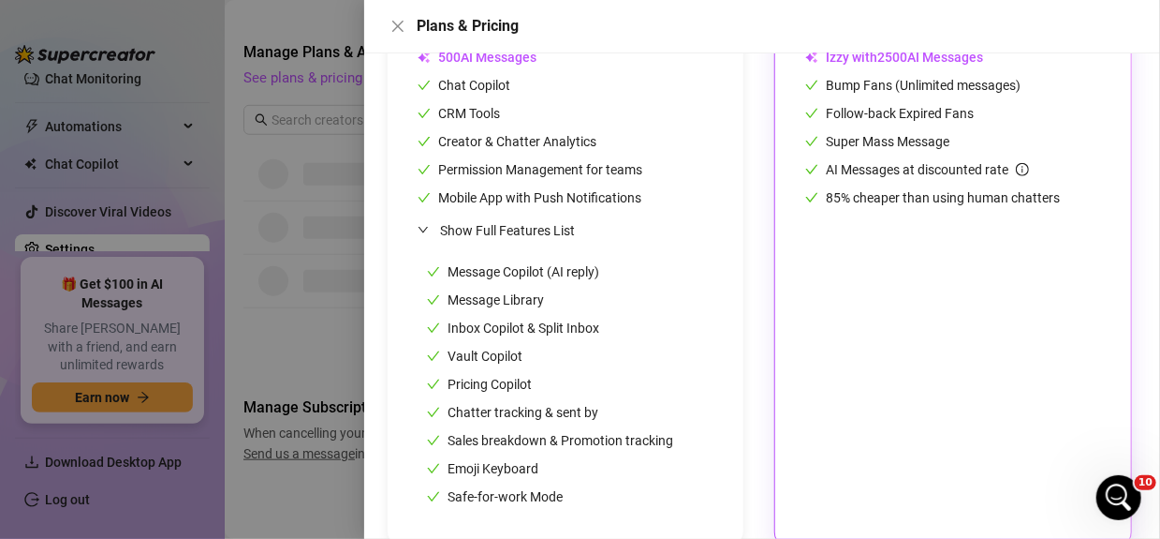
scroll to position [554, 0]
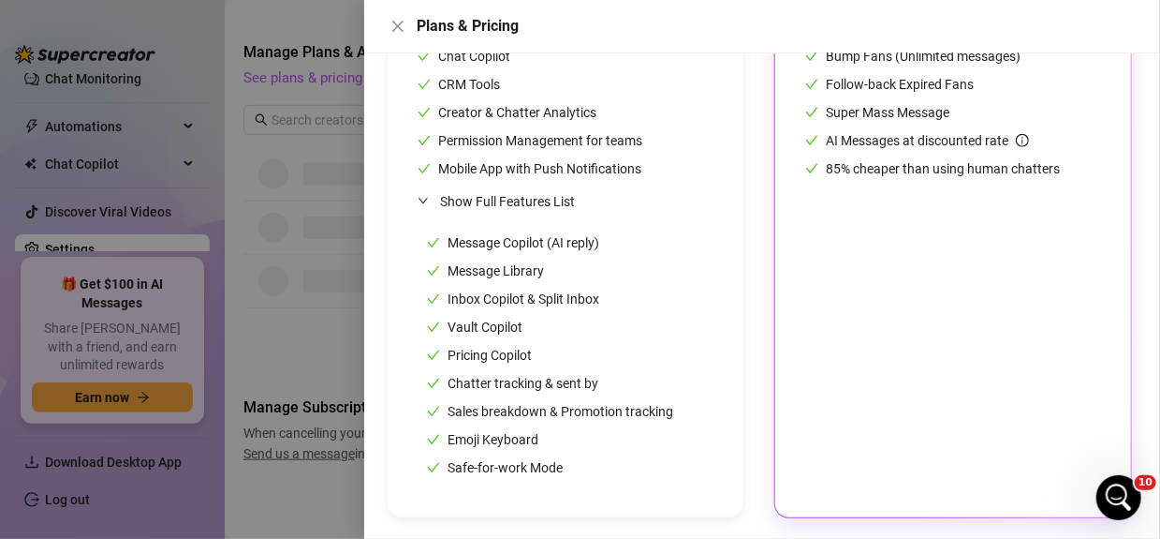
click at [541, 347] on div "Pricing Copilot" at bounding box center [550, 355] width 246 height 21
click at [414, 383] on div "CRM Premium The best OnlyFans CRM. Chat copilot, analytics, and tools for manag…" at bounding box center [566, 118] width 356 height 798
click at [414, 384] on div "CRM Premium The best OnlyFans CRM. Chat copilot, analytics, and tools for manag…" at bounding box center [566, 118] width 356 height 798
click at [324, 389] on div at bounding box center [580, 269] width 1160 height 539
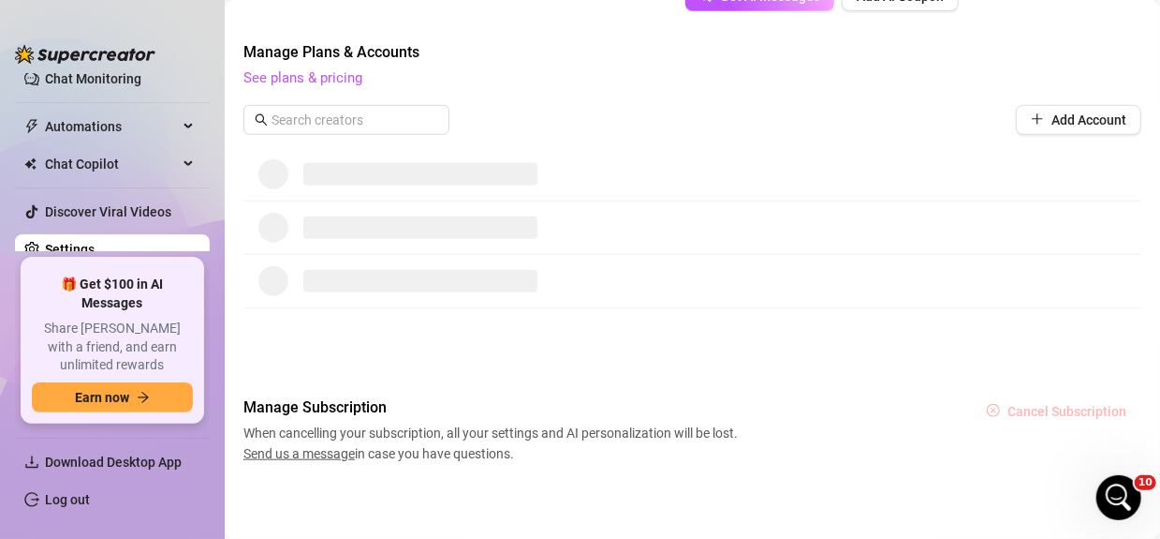
click at [1039, 406] on span "Cancel Subscription" at bounding box center [1067, 411] width 119 height 15
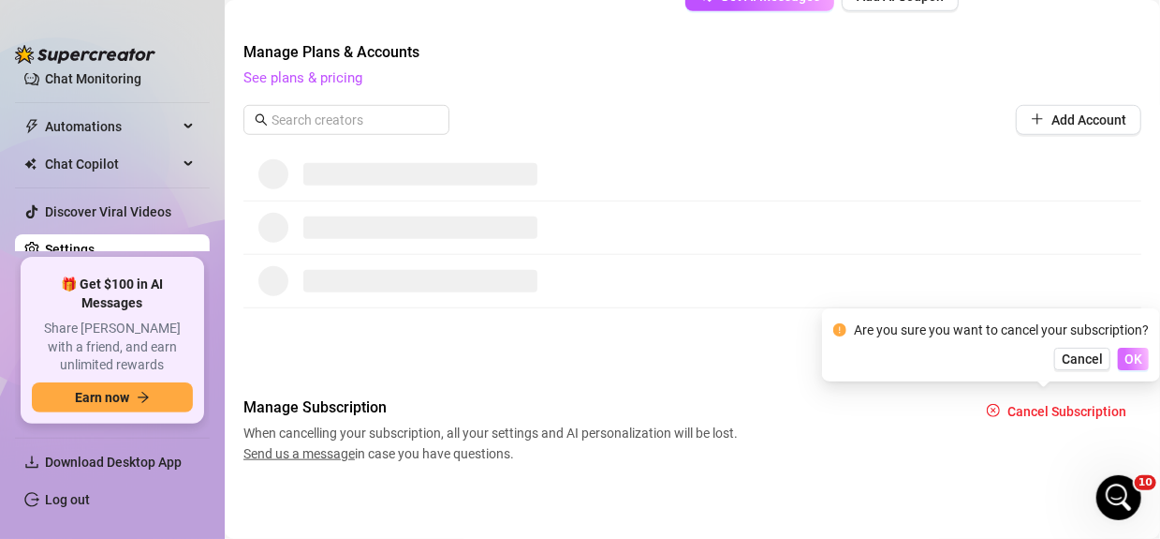
click at [1129, 358] on span "OK" at bounding box center [1134, 358] width 18 height 15
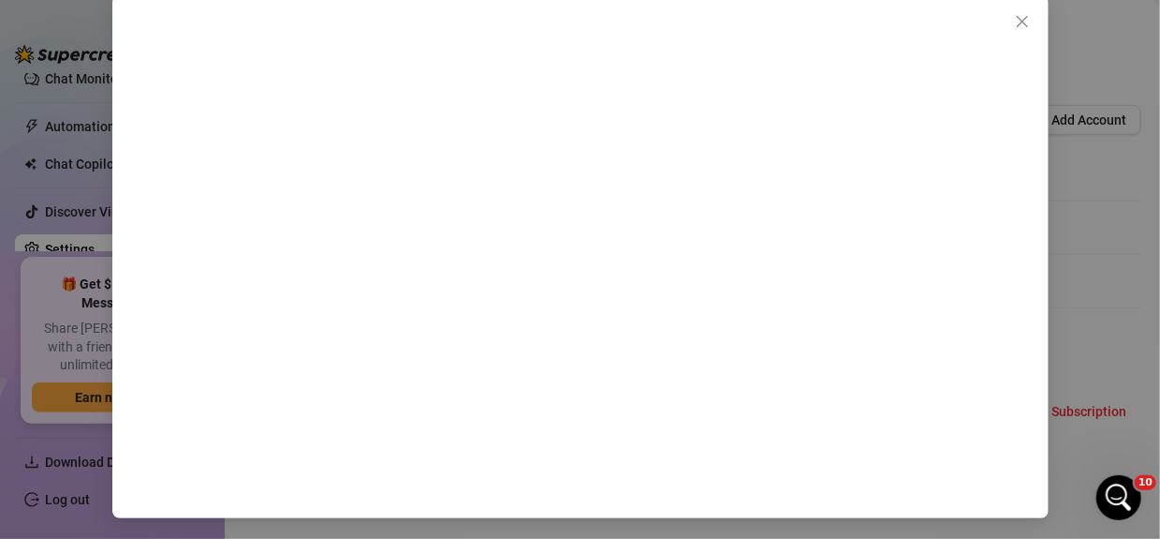
scroll to position [24, 0]
click at [1056, 253] on div at bounding box center [580, 269] width 1160 height 539
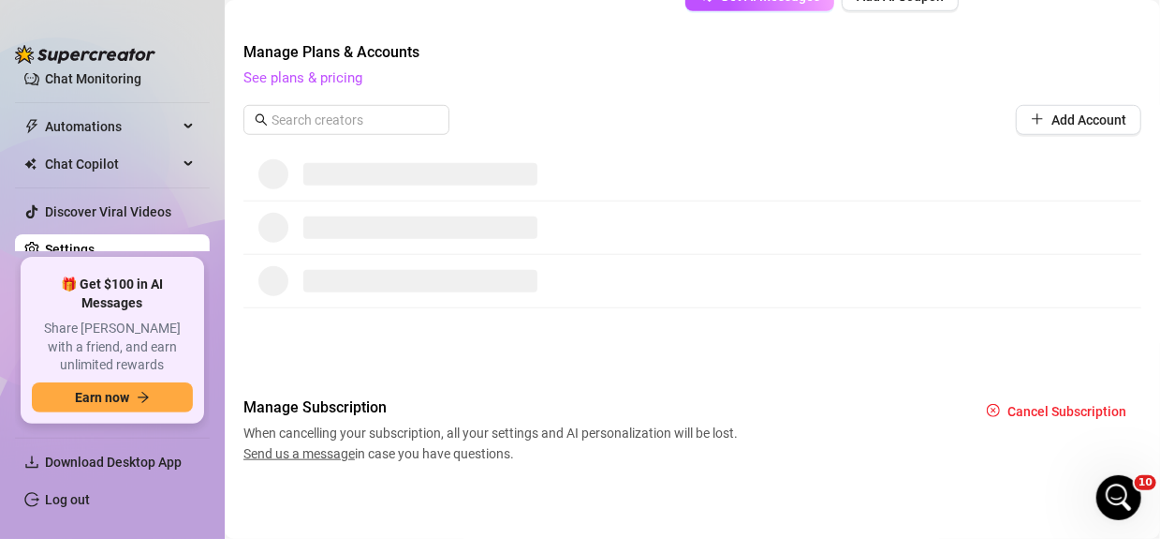
scroll to position [55, 0]
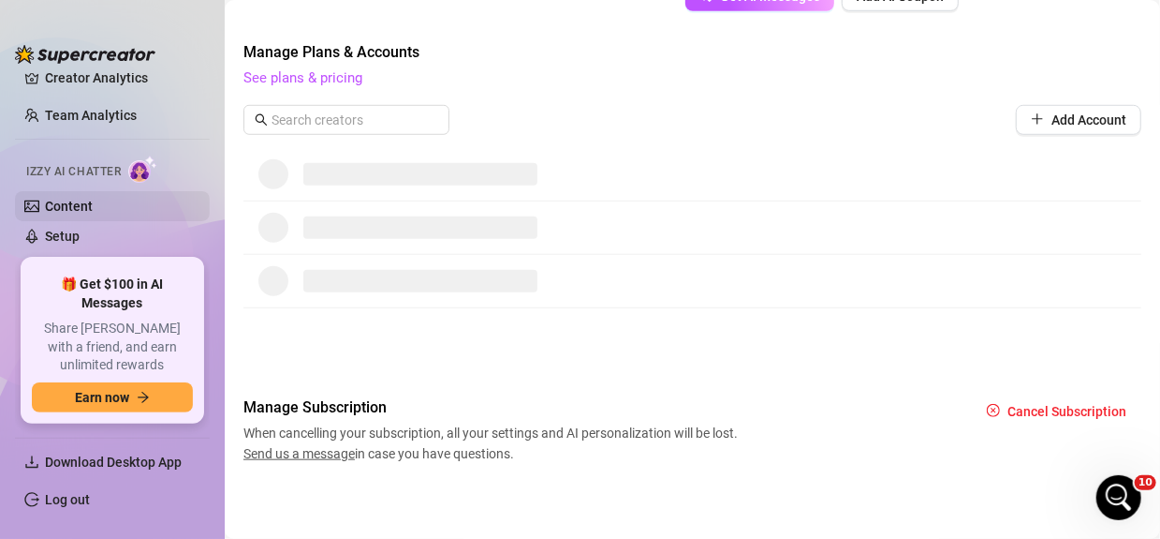
click at [88, 211] on link "Content" at bounding box center [69, 206] width 48 height 15
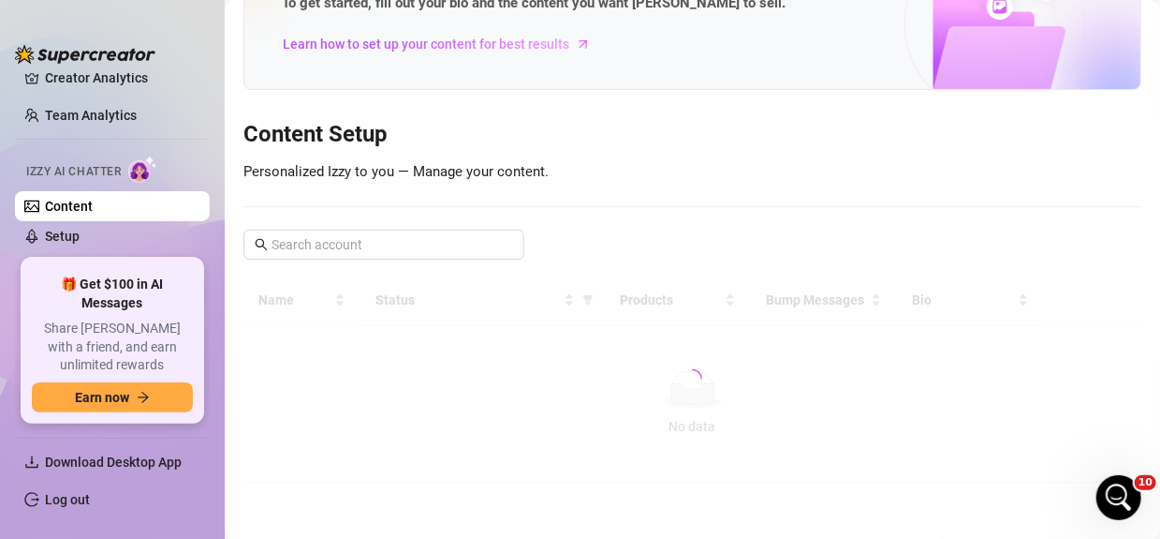
scroll to position [113, 0]
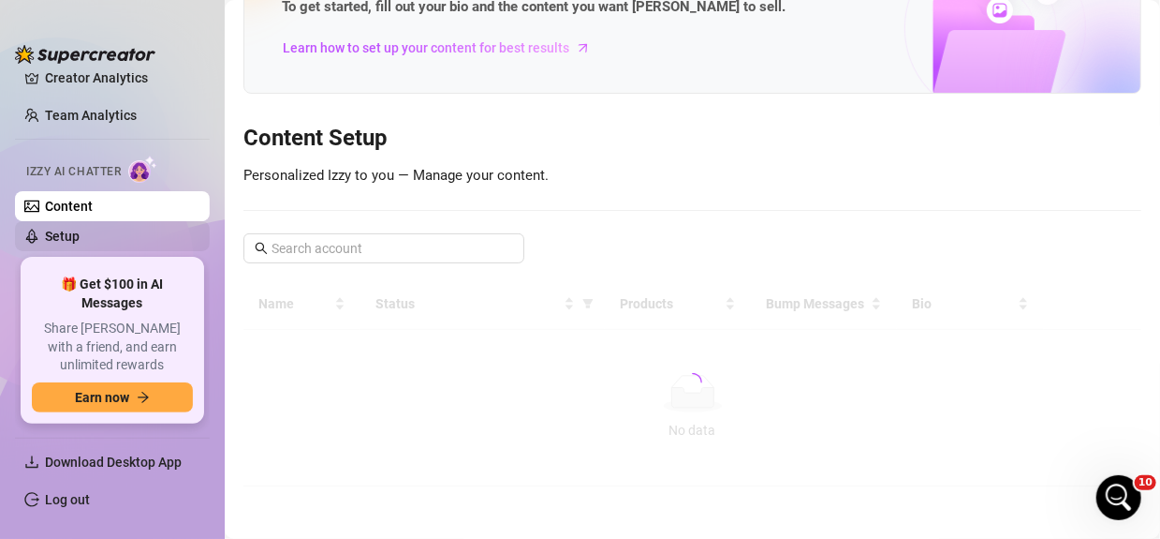
click at [80, 230] on link "Setup" at bounding box center [62, 236] width 35 height 15
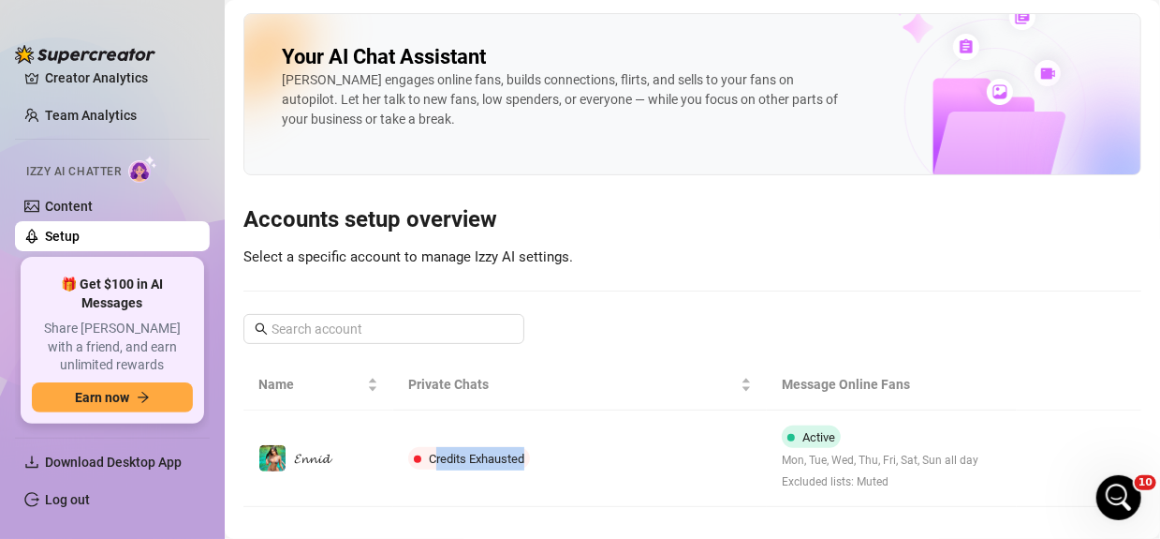
drag, startPoint x: 437, startPoint y: 461, endPoint x: 671, endPoint y: 410, distance: 238.6
click at [671, 410] on td "Credits Exhausted" at bounding box center [580, 458] width 375 height 96
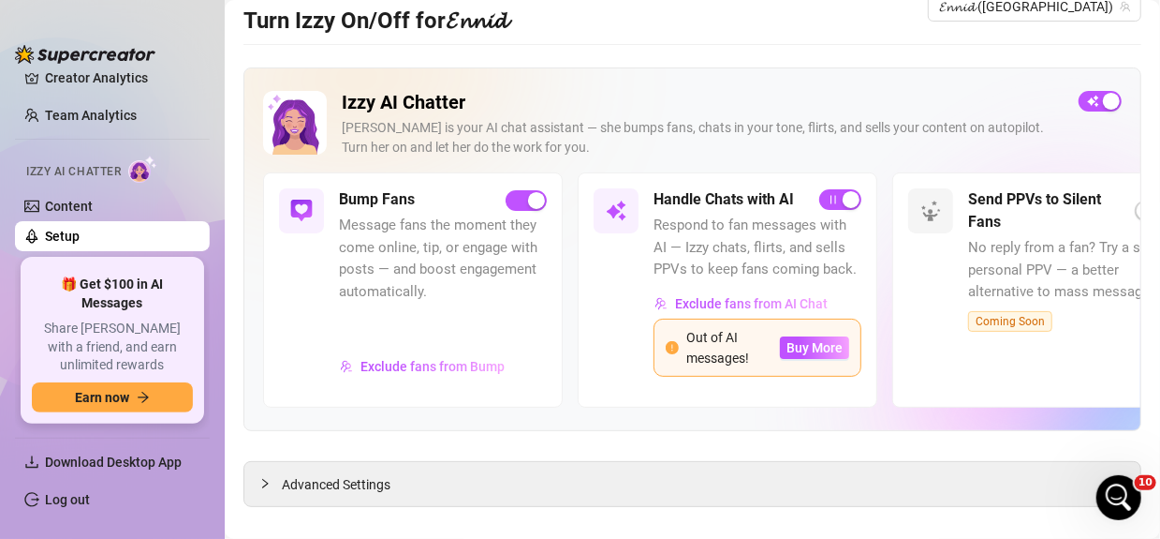
scroll to position [57, 0]
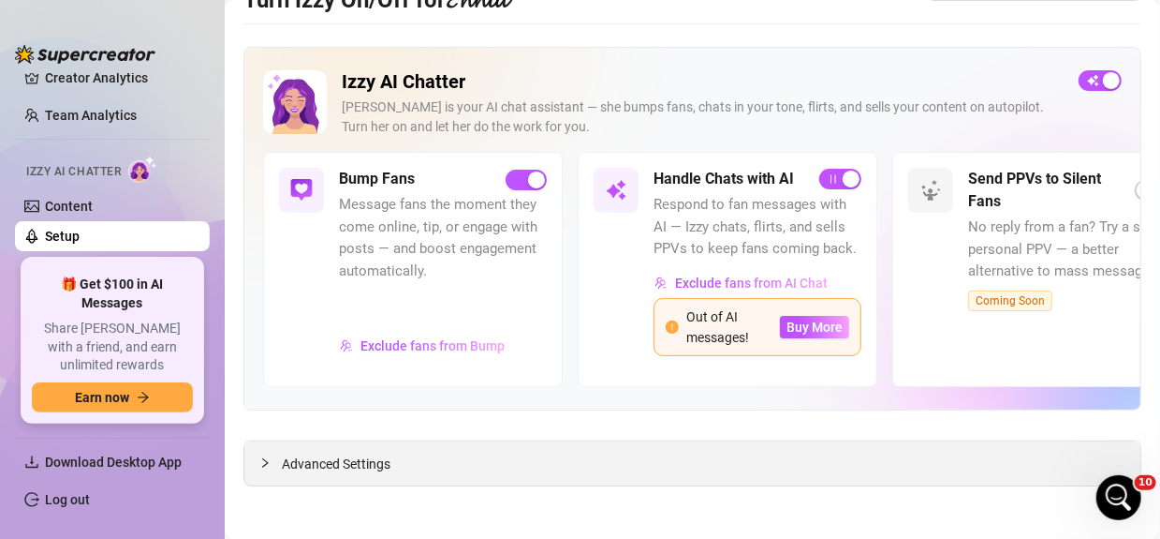
click at [398, 450] on div "Advanced Settings" at bounding box center [692, 463] width 896 height 44
click at [366, 455] on span "Advanced Settings" at bounding box center [336, 463] width 109 height 21
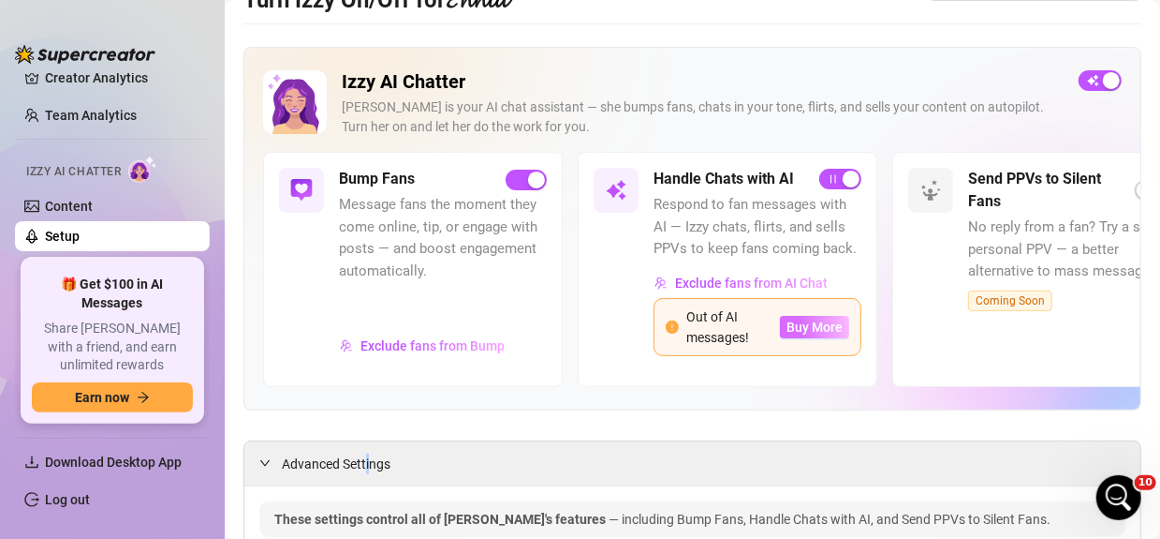
click at [819, 320] on span "Buy More" at bounding box center [815, 326] width 56 height 15
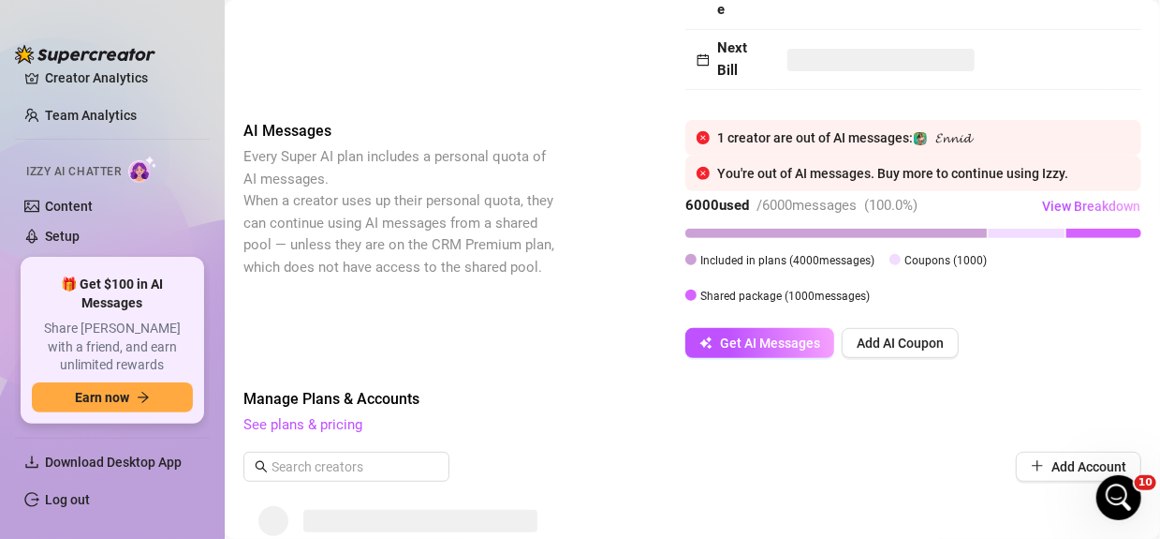
scroll to position [338, 0]
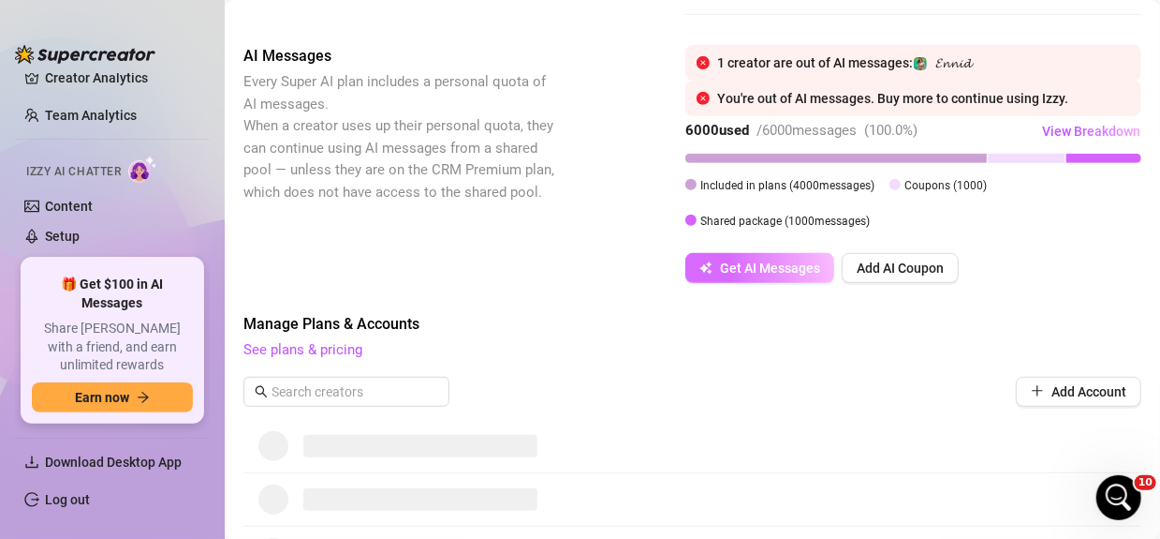
click at [769, 274] on button "Get AI Messages" at bounding box center [760, 268] width 149 height 30
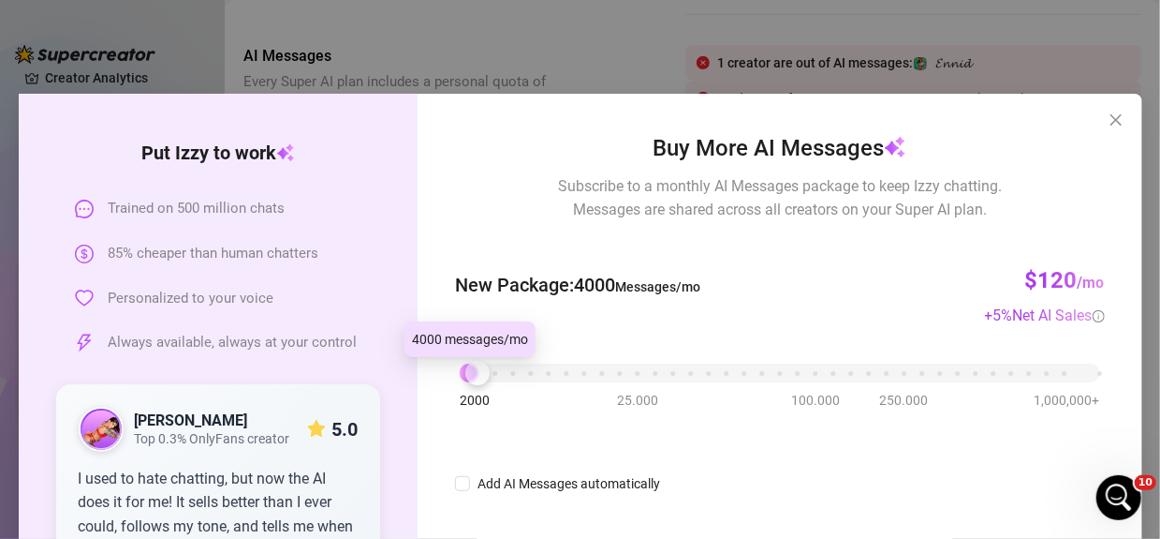
drag, startPoint x: 456, startPoint y: 370, endPoint x: 483, endPoint y: 374, distance: 27.4
click at [483, 374] on div at bounding box center [477, 373] width 24 height 24
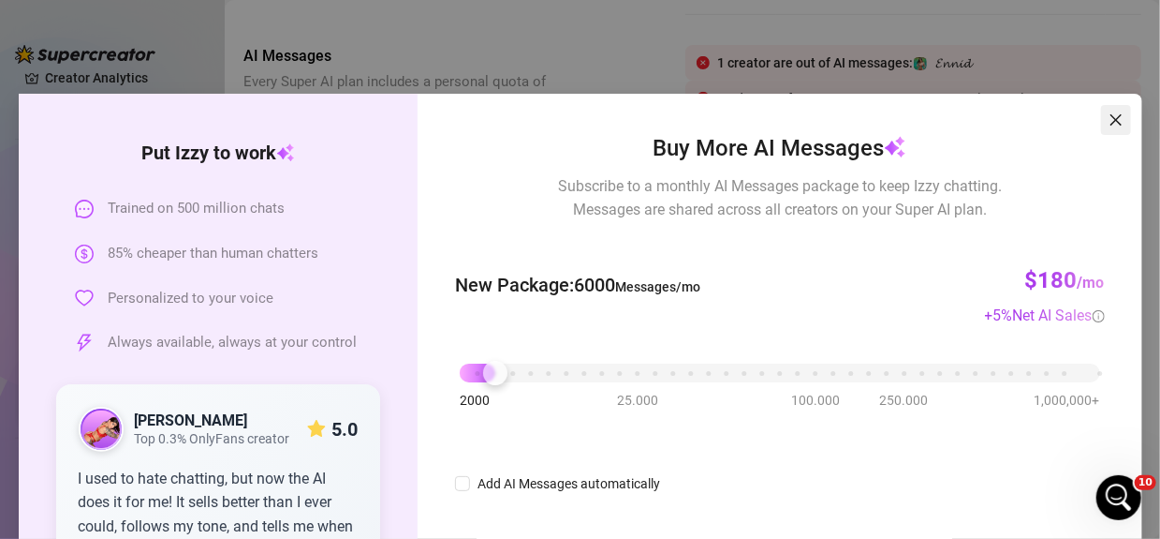
click at [1101, 123] on span "Close" at bounding box center [1116, 119] width 30 height 15
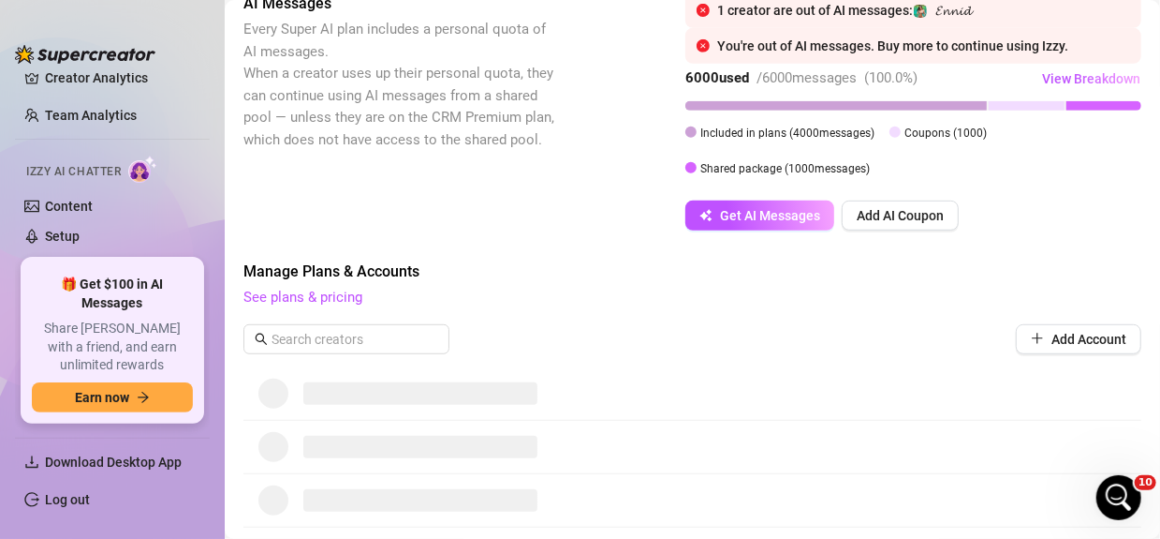
scroll to position [432, 0]
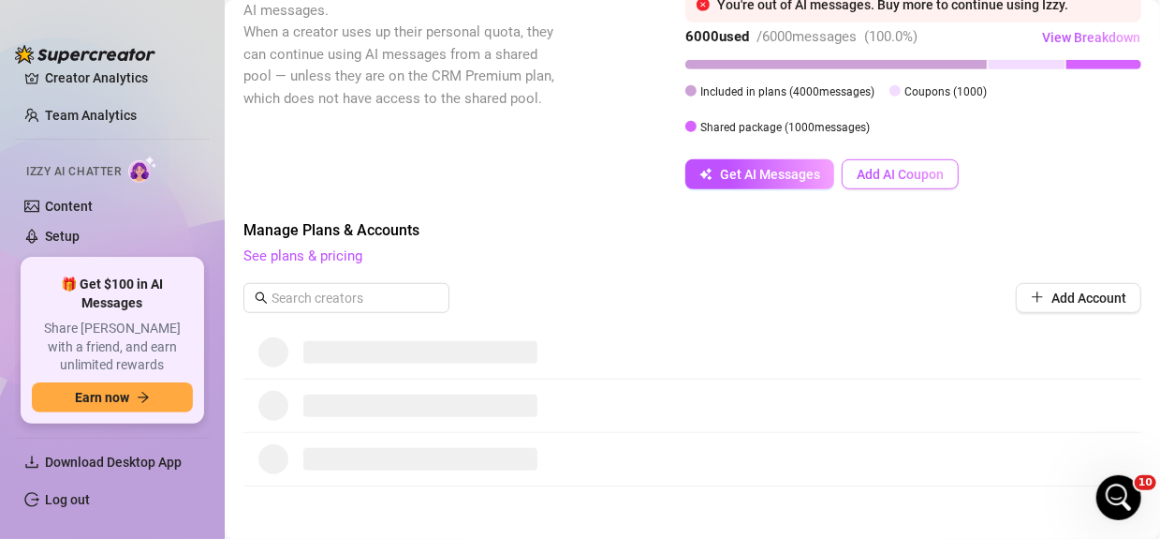
click at [902, 176] on span "Add AI Coupon" at bounding box center [900, 174] width 87 height 15
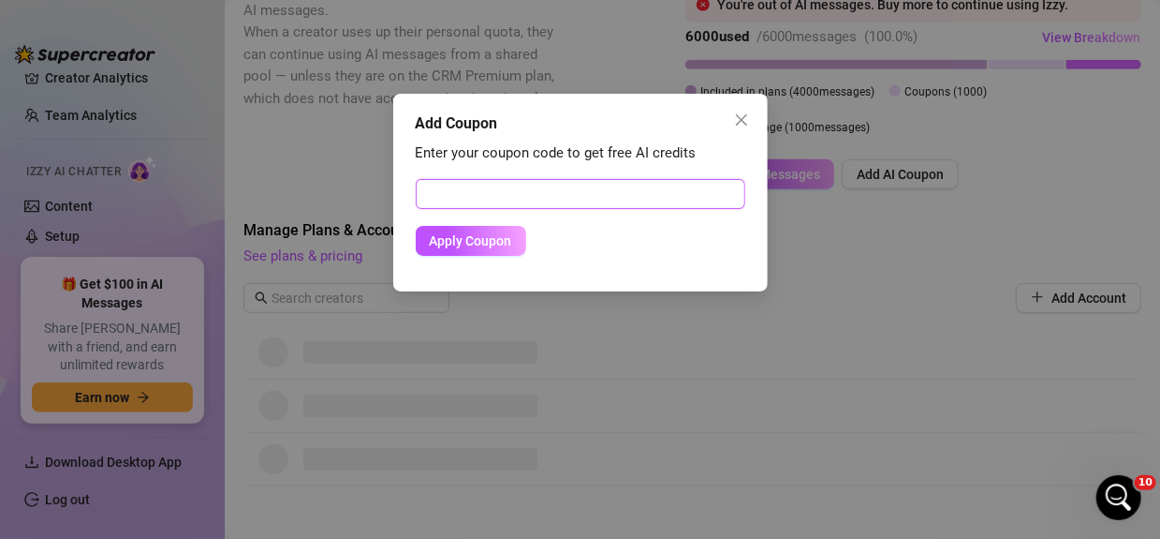
click at [671, 198] on input "text" at bounding box center [581, 194] width 330 height 30
click at [745, 113] on icon "close" at bounding box center [741, 119] width 15 height 15
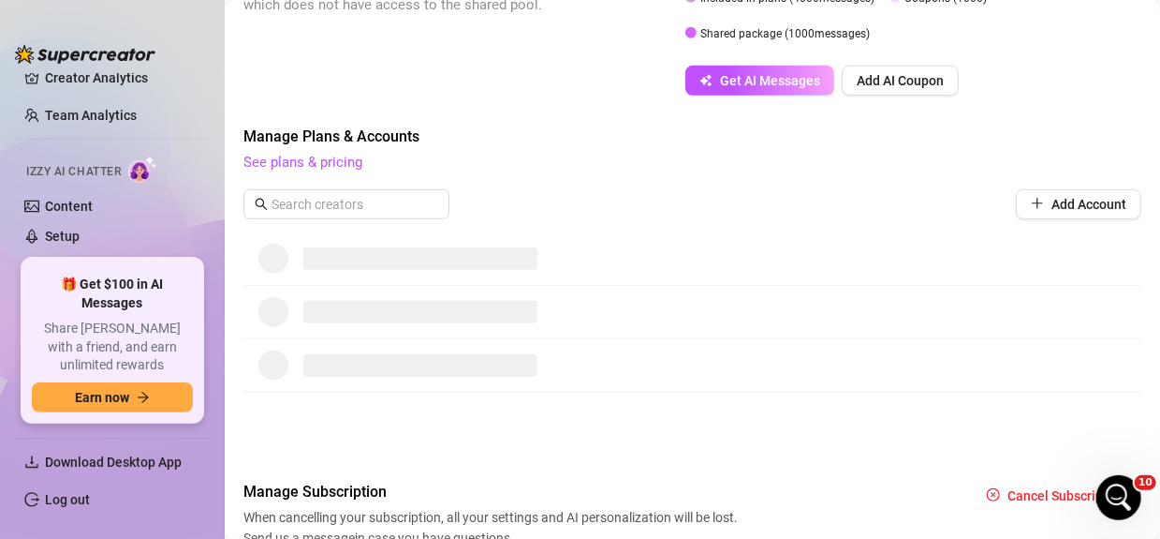
scroll to position [610, 0]
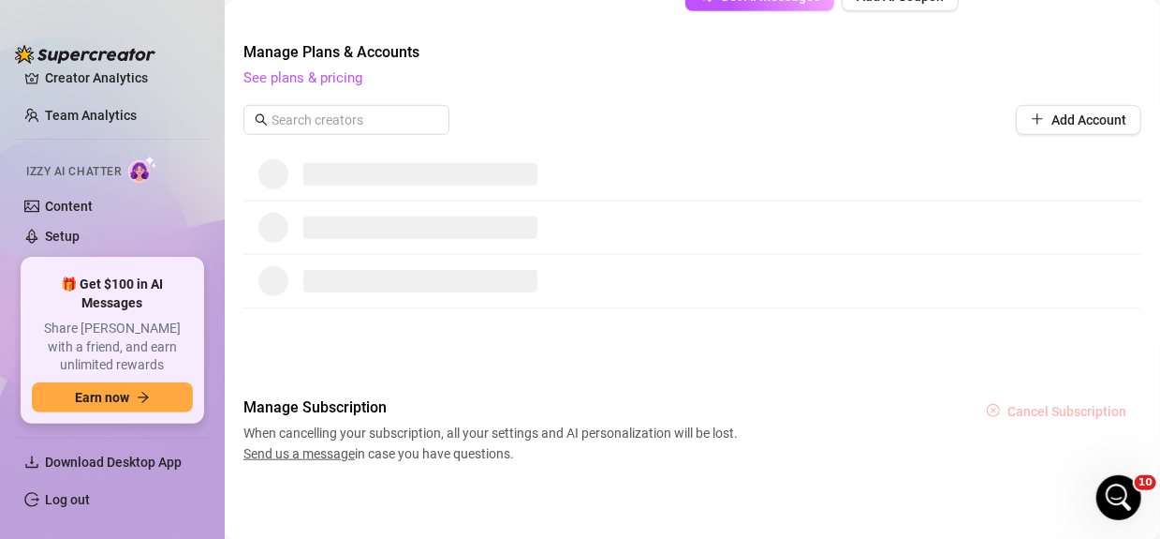
click at [1029, 398] on button "Cancel Subscription" at bounding box center [1057, 411] width 170 height 30
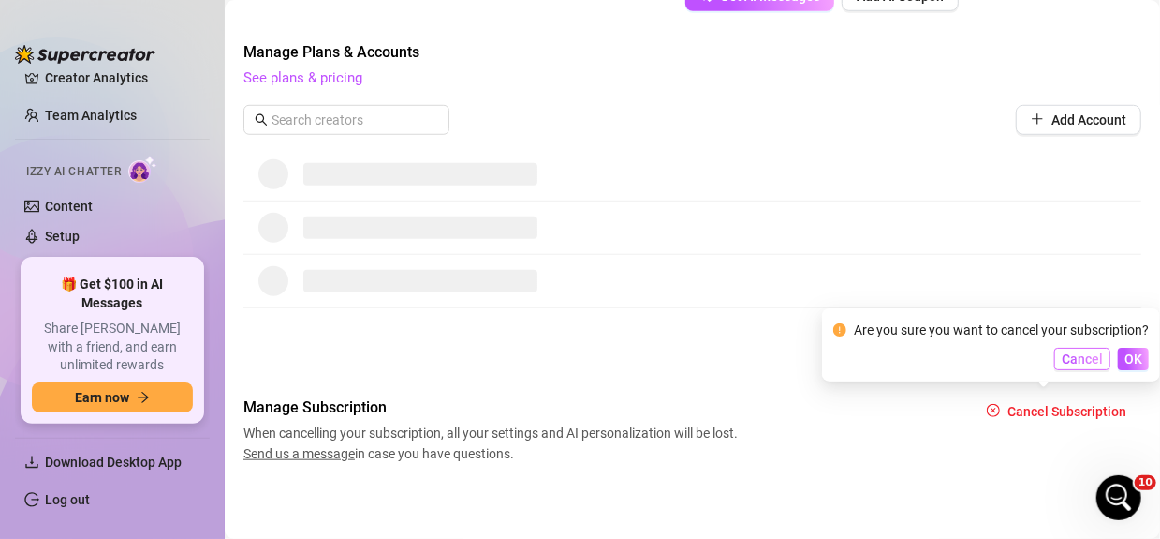
click at [1077, 360] on span "Cancel" at bounding box center [1082, 358] width 41 height 15
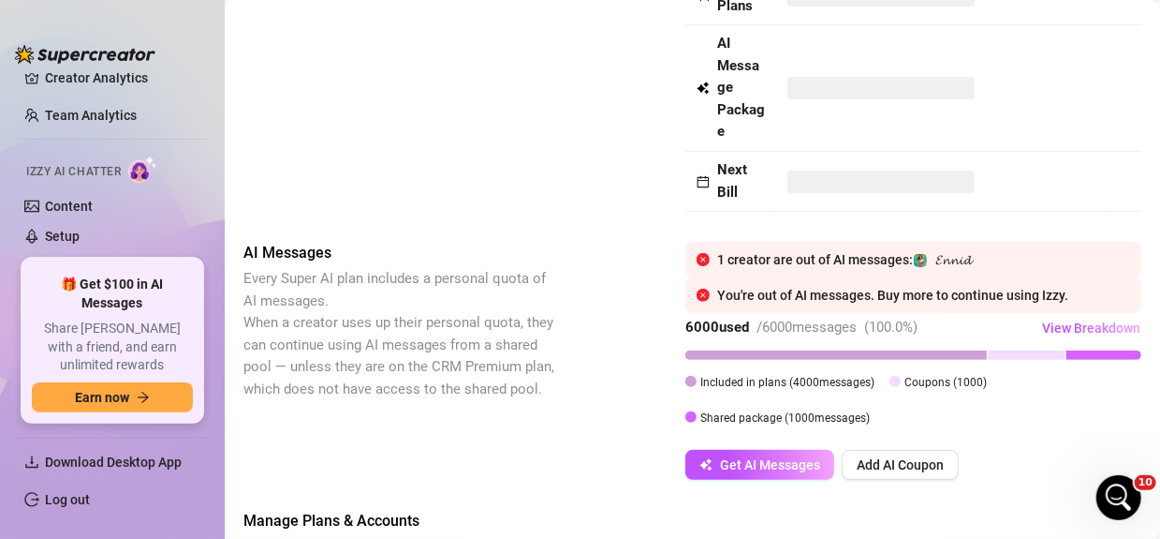
scroll to position [0, 0]
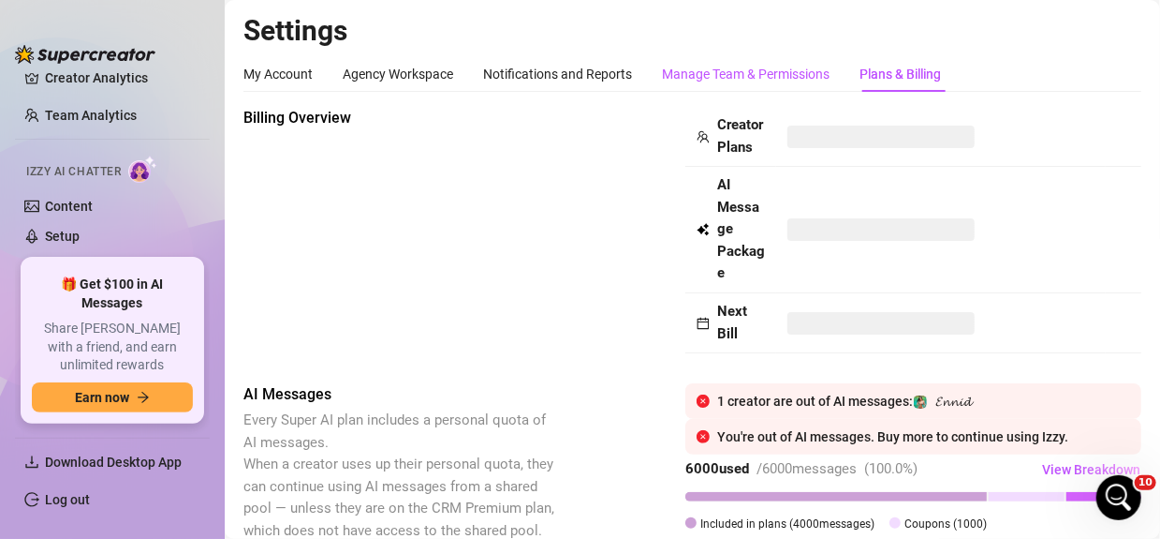
click at [717, 70] on div "Manage Team & Permissions" at bounding box center [746, 74] width 168 height 21
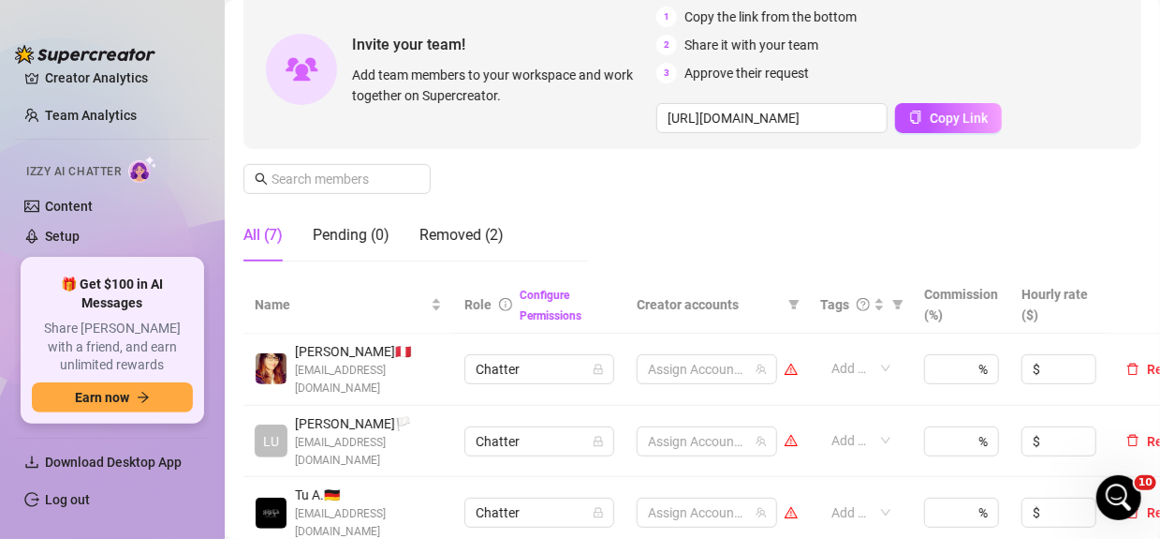
scroll to position [281, 0]
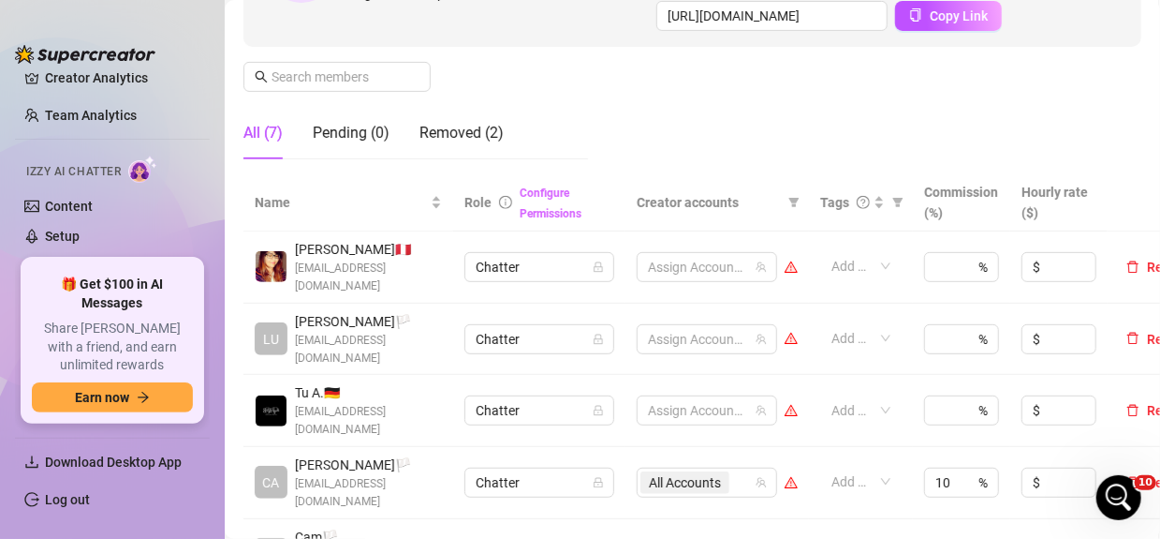
click at [555, 214] on link "Configure Permissions" at bounding box center [551, 203] width 62 height 34
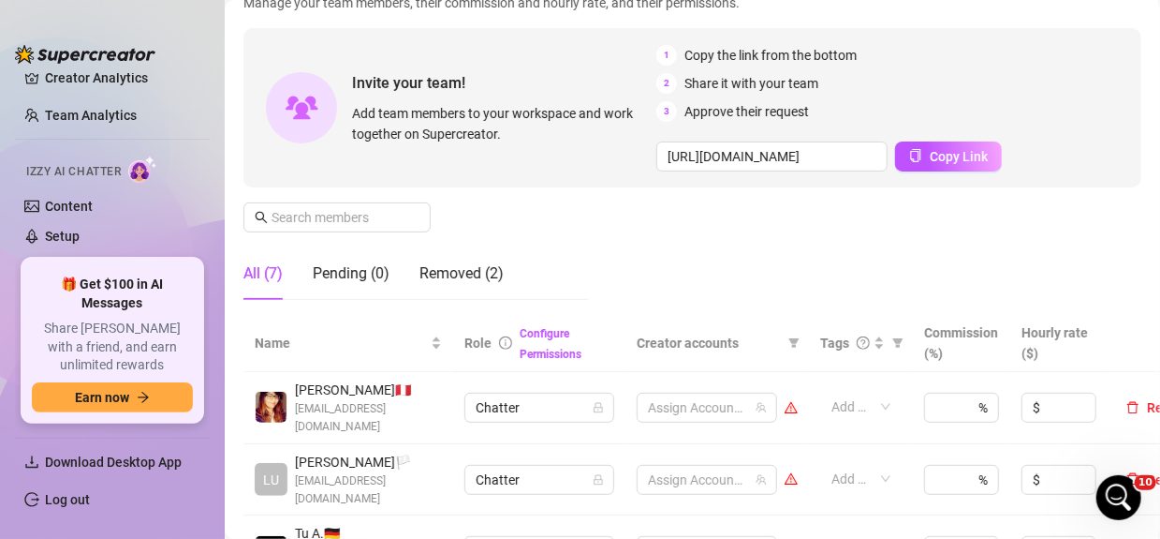
scroll to position [0, 0]
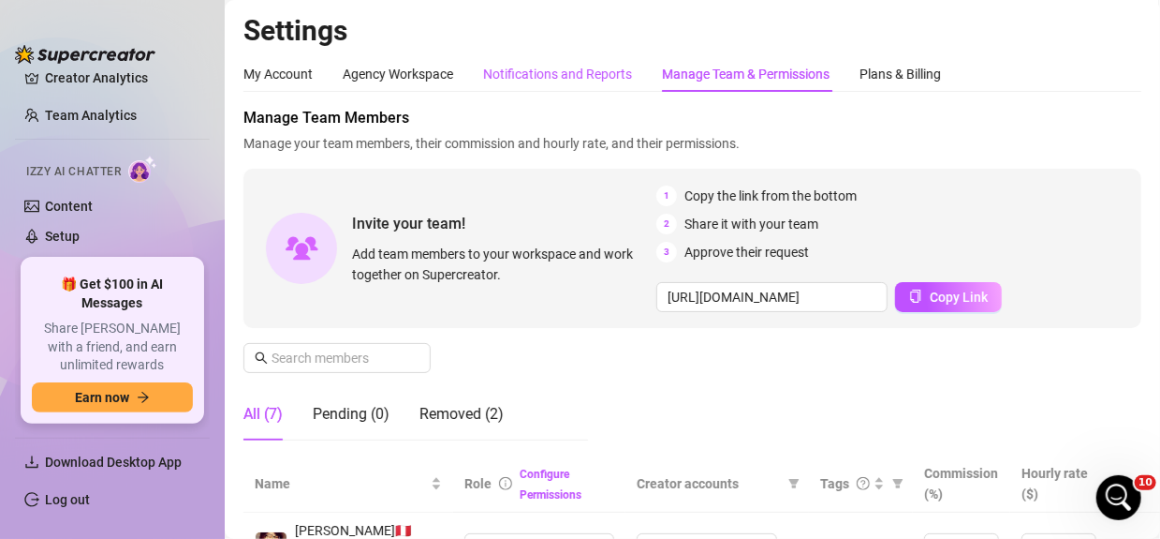
click at [577, 78] on div "Notifications and Reports" at bounding box center [557, 74] width 149 height 21
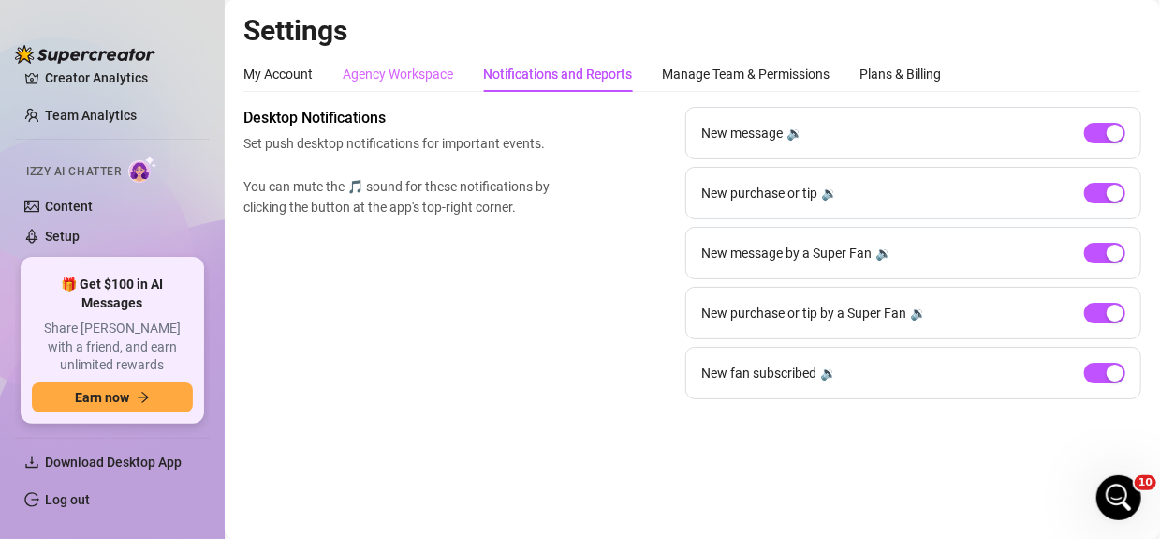
click at [410, 87] on div "Agency Workspace" at bounding box center [398, 74] width 111 height 36
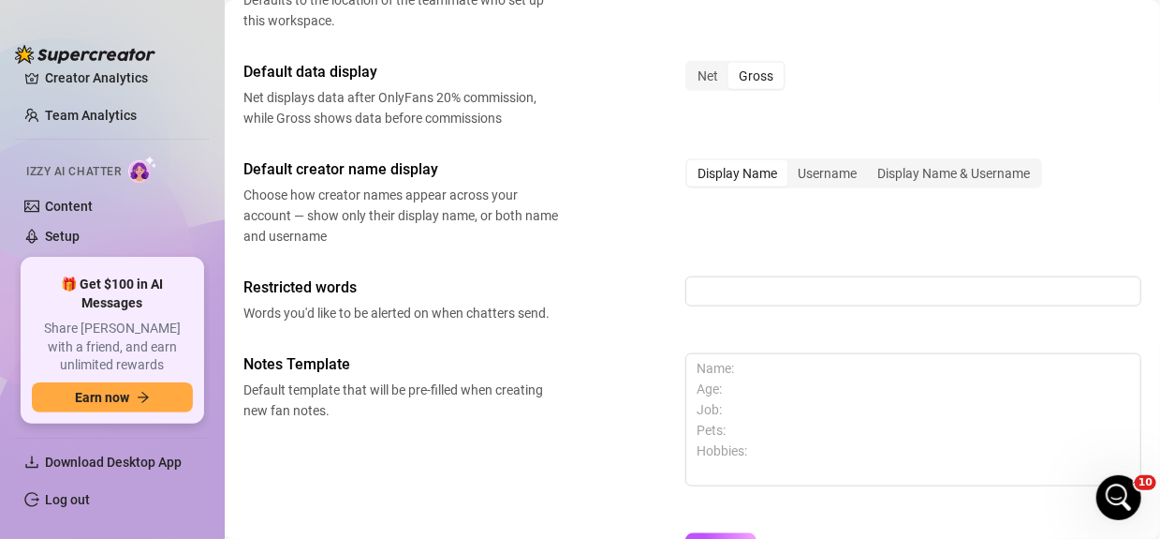
scroll to position [979, 0]
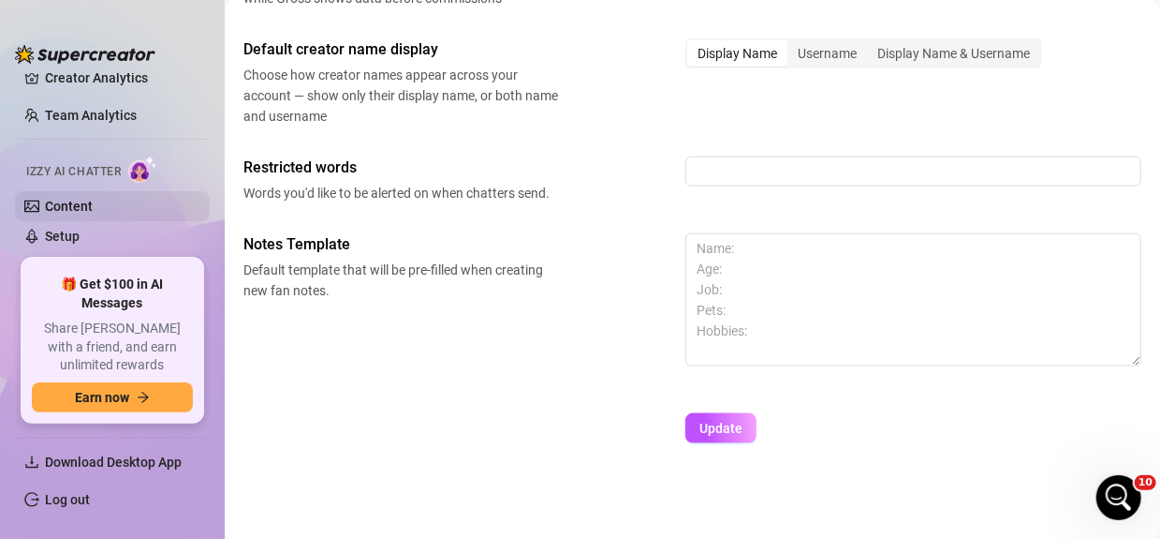
click at [71, 205] on link "Content" at bounding box center [69, 206] width 48 height 15
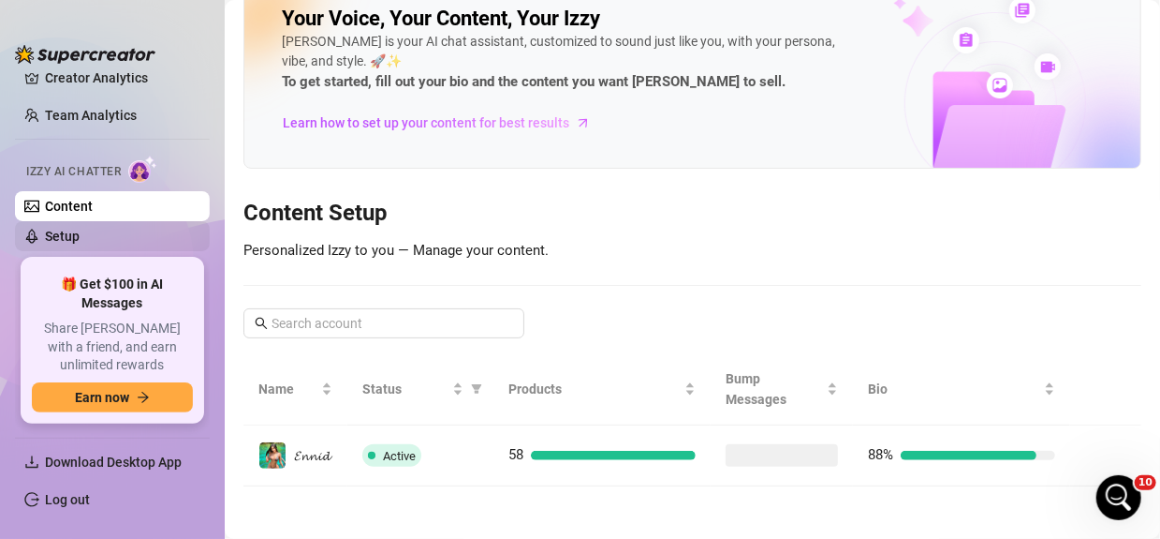
click at [59, 229] on link "Setup" at bounding box center [62, 236] width 35 height 15
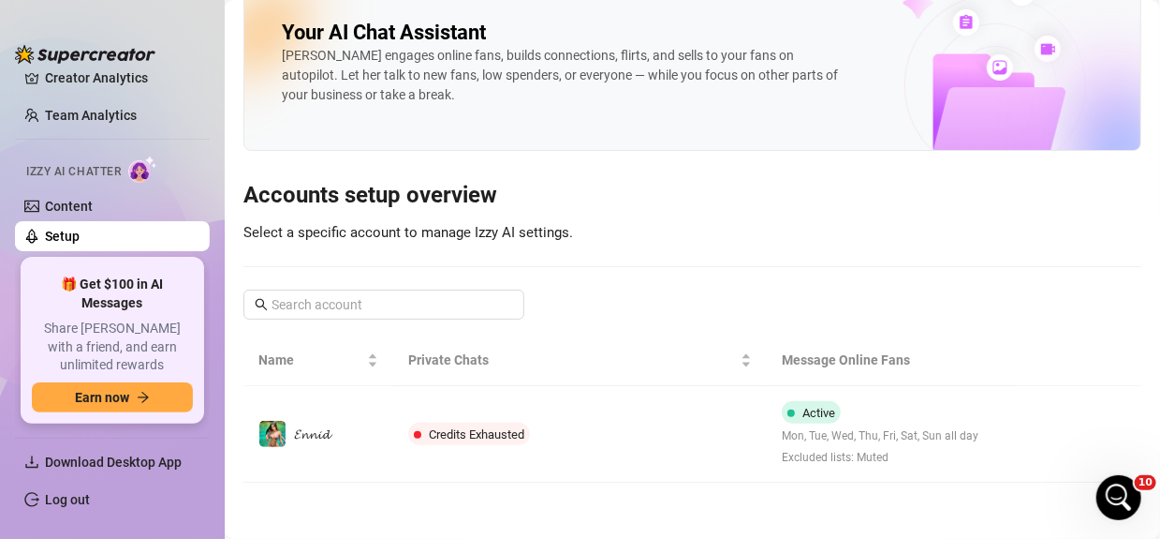
scroll to position [22, 0]
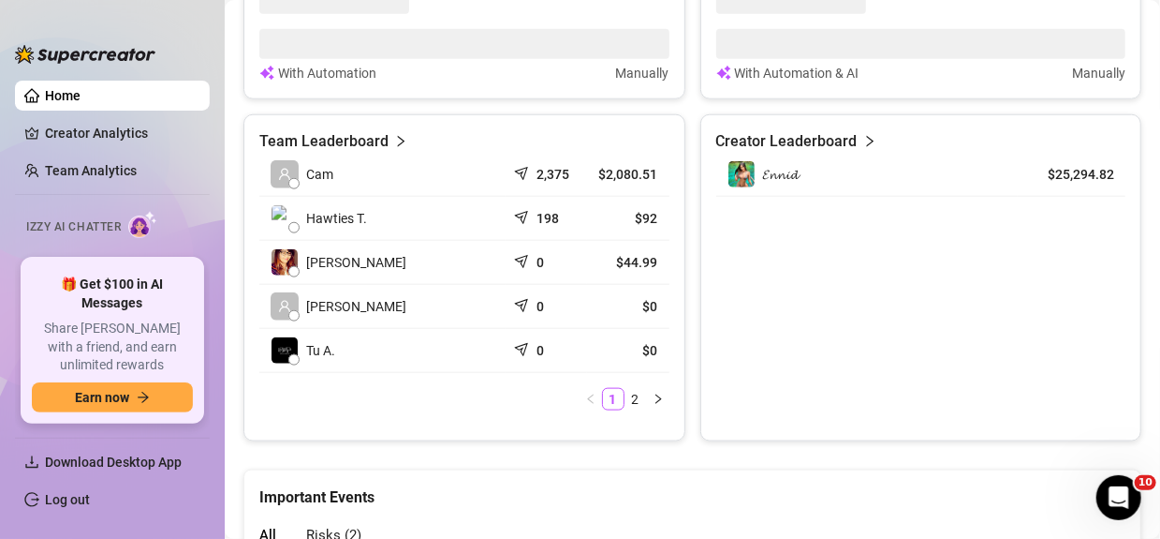
scroll to position [1118, 0]
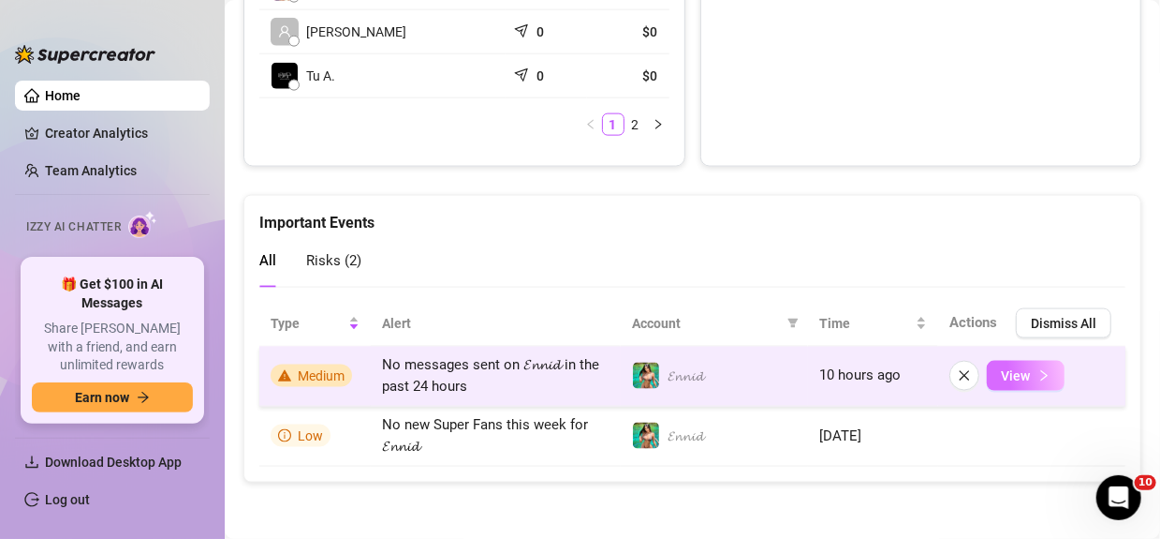
click at [987, 374] on button "View" at bounding box center [1026, 376] width 78 height 30
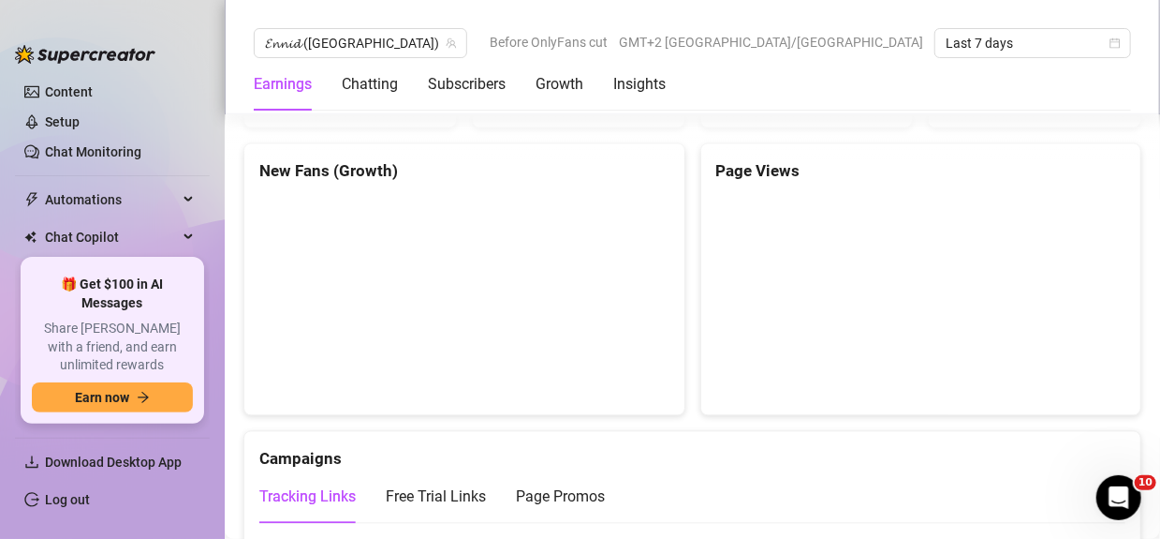
scroll to position [243, 0]
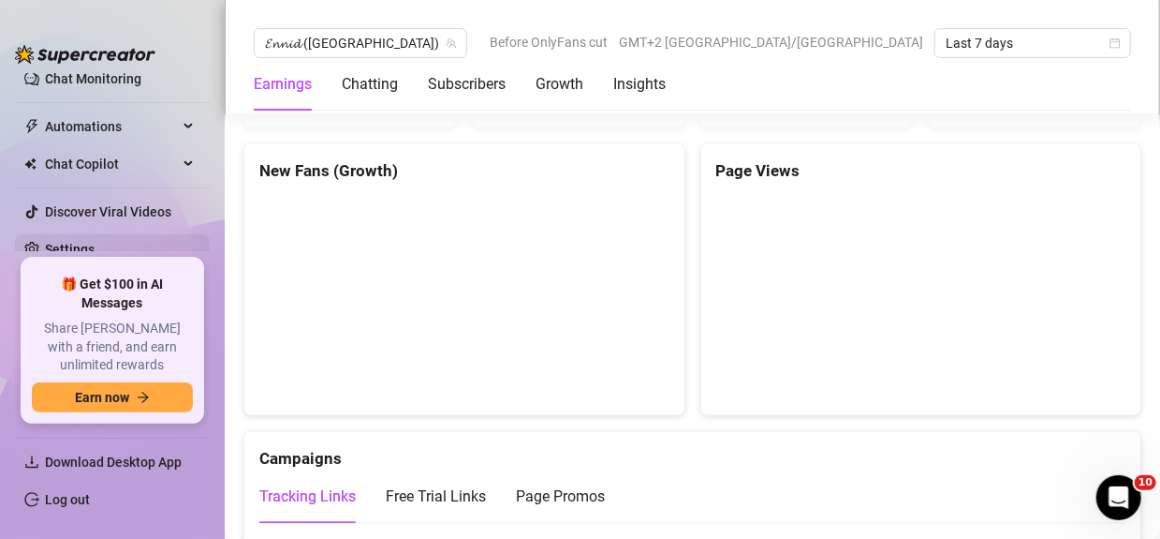
click at [92, 242] on link "Settings" at bounding box center [70, 249] width 50 height 15
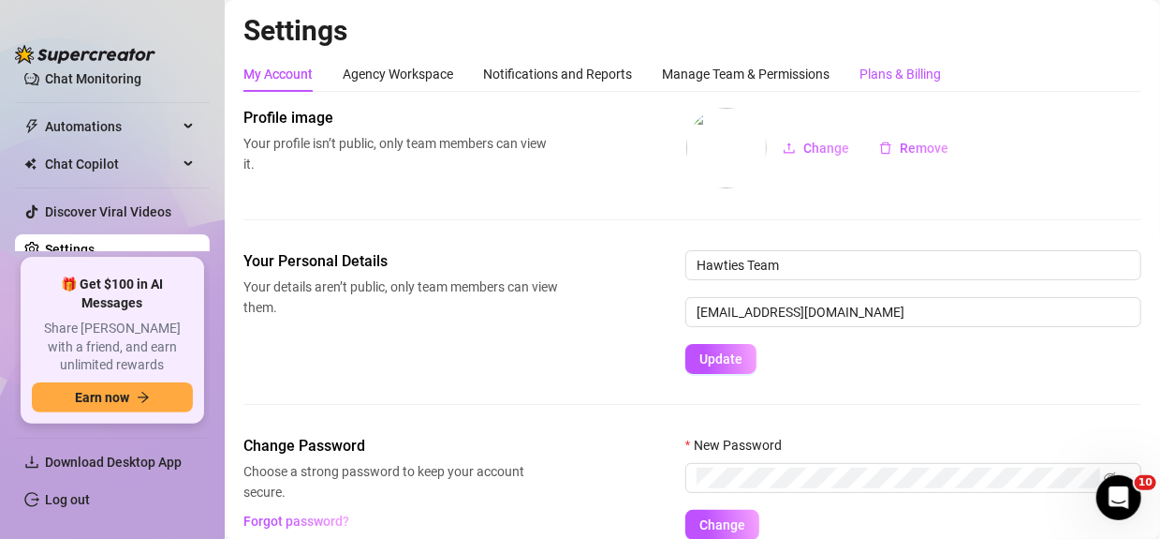
click at [897, 77] on div "Plans & Billing" at bounding box center [900, 74] width 81 height 21
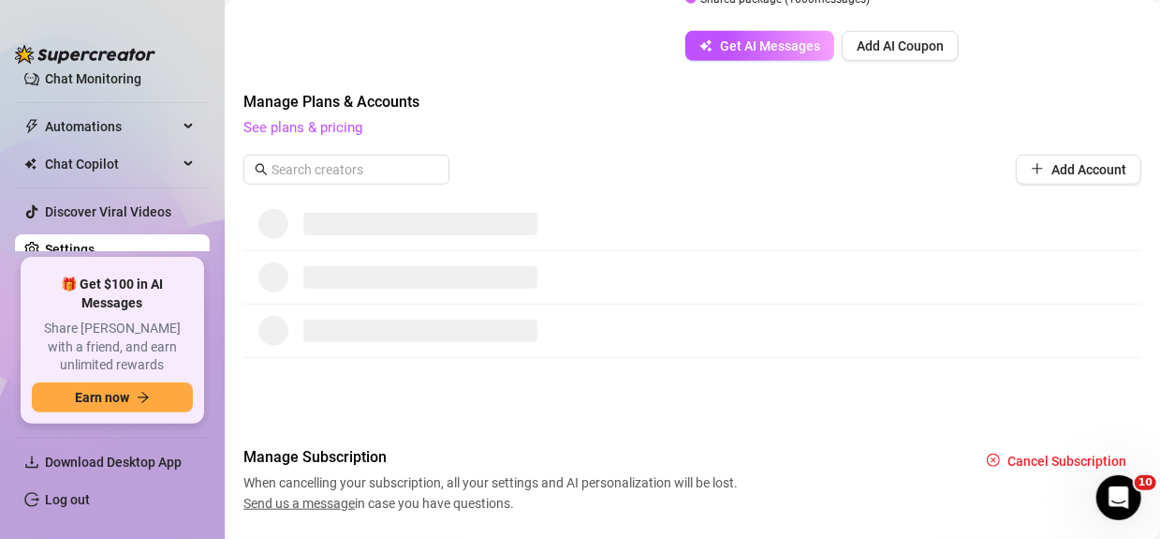
scroll to position [610, 0]
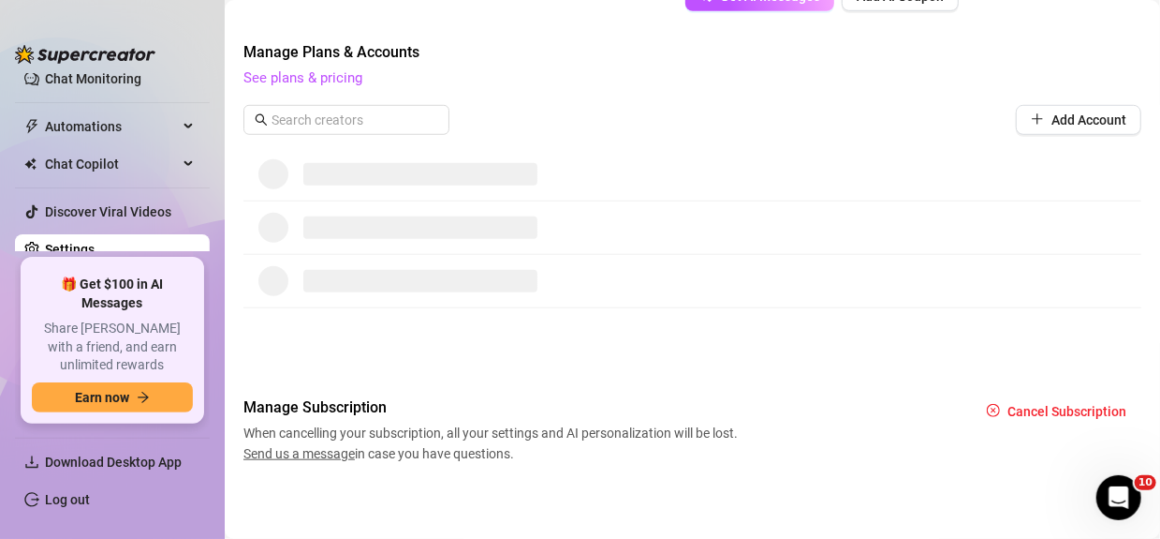
click at [360, 196] on div at bounding box center [693, 174] width 898 height 53
click at [325, 166] on span at bounding box center [420, 174] width 234 height 22
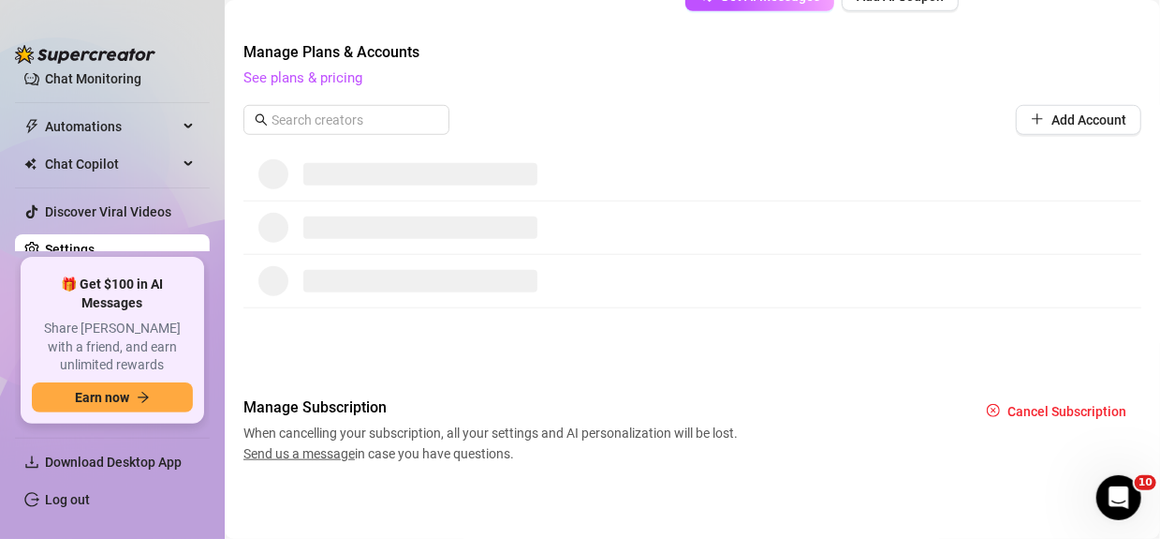
click at [325, 166] on span at bounding box center [420, 174] width 234 height 22
click at [316, 82] on link "See plans & pricing" at bounding box center [303, 77] width 119 height 17
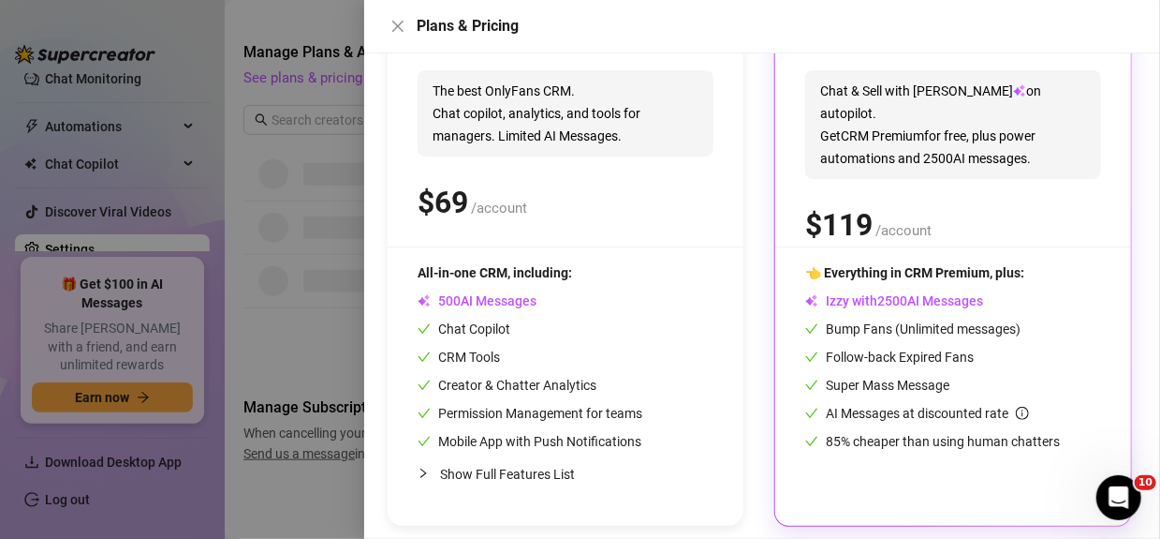
scroll to position [289, 0]
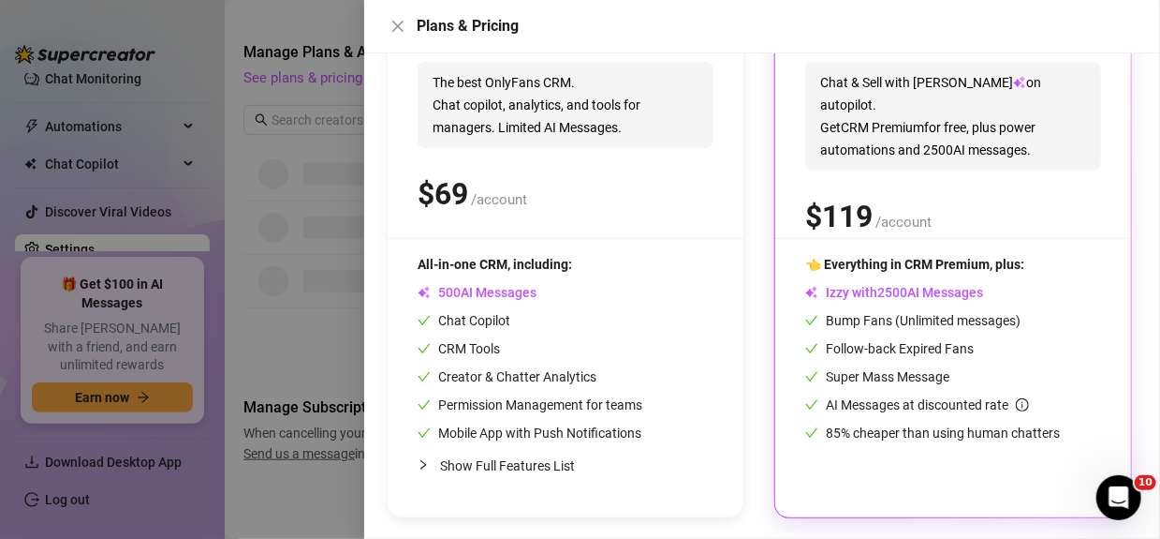
click at [905, 289] on span "0" at bounding box center [903, 292] width 7 height 17
drag, startPoint x: 904, startPoint y: 289, endPoint x: 958, endPoint y: 203, distance: 101.9
click at [958, 203] on div "$ /account" at bounding box center [953, 216] width 296 height 47
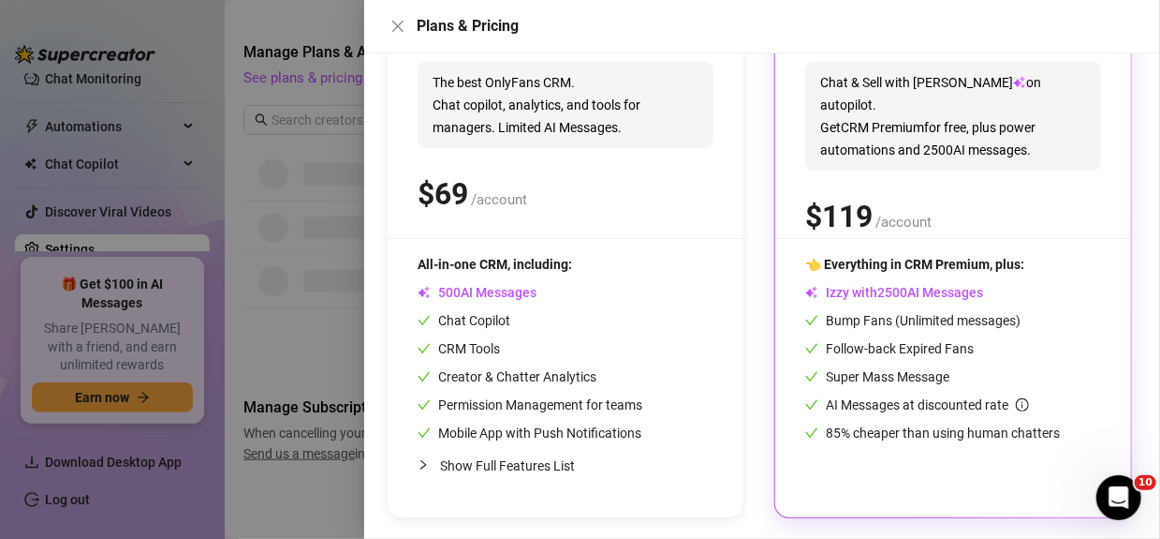
click at [578, 170] on div "$ /account" at bounding box center [566, 193] width 296 height 47
drag, startPoint x: 689, startPoint y: 155, endPoint x: 864, endPoint y: 183, distance: 176.3
click at [689, 155] on div "CRM Premium The best OnlyFans CRM. Chat copilot, analytics, and tools for manag…" at bounding box center [566, 125] width 296 height 225
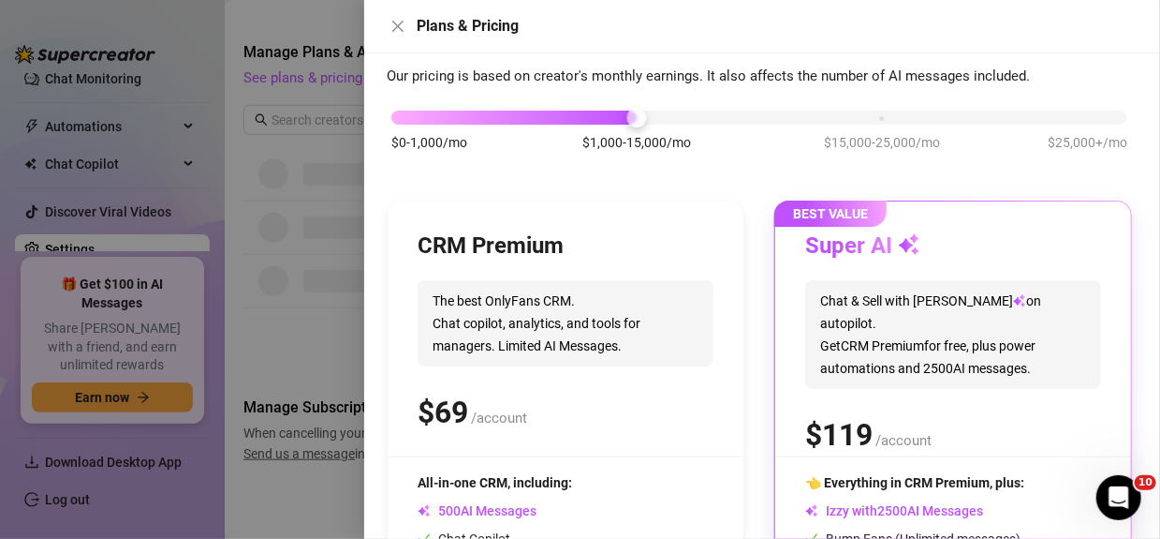
scroll to position [8, 0]
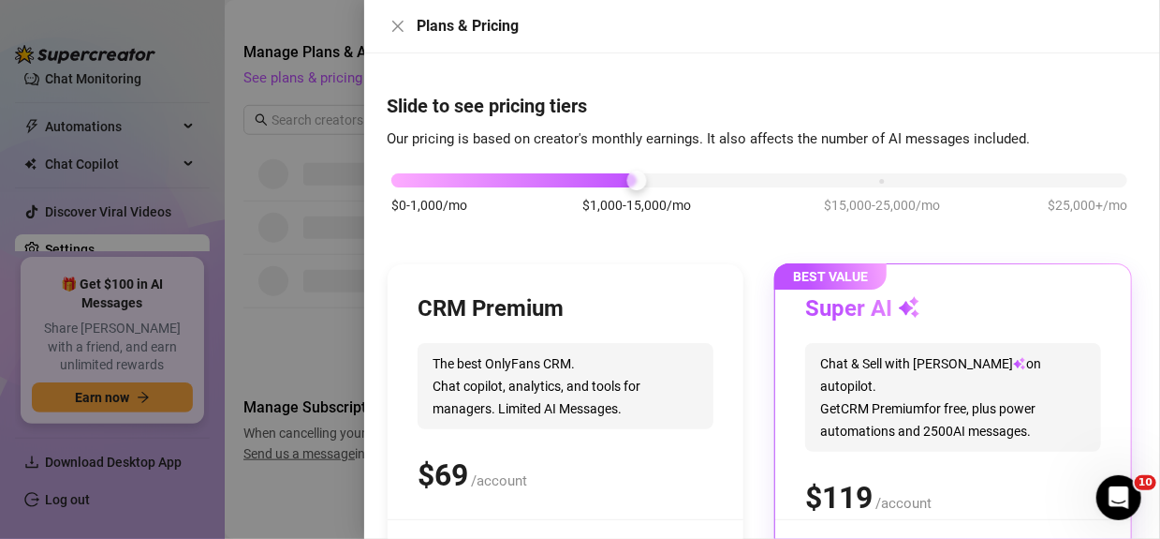
click at [821, 280] on span "BEST VALUE" at bounding box center [831, 276] width 112 height 26
click at [600, 281] on div "CRM Premium The best OnlyFans CRM. Chat copilot, analytics, and tools for manag…" at bounding box center [566, 531] width 356 height 534
click at [577, 281] on div "CRM Premium The best OnlyFans CRM. Chat copilot, analytics, and tools for manag…" at bounding box center [566, 531] width 356 height 534
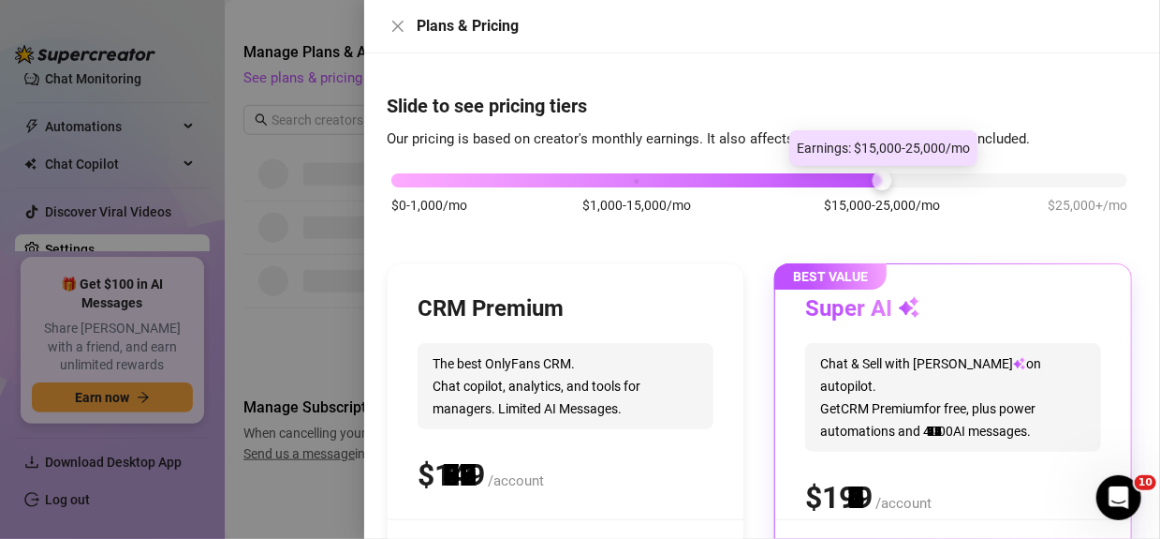
drag, startPoint x: 619, startPoint y: 170, endPoint x: 827, endPoint y: 177, distance: 208.0
click at [827, 177] on div "$0-1,000/mo $1,000-15,000/mo $15,000-25,000/mo $25,000+/mo" at bounding box center [759, 175] width 736 height 11
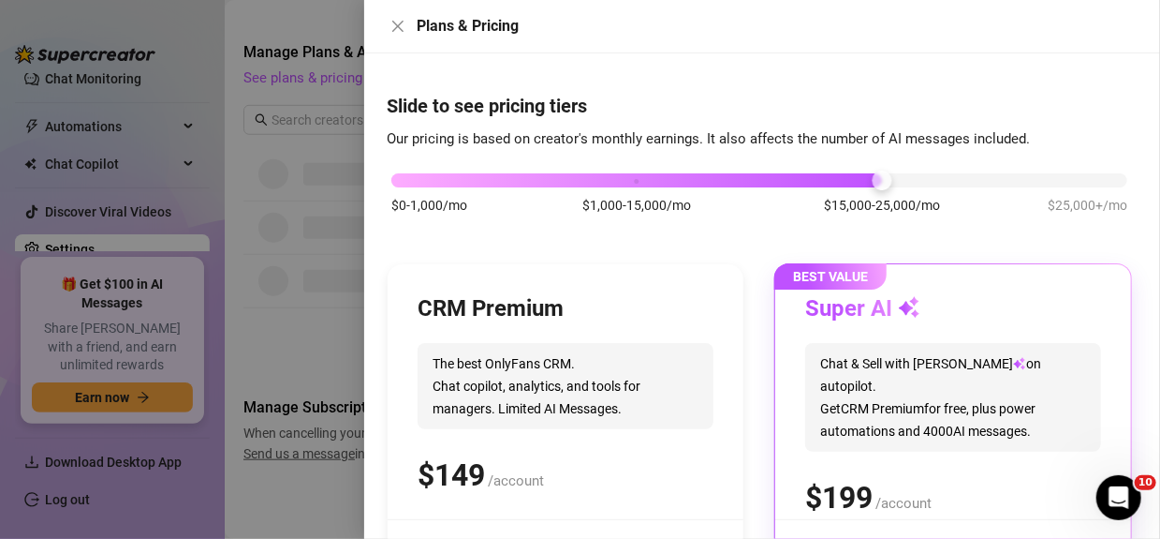
click at [950, 374] on span "Chat & Sell with Izzy on autopilot. Get CRM Premium for free, plus power automa…" at bounding box center [953, 397] width 296 height 109
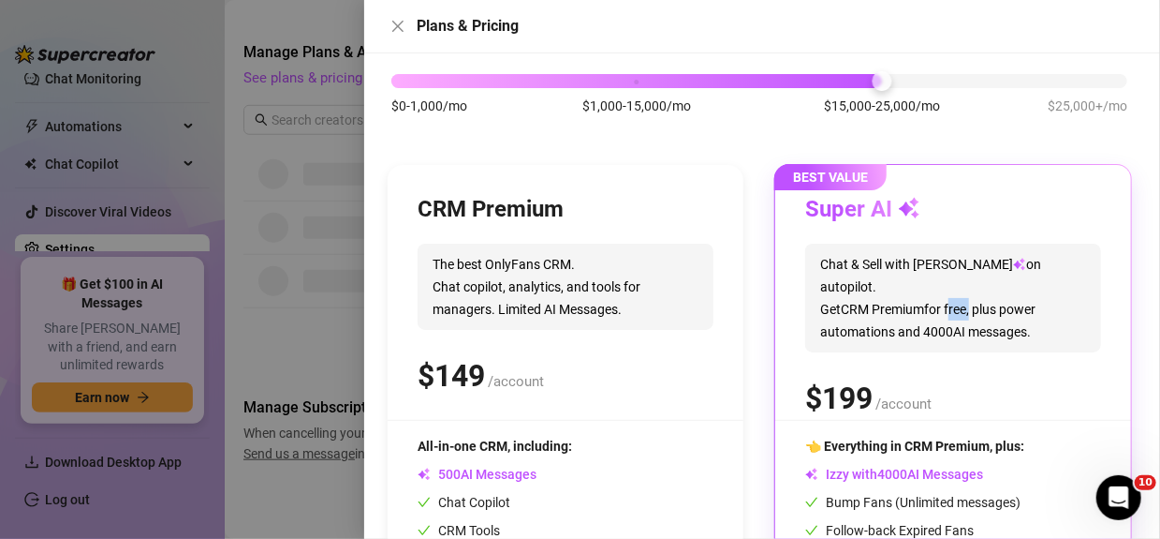
scroll to position [289, 0]
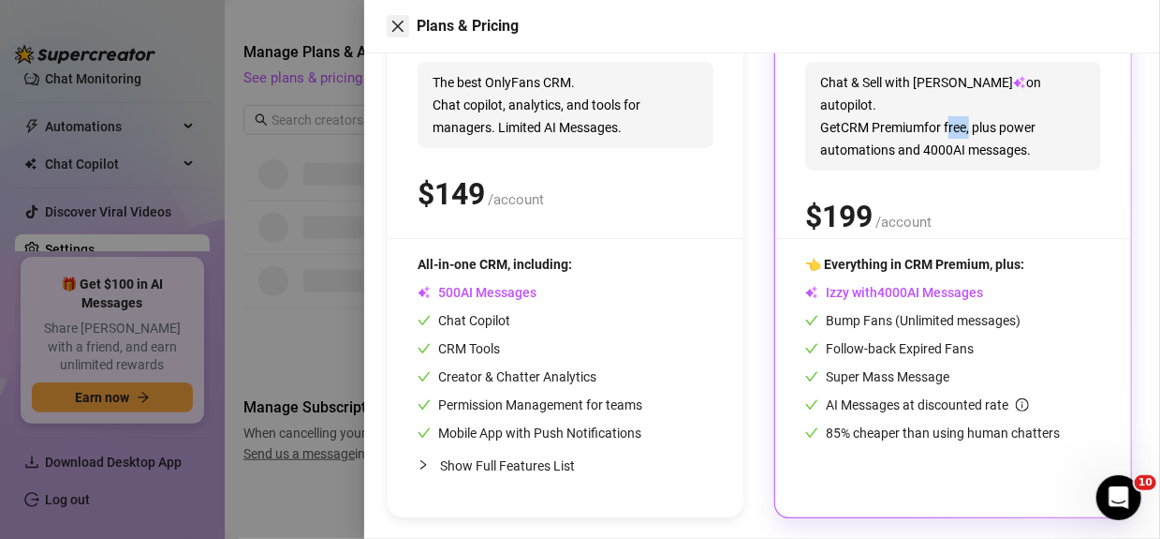
click at [397, 27] on icon "close" at bounding box center [397, 26] width 11 height 11
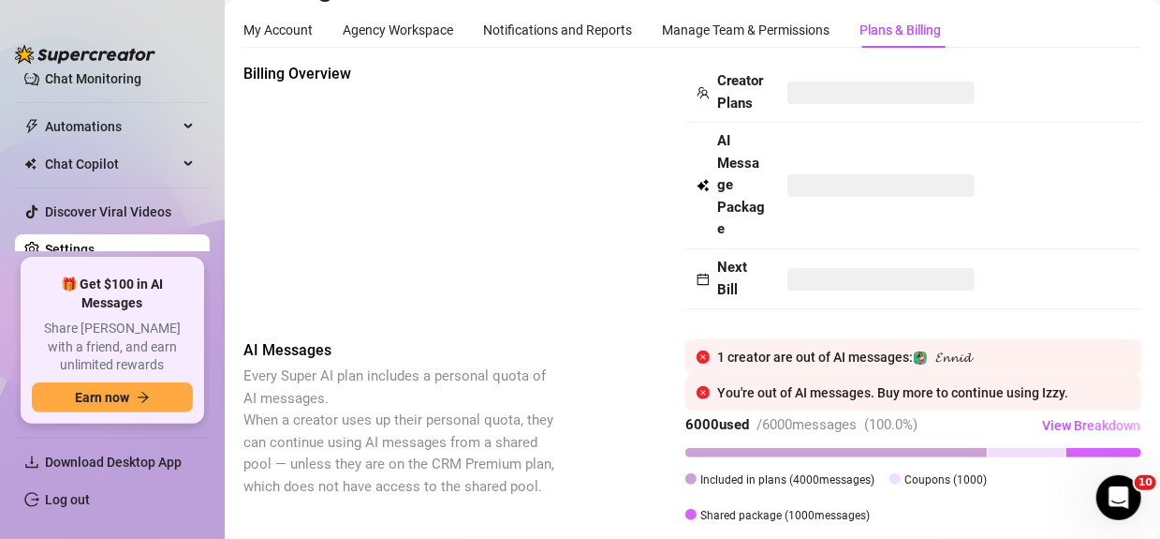
scroll to position [0, 0]
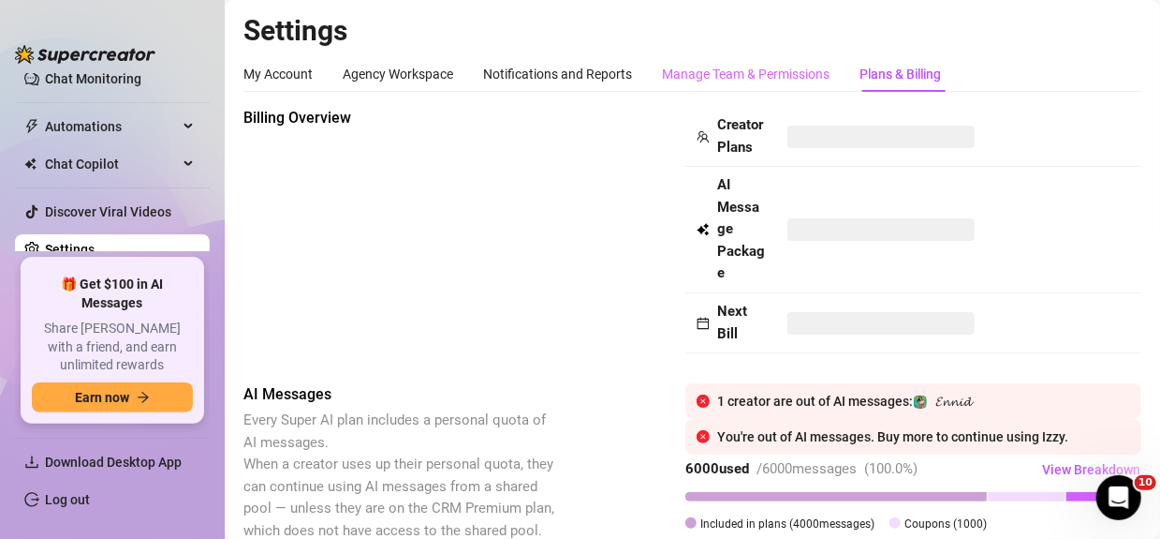
click at [731, 90] on div "Manage Team & Permissions" at bounding box center [746, 74] width 168 height 36
click at [697, 72] on div "Manage Team & Permissions" at bounding box center [746, 74] width 168 height 21
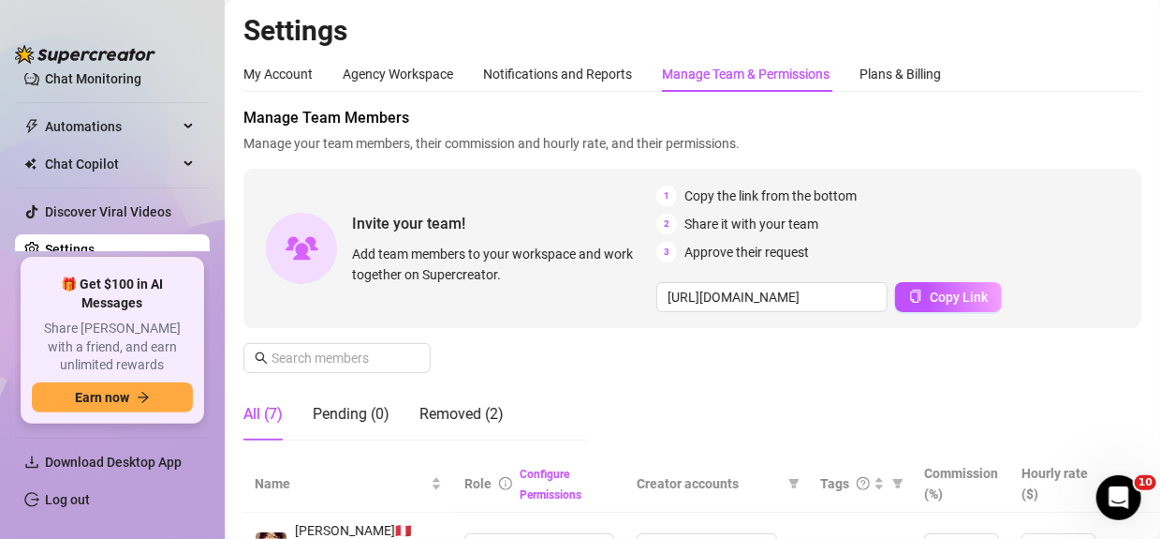
click at [550, 89] on div "Notifications and Reports" at bounding box center [557, 74] width 149 height 36
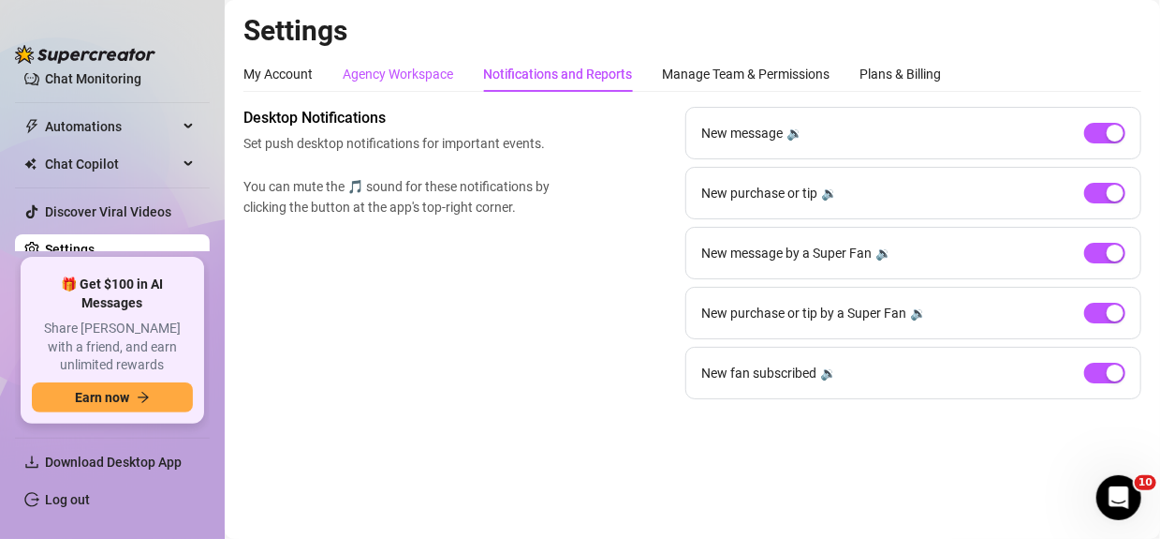
click at [427, 81] on div "Agency Workspace" at bounding box center [398, 74] width 111 height 21
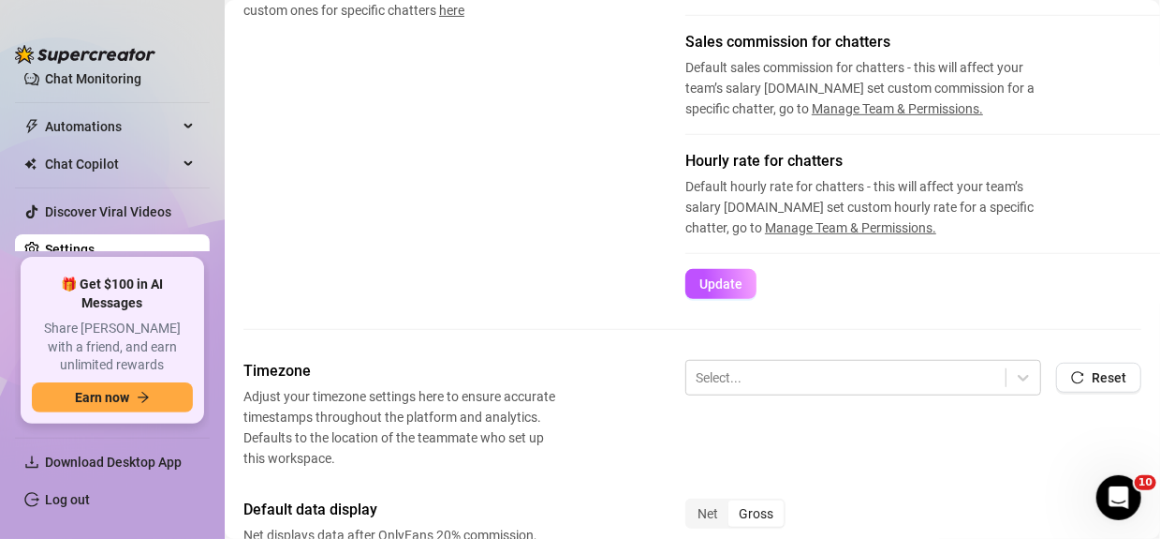
scroll to position [281, 0]
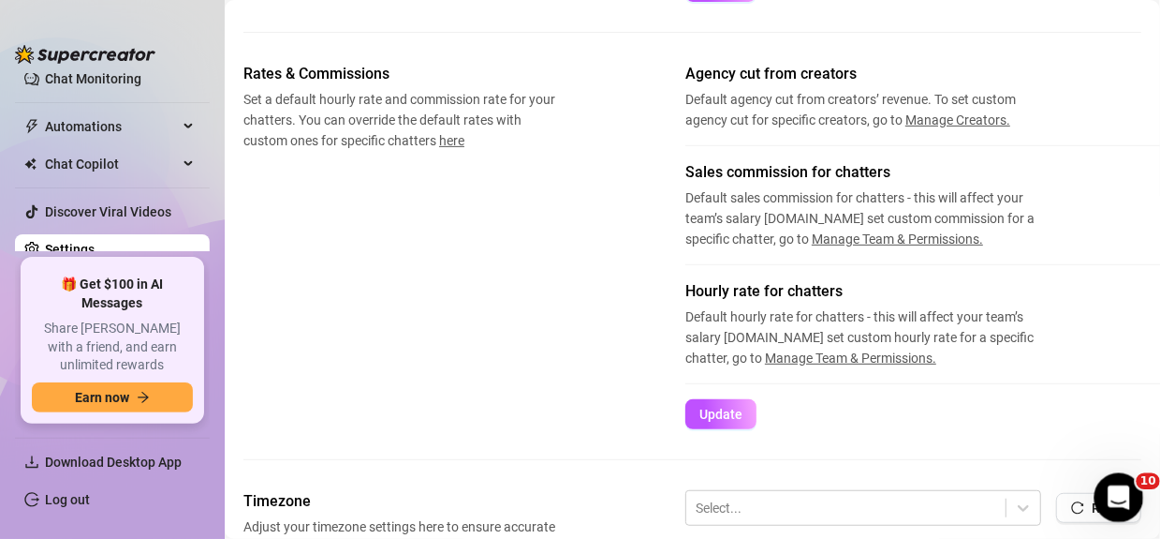
click at [1127, 505] on div "Open Intercom Messenger" at bounding box center [1116, 495] width 62 height 62
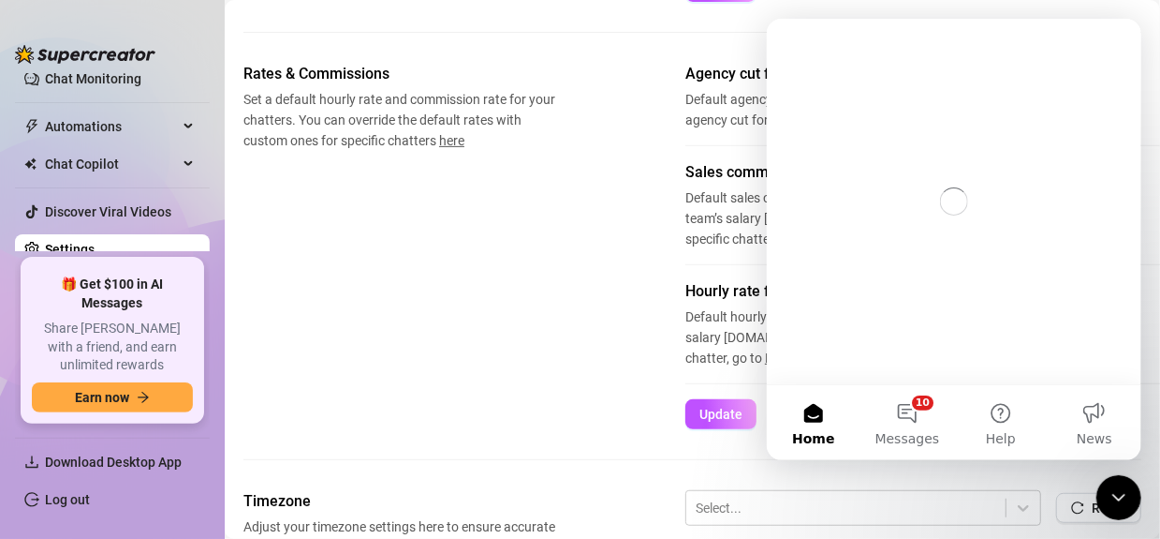
scroll to position [0, 0]
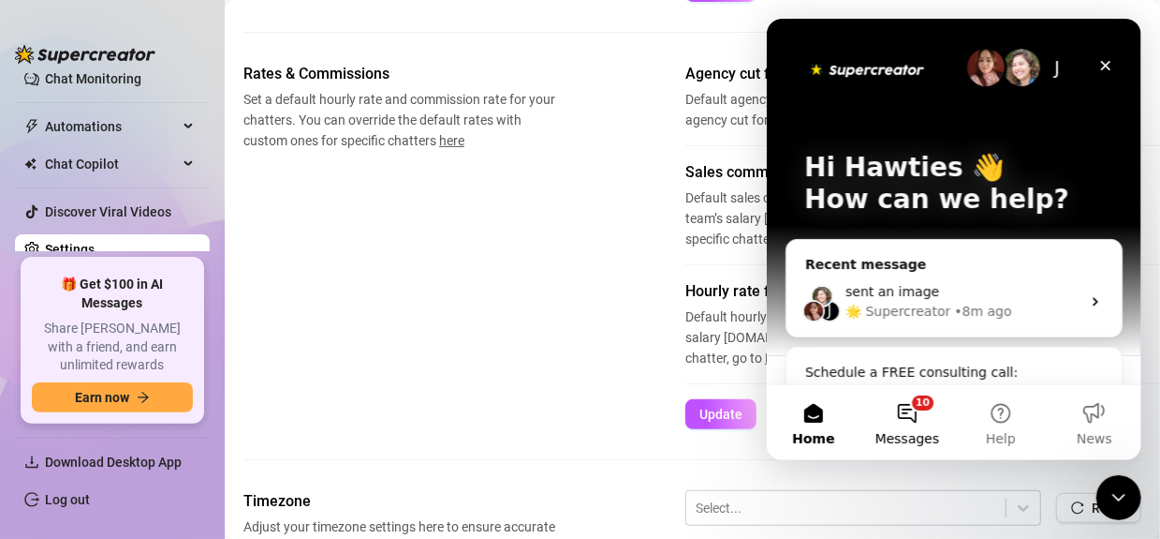
click at [904, 443] on span "Messages" at bounding box center [907, 438] width 65 height 13
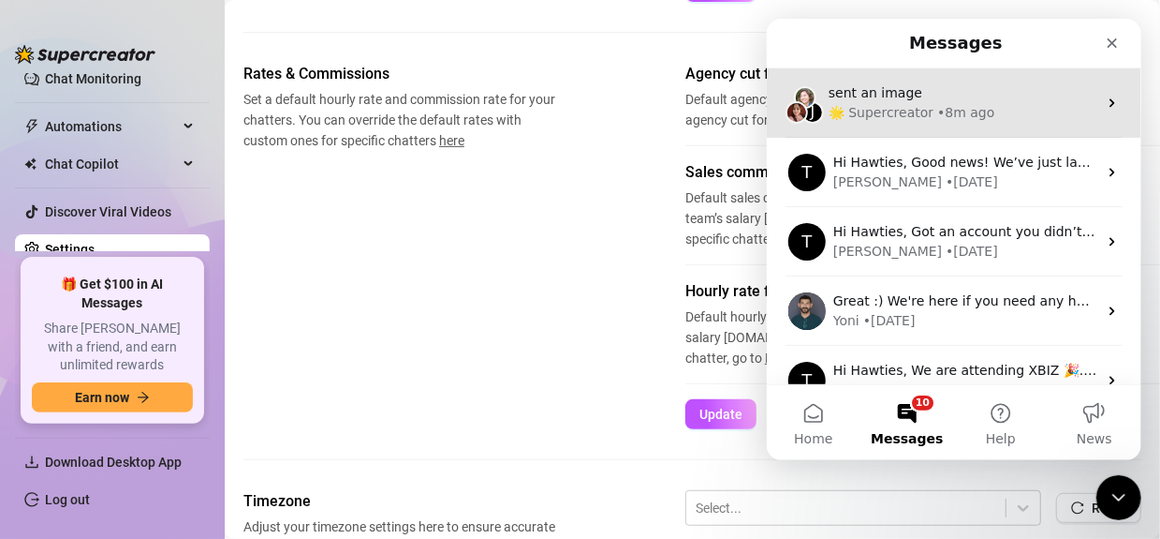
click at [910, 73] on div "J sent an image 🌟 Supercreator • 8m ago" at bounding box center [953, 102] width 375 height 69
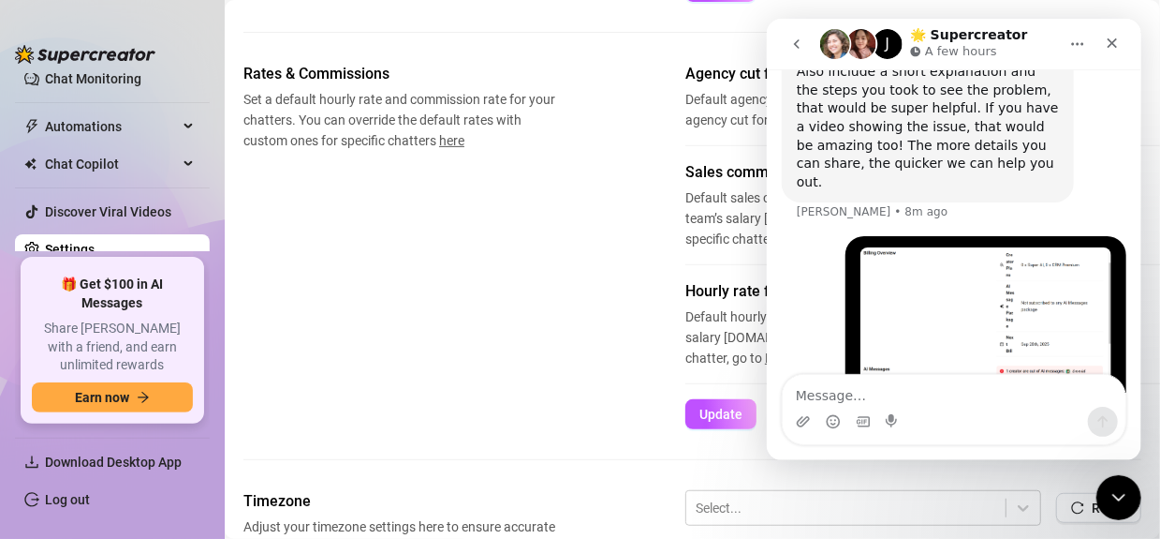
click at [907, 374] on div "Hawties • 8m ago" at bounding box center [953, 337] width 345 height 202
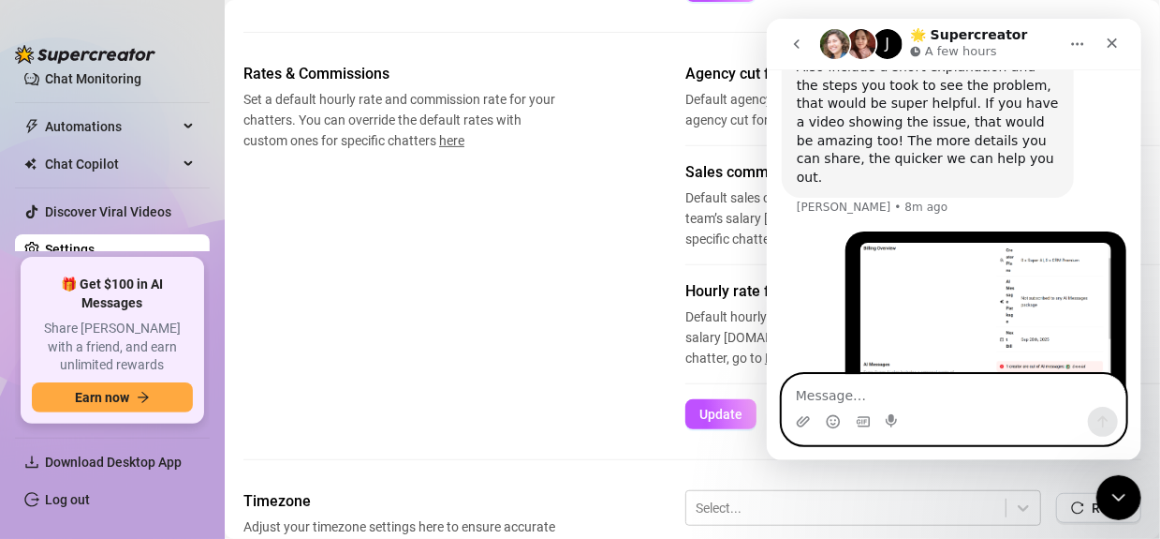
click at [899, 377] on textarea "Message…" at bounding box center [953, 391] width 343 height 32
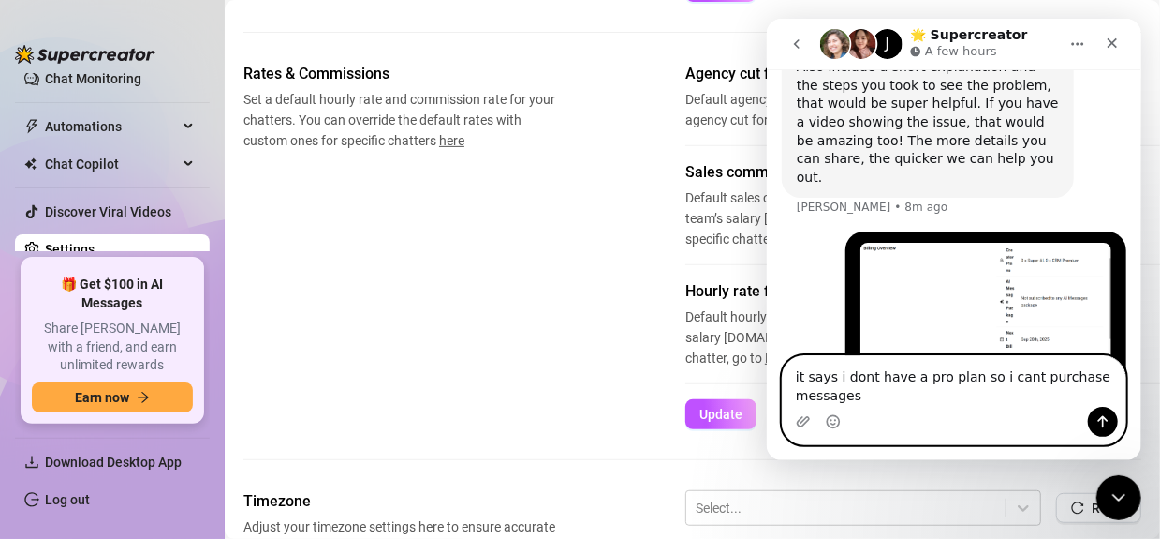
scroll to position [1115, 0]
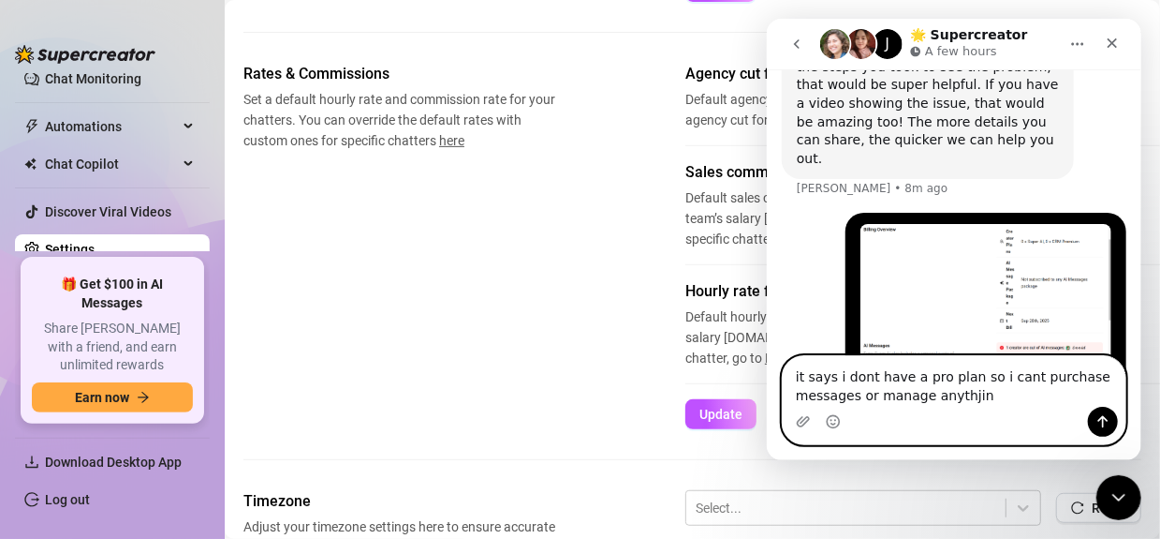
type textarea "it says i dont have a pro plan so i cant purchase messages or manage anythjing"
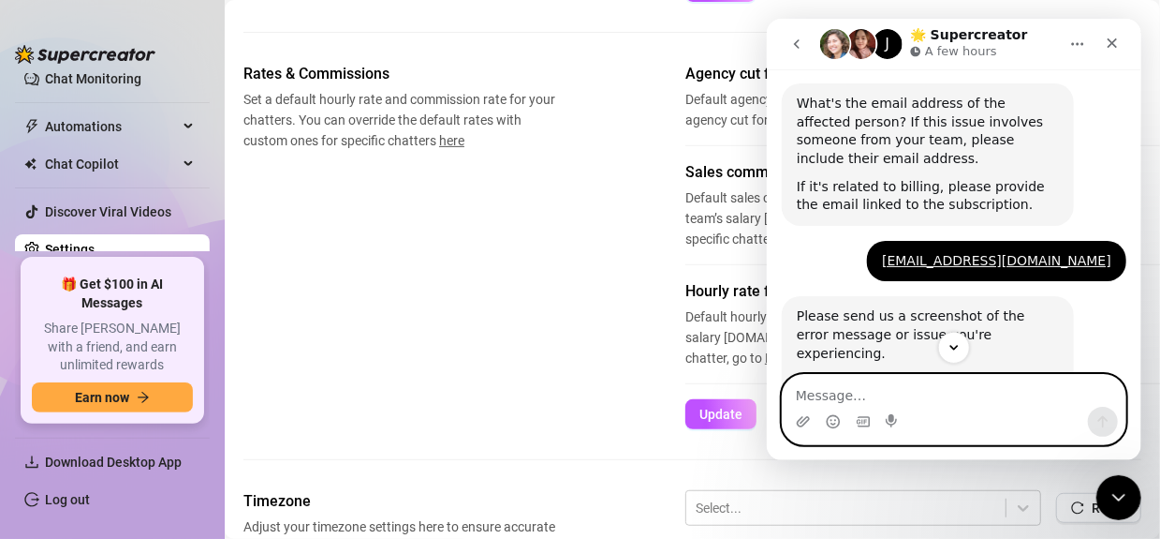
scroll to position [1158, 0]
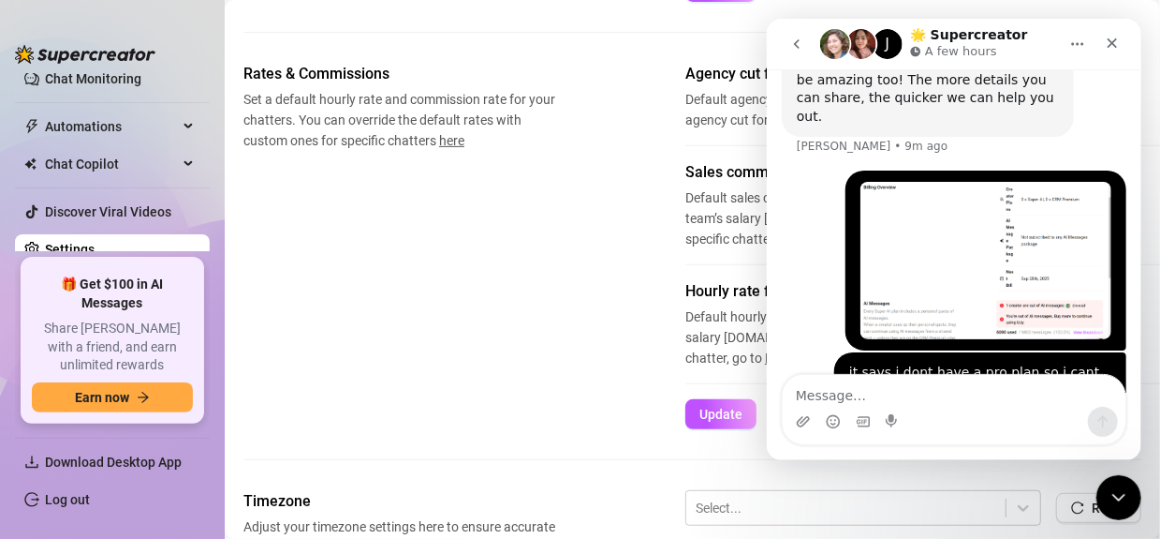
click at [797, 39] on icon "go back" at bounding box center [796, 43] width 6 height 9
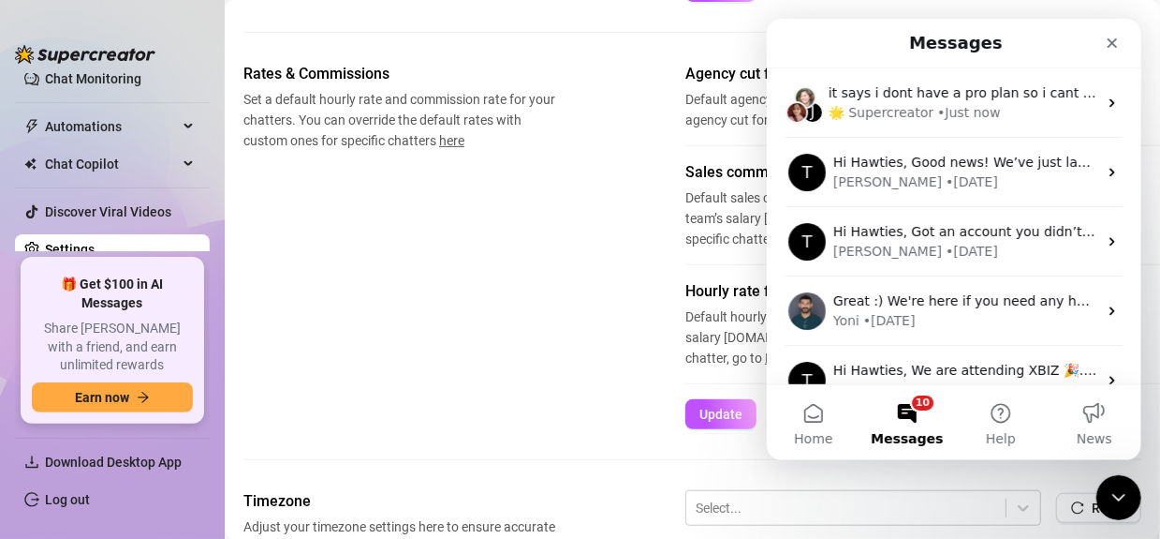
scroll to position [0, 0]
click at [570, 228] on div "Rates & Commissions Set a default hourly rate and commission rate for your chat…" at bounding box center [693, 246] width 898 height 366
click at [1113, 43] on icon "Close" at bounding box center [1111, 43] width 15 height 15
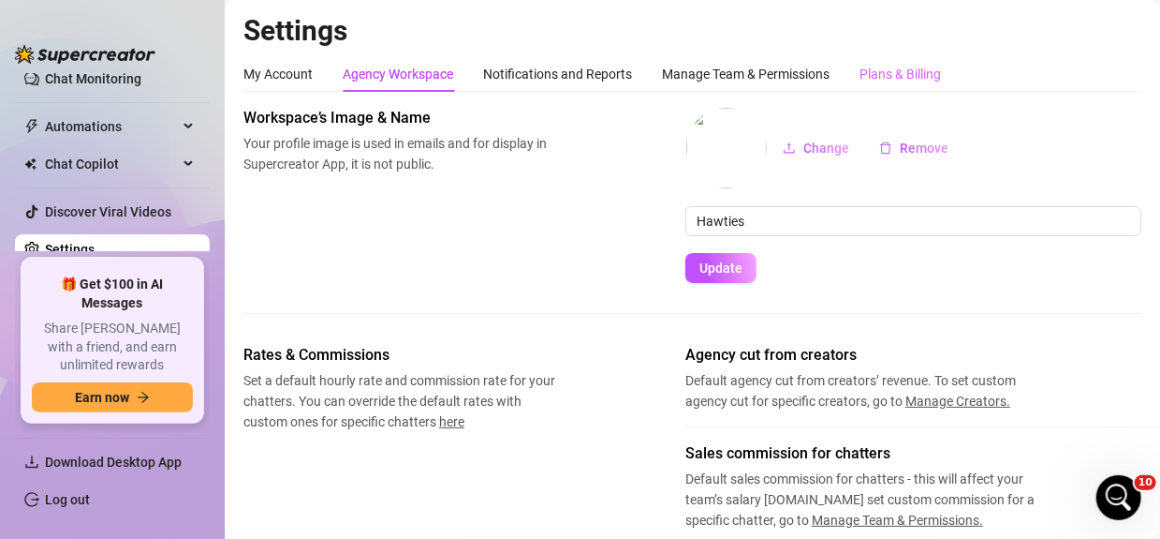
click at [887, 84] on div "Plans & Billing" at bounding box center [900, 74] width 81 height 36
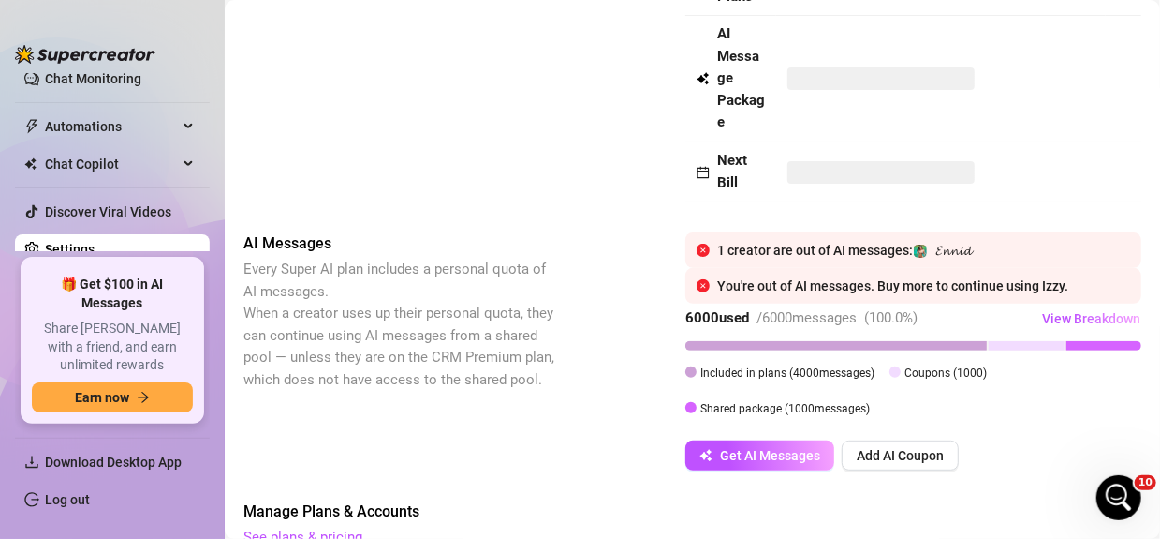
scroll to position [375, 0]
